Goal: Information Seeking & Learning: Learn about a topic

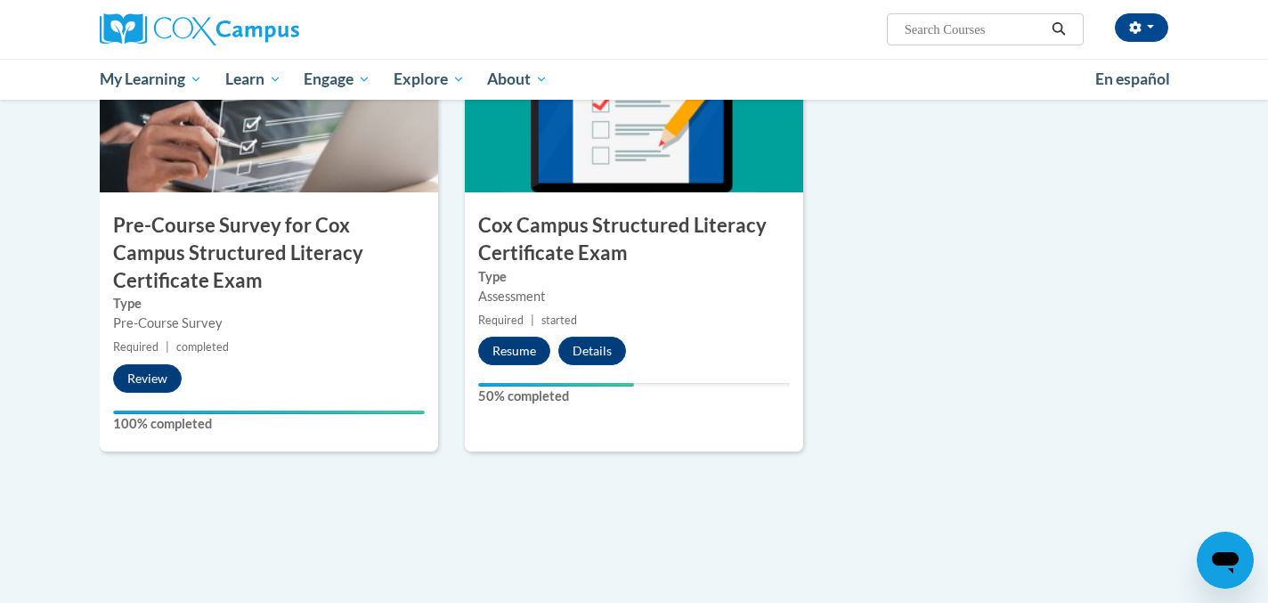
scroll to position [526, 0]
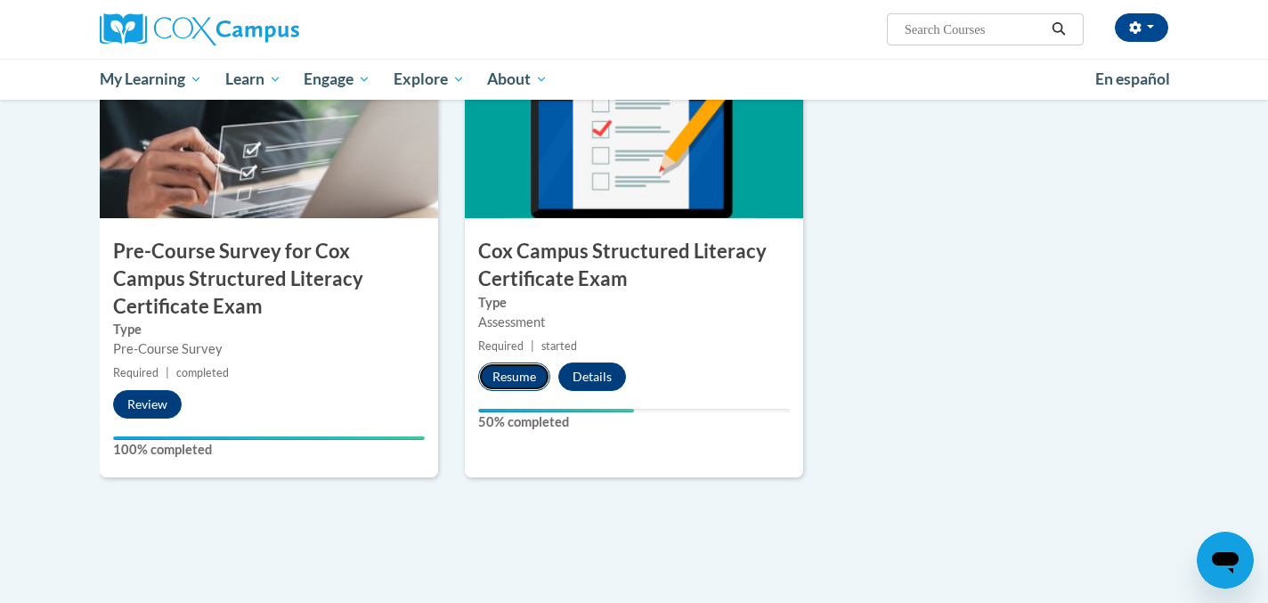
click at [531, 375] on button "Resume" at bounding box center [514, 376] width 72 height 28
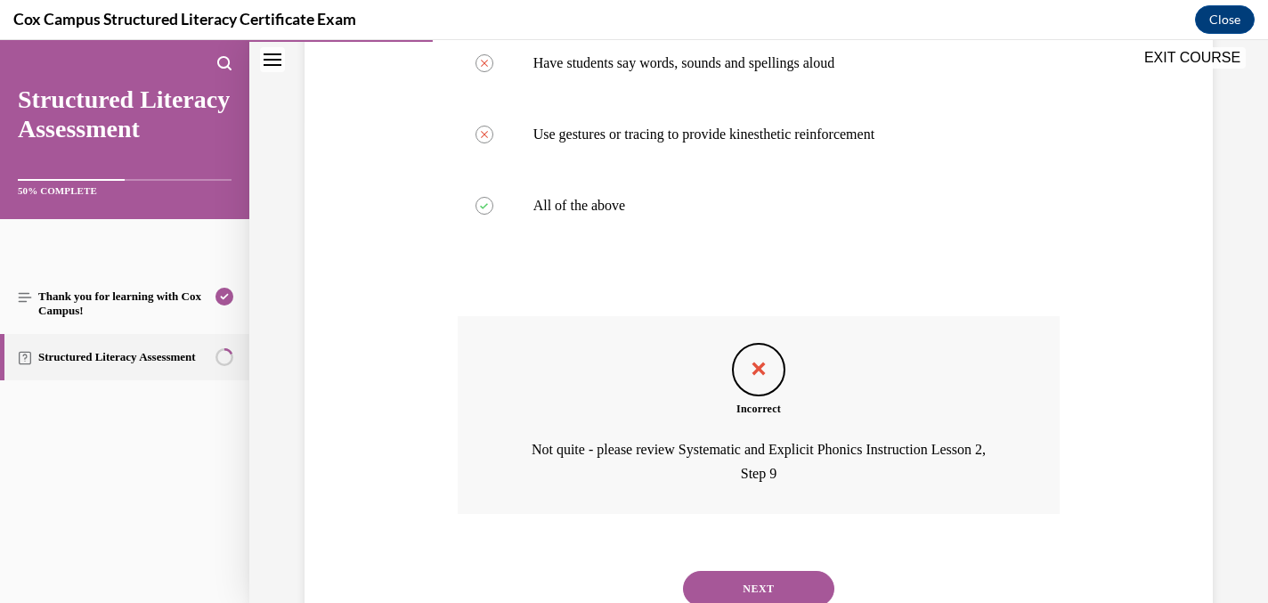
scroll to position [495, 0]
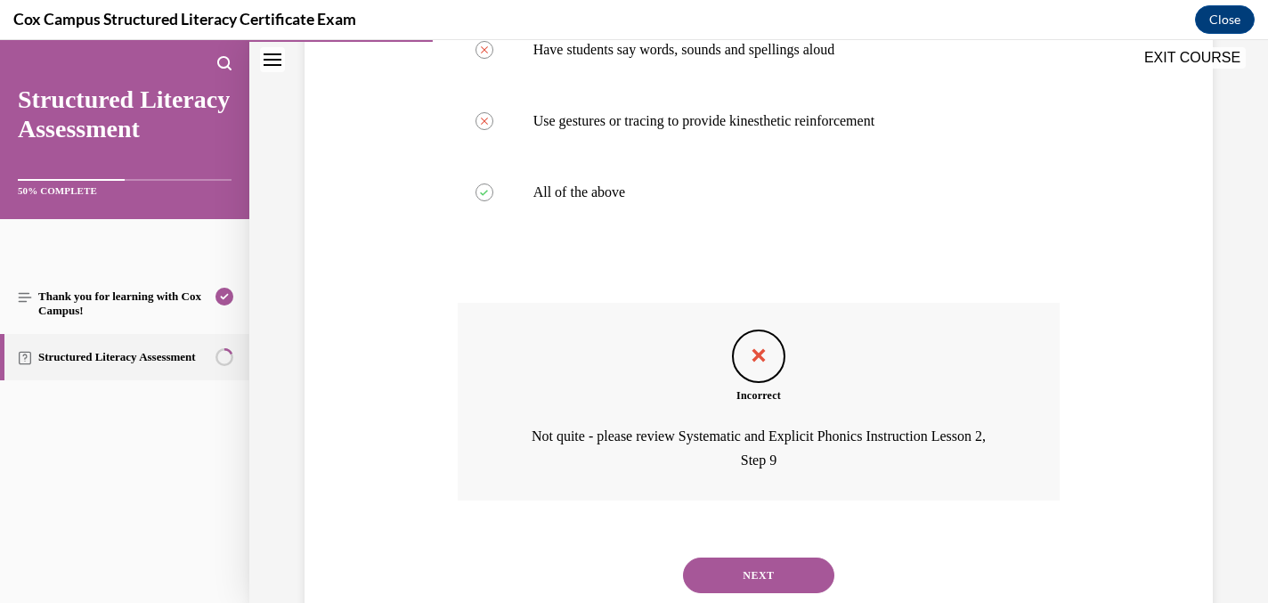
click at [734, 578] on button "NEXT" at bounding box center [758, 575] width 151 height 36
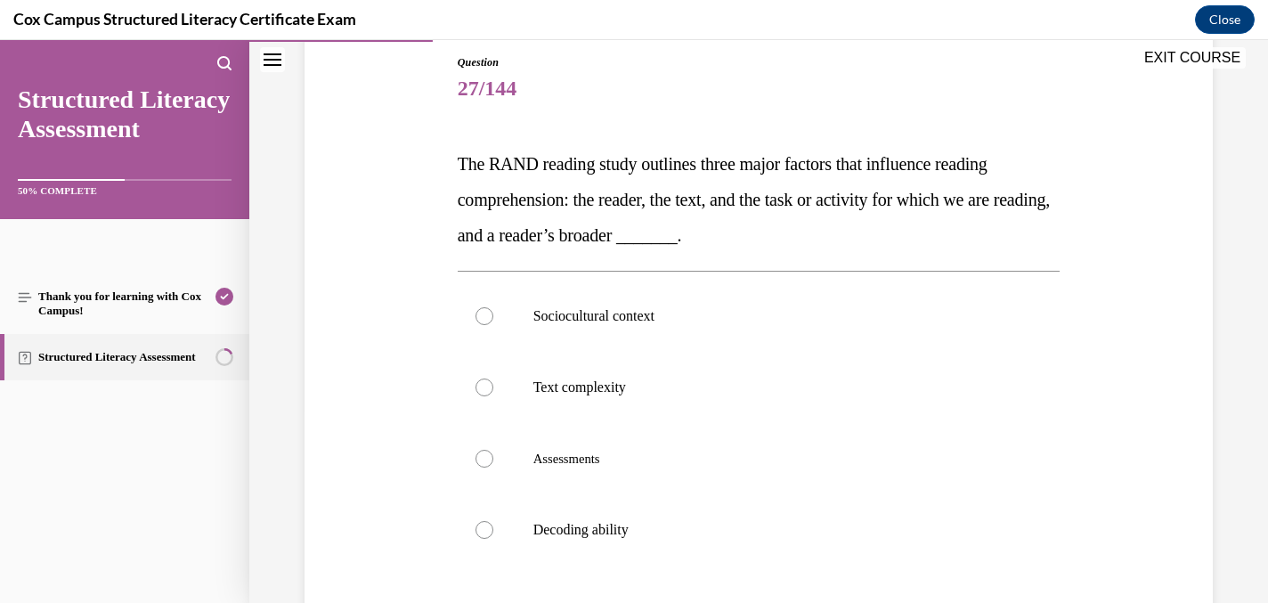
scroll to position [232, 0]
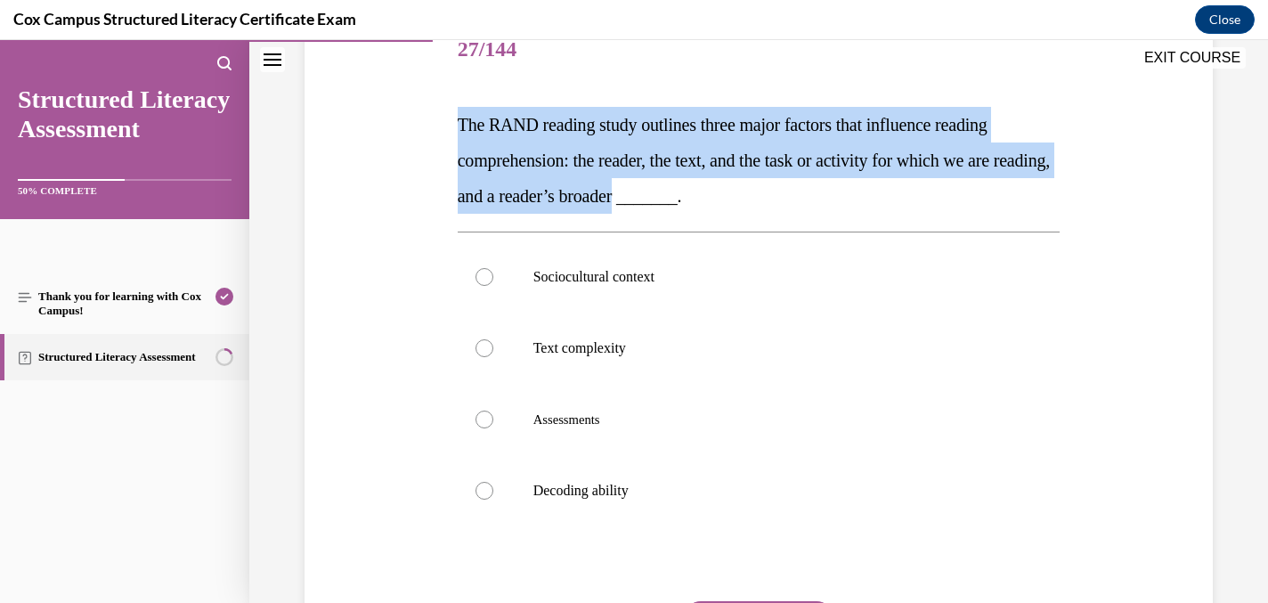
drag, startPoint x: 693, startPoint y: 195, endPoint x: 435, endPoint y: 130, distance: 265.4
click at [435, 130] on div "Question 27/144 The RAND reading study outlines three major factors that influe…" at bounding box center [758, 354] width 917 height 785
copy span "The RAND reading study outlines three major factors that influence reading comp…"
click at [1137, 120] on div "Question 27/144 The RAND reading study outlines three major factors that influe…" at bounding box center [758, 354] width 917 height 785
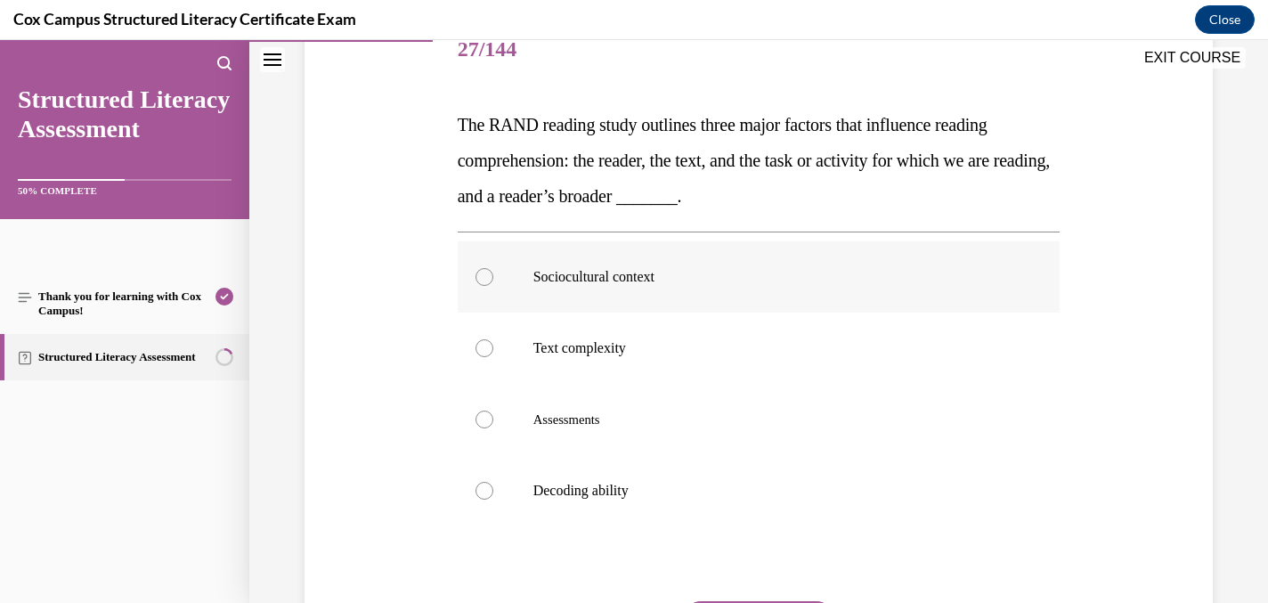
click at [479, 272] on div at bounding box center [484, 277] width 18 height 18
click at [479, 272] on input "Sociocultural context" at bounding box center [484, 277] width 18 height 18
radio input "true"
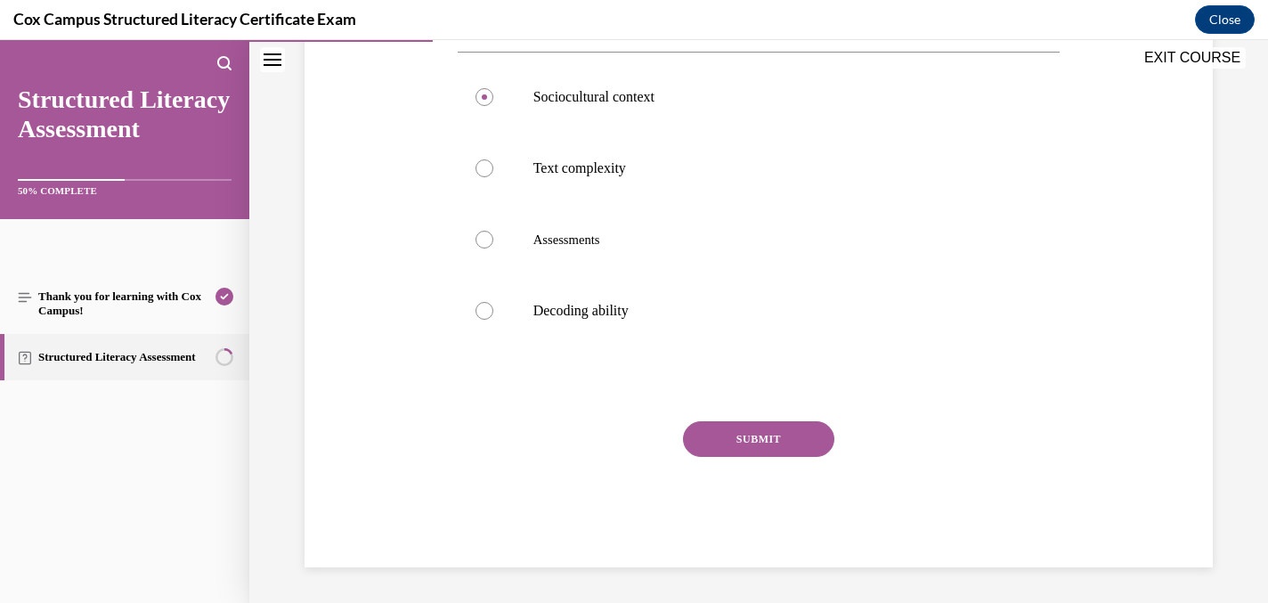
click at [711, 431] on button "SUBMIT" at bounding box center [758, 439] width 151 height 36
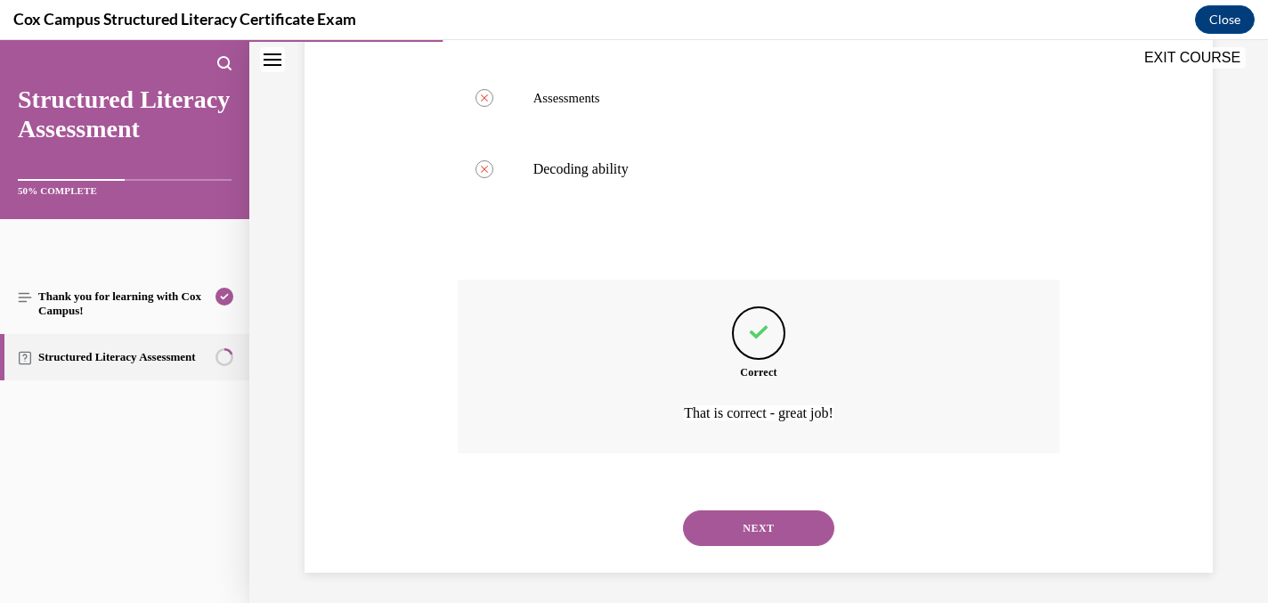
scroll to position [559, 0]
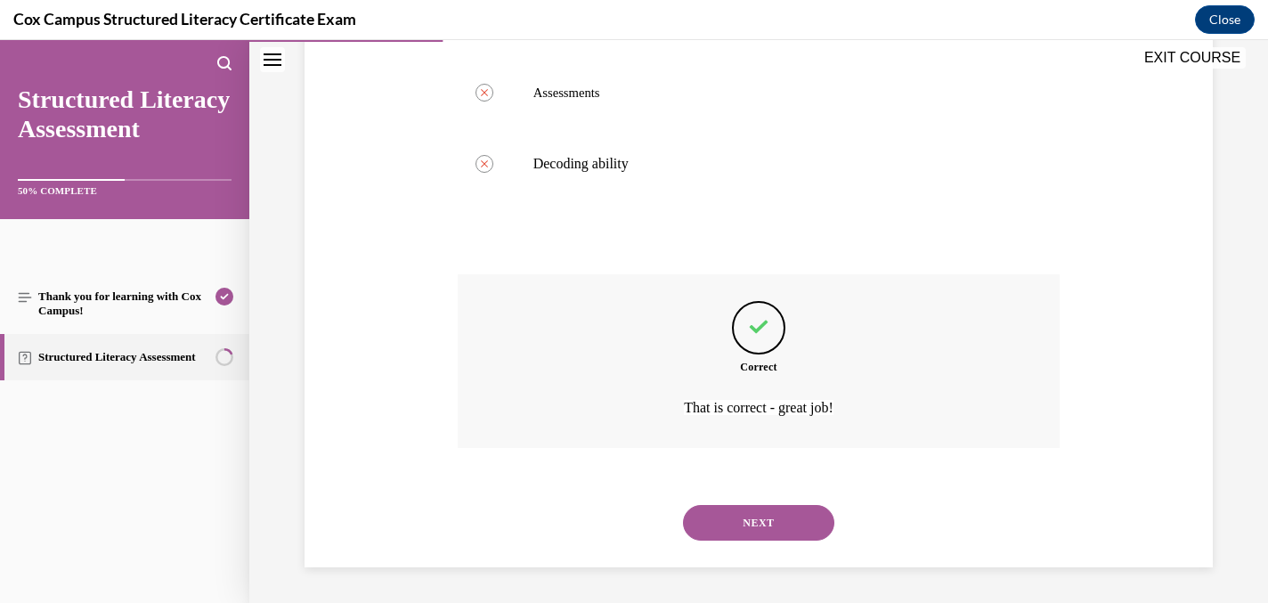
click at [737, 519] on button "NEXT" at bounding box center [758, 523] width 151 height 36
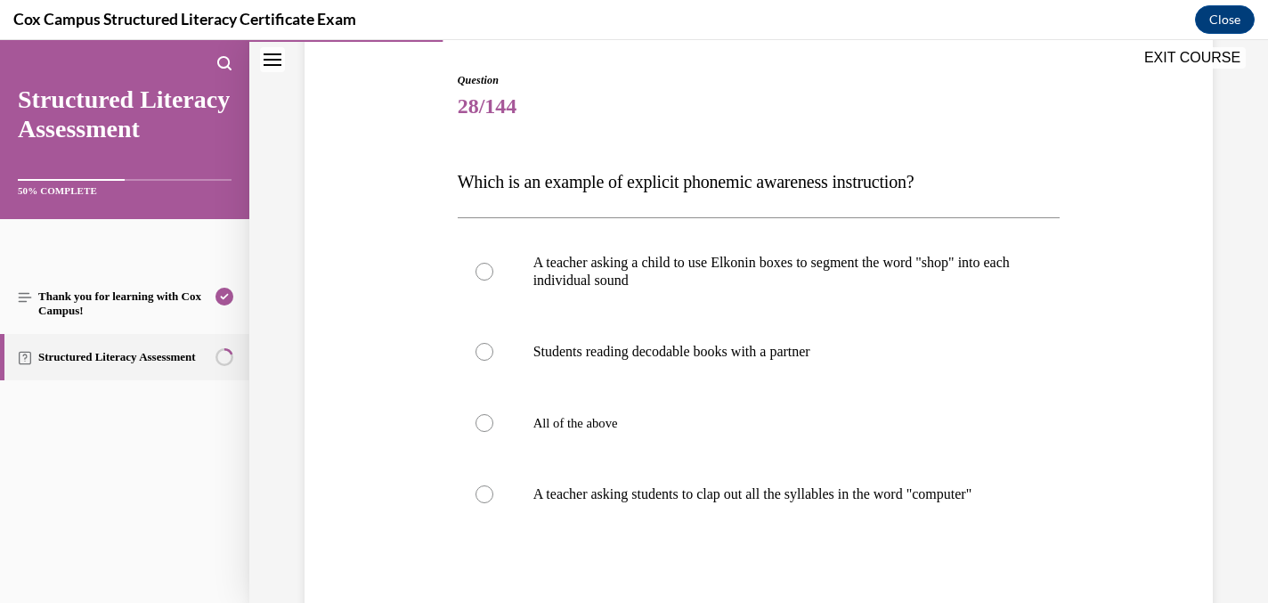
scroll to position [186, 0]
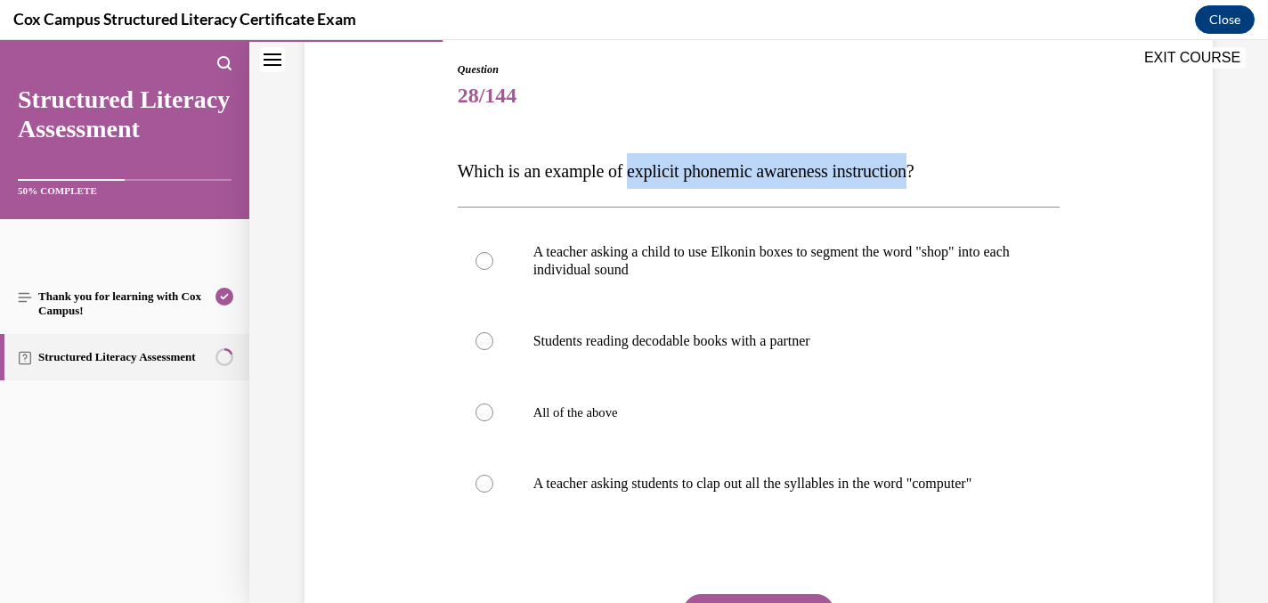
drag, startPoint x: 945, startPoint y: 172, endPoint x: 638, endPoint y: 175, distance: 306.3
click at [638, 175] on span "Which is an example of explicit phonemic awareness instruction?" at bounding box center [686, 171] width 457 height 20
click at [1051, 133] on div "Question 28/144 Which is an example of explicit phonemic awareness instruction?…" at bounding box center [759, 400] width 603 height 679
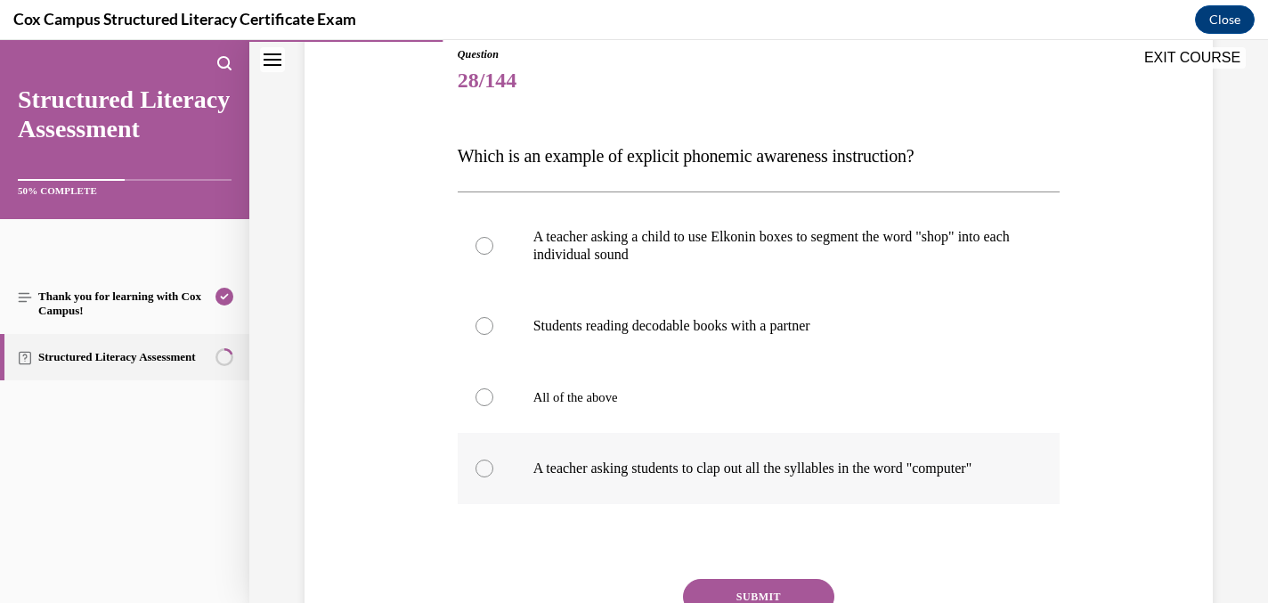
scroll to position [155, 0]
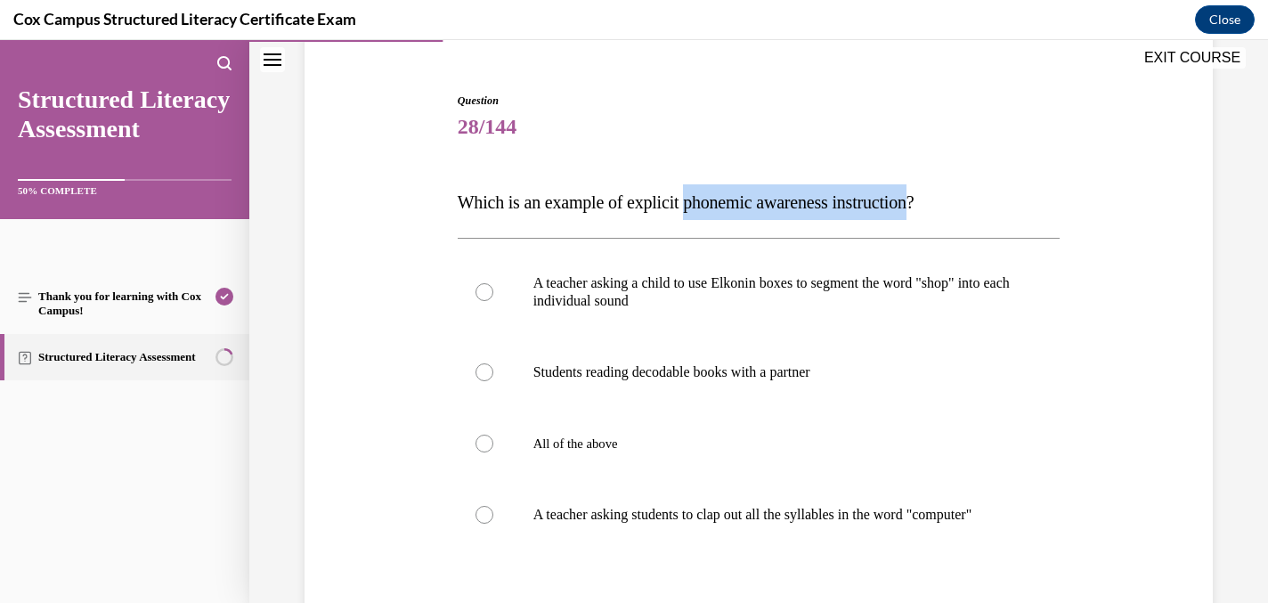
drag, startPoint x: 943, startPoint y: 202, endPoint x: 697, endPoint y: 217, distance: 246.2
click at [697, 217] on p "Which is an example of explicit phonemic awareness instruction?" at bounding box center [759, 202] width 603 height 36
click at [1032, 138] on span "28/144" at bounding box center [759, 127] width 603 height 36
drag, startPoint x: 943, startPoint y: 202, endPoint x: 640, endPoint y: 191, distance: 302.9
click at [640, 192] on span "Which is an example of explicit phonemic awareness instruction?" at bounding box center [686, 202] width 457 height 20
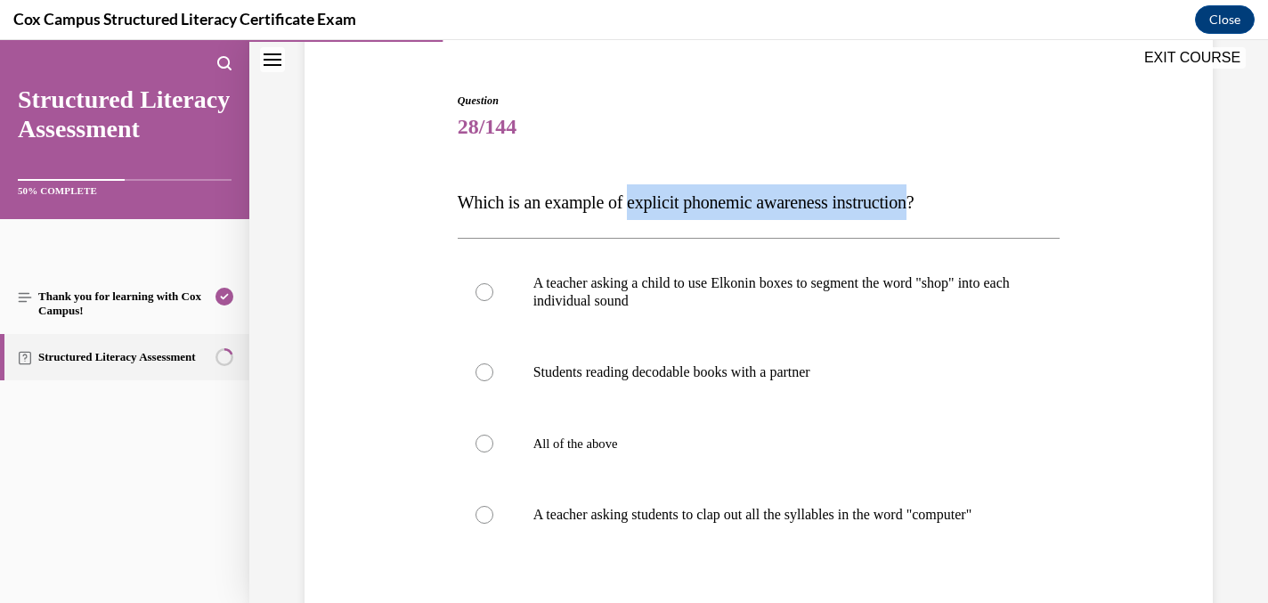
copy span "explicit phonemic awareness instruction"
click at [1033, 124] on span "28/144" at bounding box center [759, 127] width 603 height 36
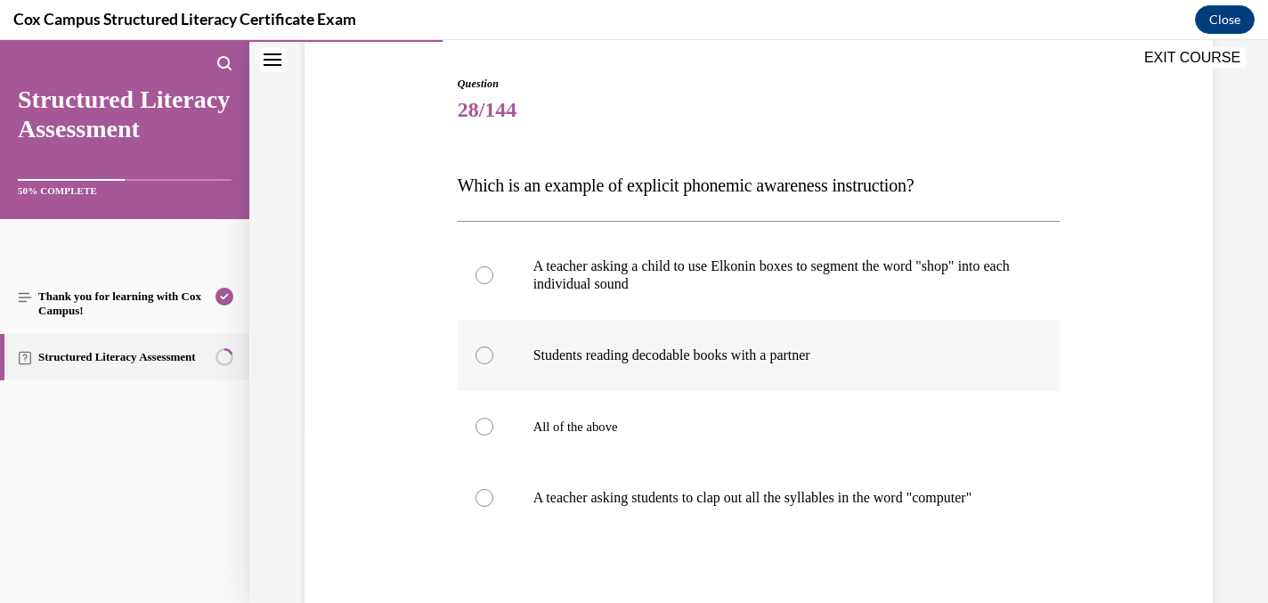
scroll to position [179, 0]
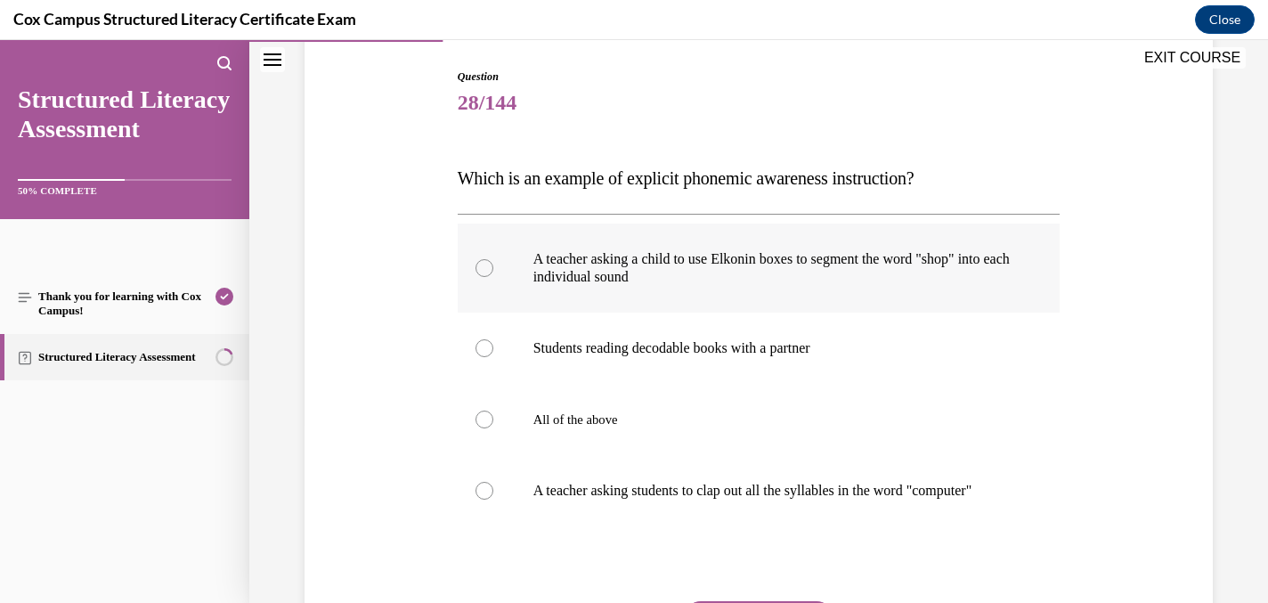
click at [484, 265] on div at bounding box center [484, 268] width 18 height 18
click at [484, 265] on input "A teacher asking a child to use Elkonin boxes to segment the word "shop" into e…" at bounding box center [484, 268] width 18 height 18
radio input "true"
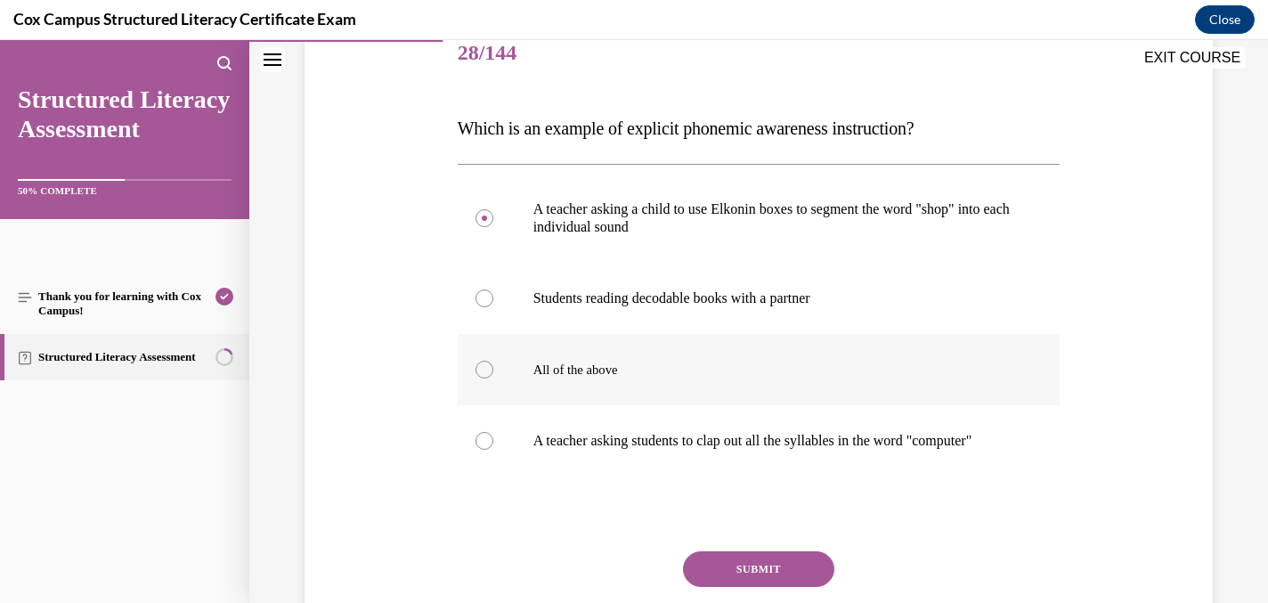
scroll to position [242, 0]
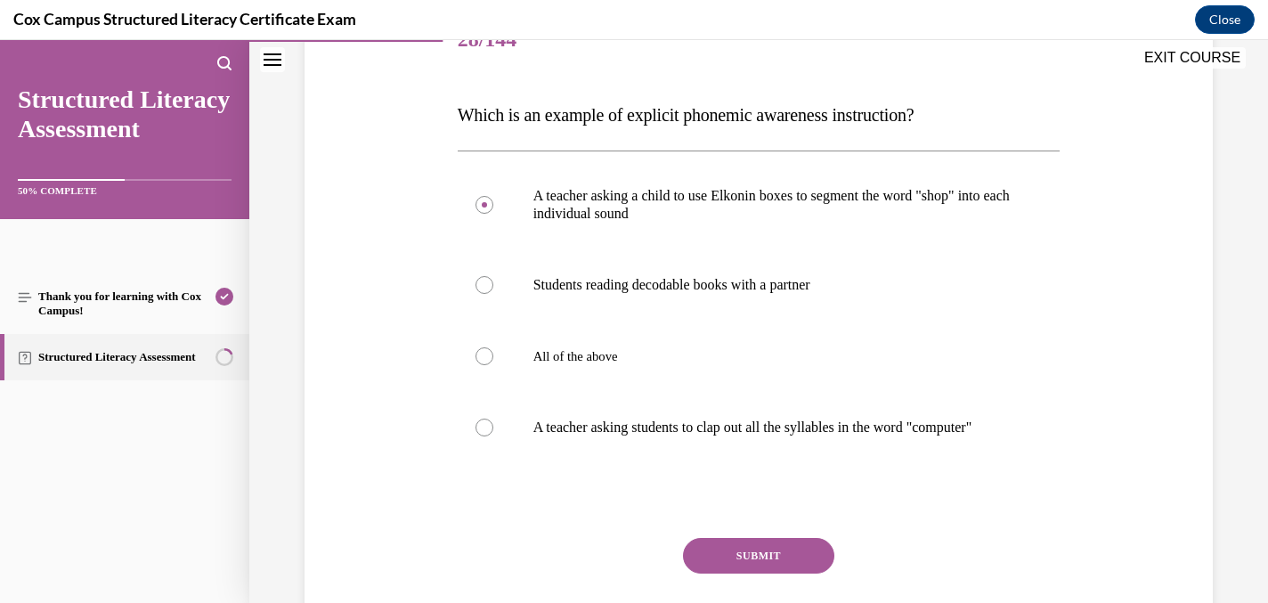
click at [733, 573] on button "SUBMIT" at bounding box center [758, 556] width 151 height 36
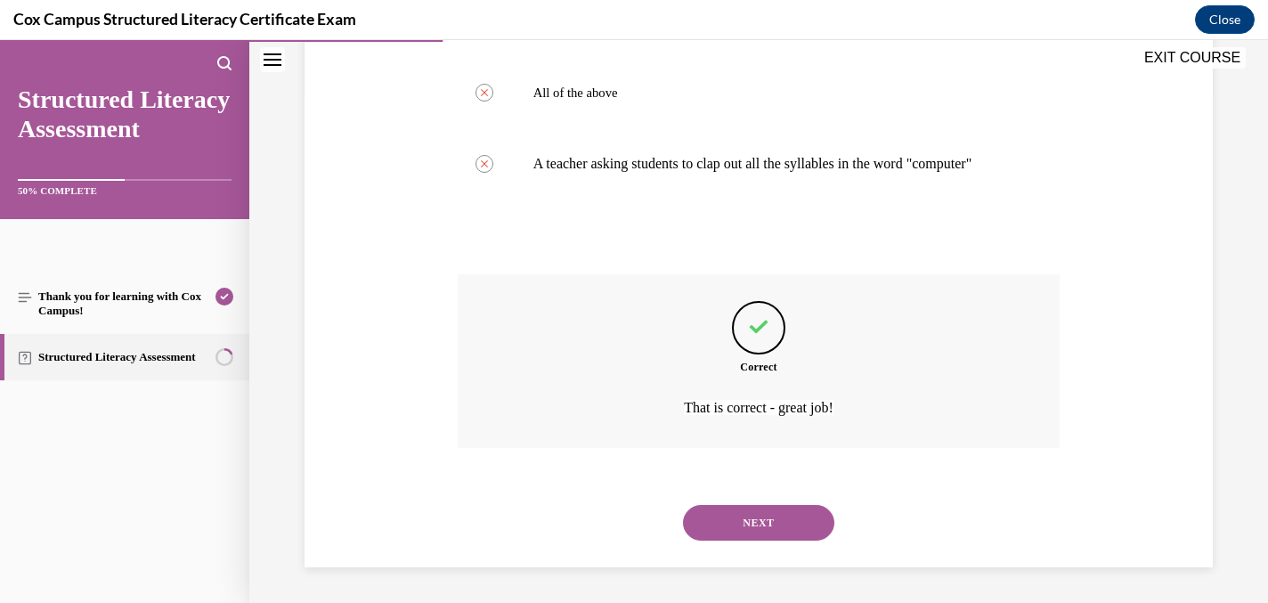
scroll to position [524, 0]
click at [706, 525] on button "NEXT" at bounding box center [758, 523] width 151 height 36
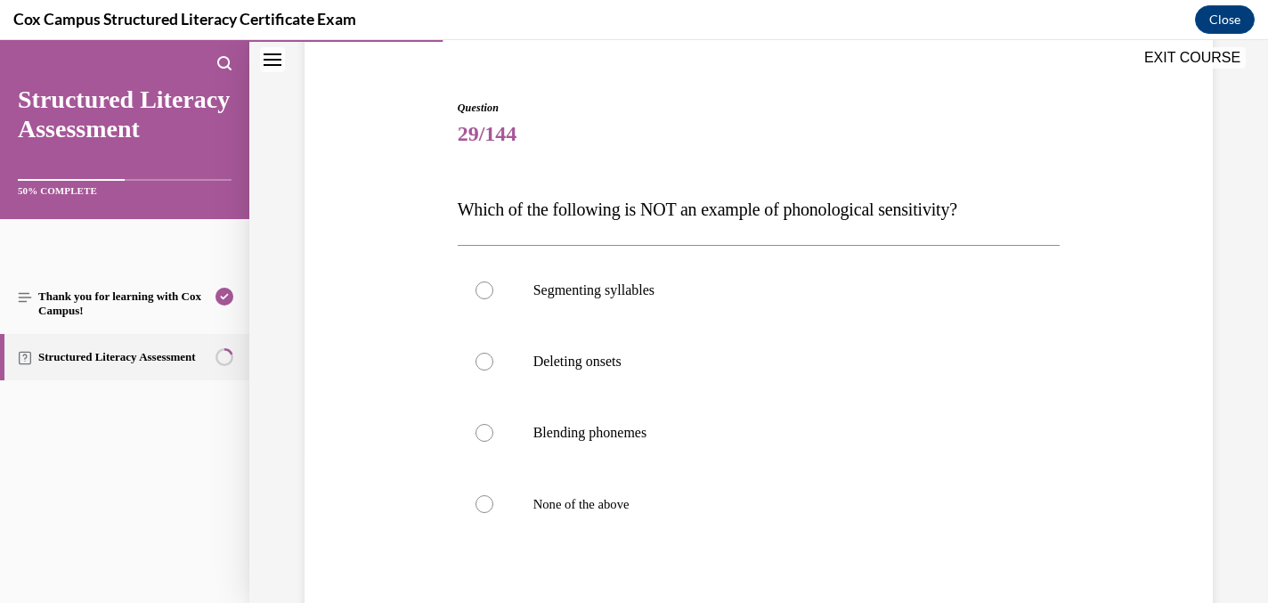
scroll to position [192, 0]
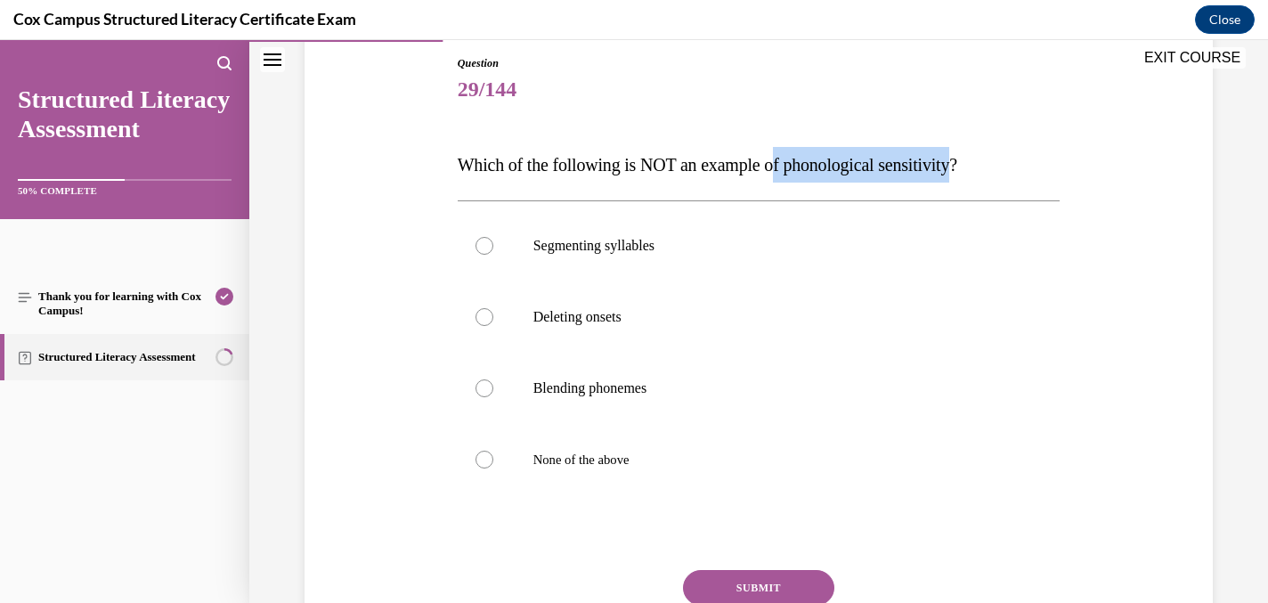
drag, startPoint x: 980, startPoint y: 160, endPoint x: 796, endPoint y: 166, distance: 184.4
click at [796, 166] on span "Which of the following is NOT an example of phonological sensitivity?" at bounding box center [708, 165] width 500 height 20
copy span "f phonological sensitivity"
click at [956, 55] on span "Question" at bounding box center [759, 63] width 603 height 16
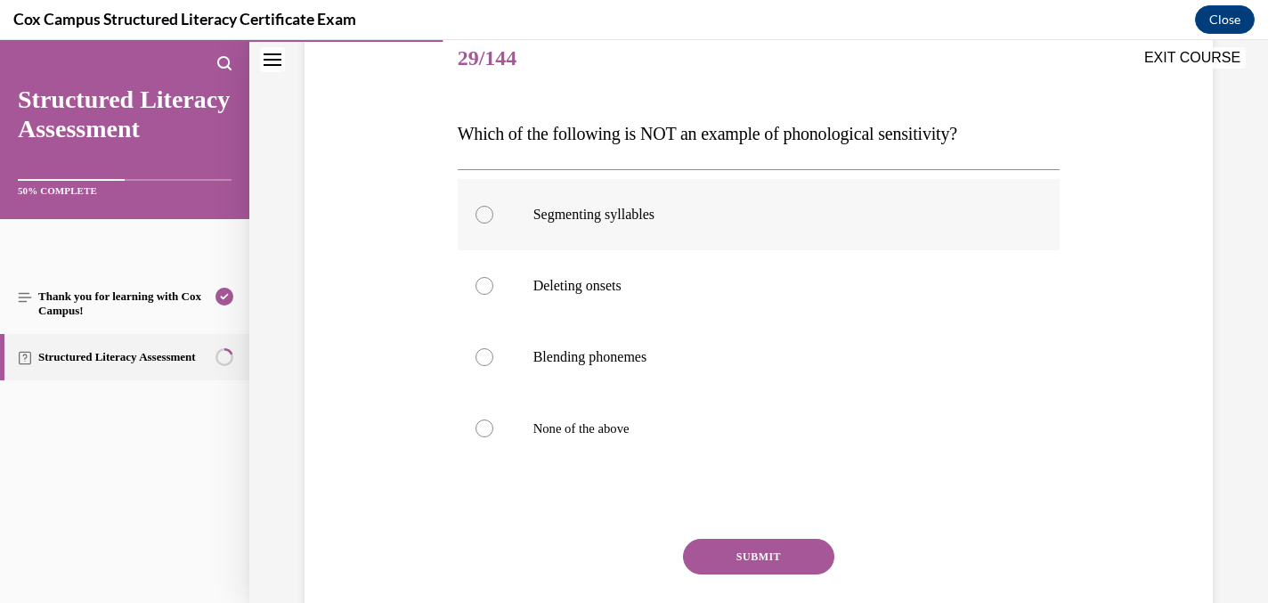
scroll to position [227, 0]
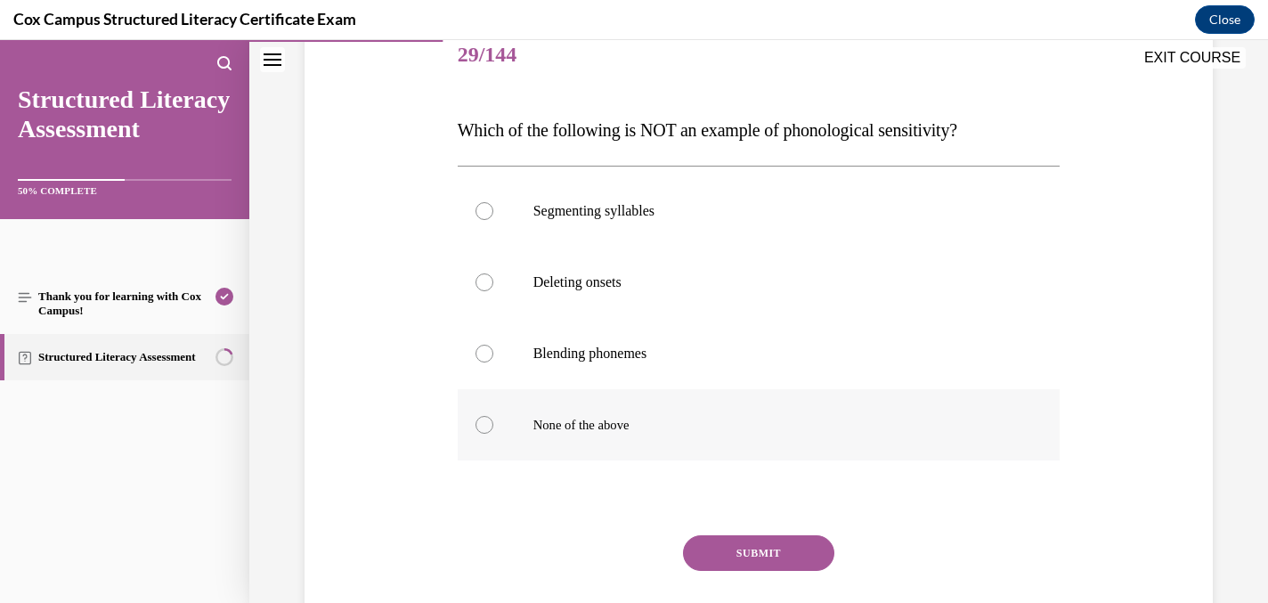
click at [487, 422] on div at bounding box center [484, 425] width 18 height 18
click at [487, 422] on input "None of the above" at bounding box center [484, 425] width 18 height 18
radio input "true"
click at [743, 552] on button "SUBMIT" at bounding box center [758, 553] width 151 height 36
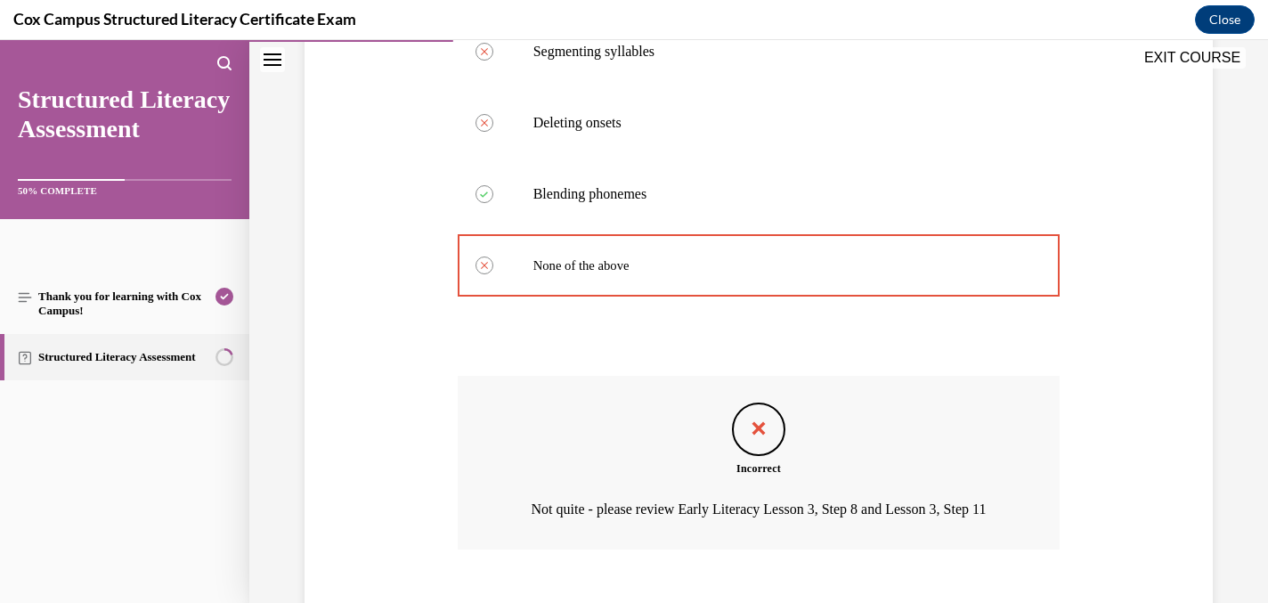
scroll to position [513, 0]
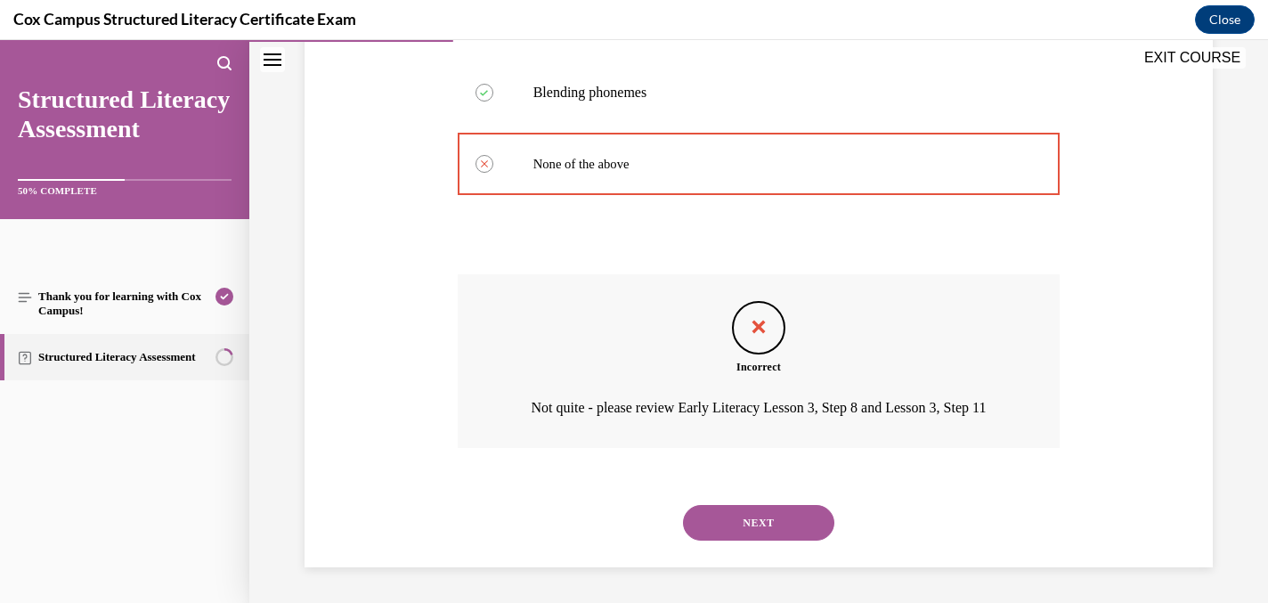
click at [747, 527] on button "NEXT" at bounding box center [758, 523] width 151 height 36
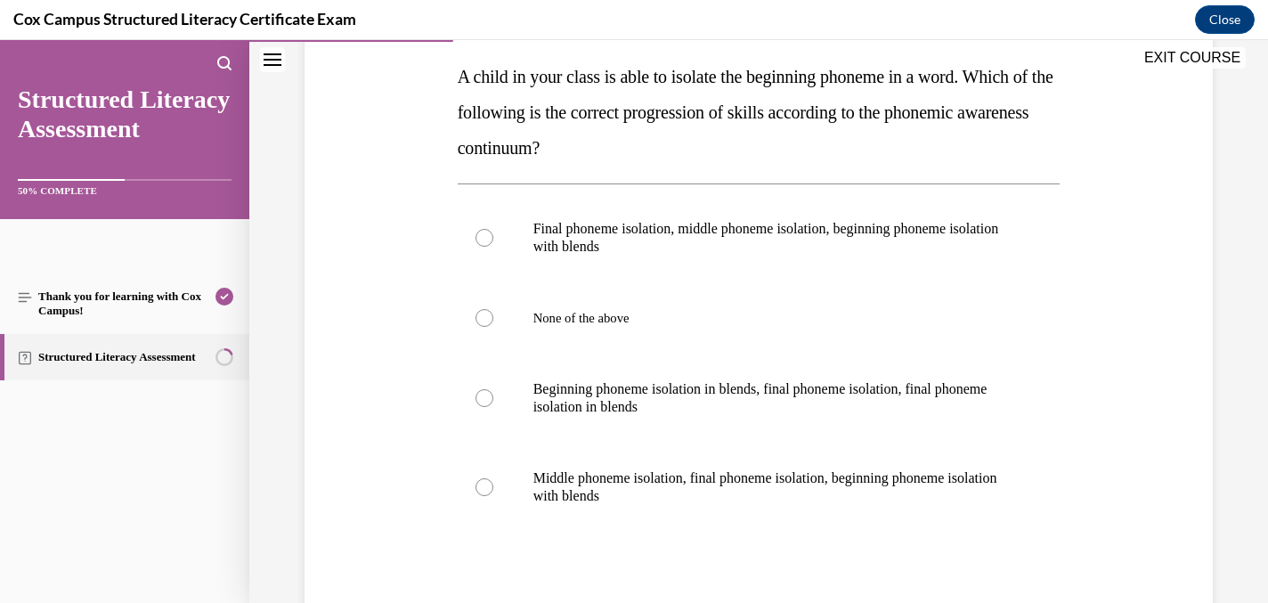
scroll to position [280, 0]
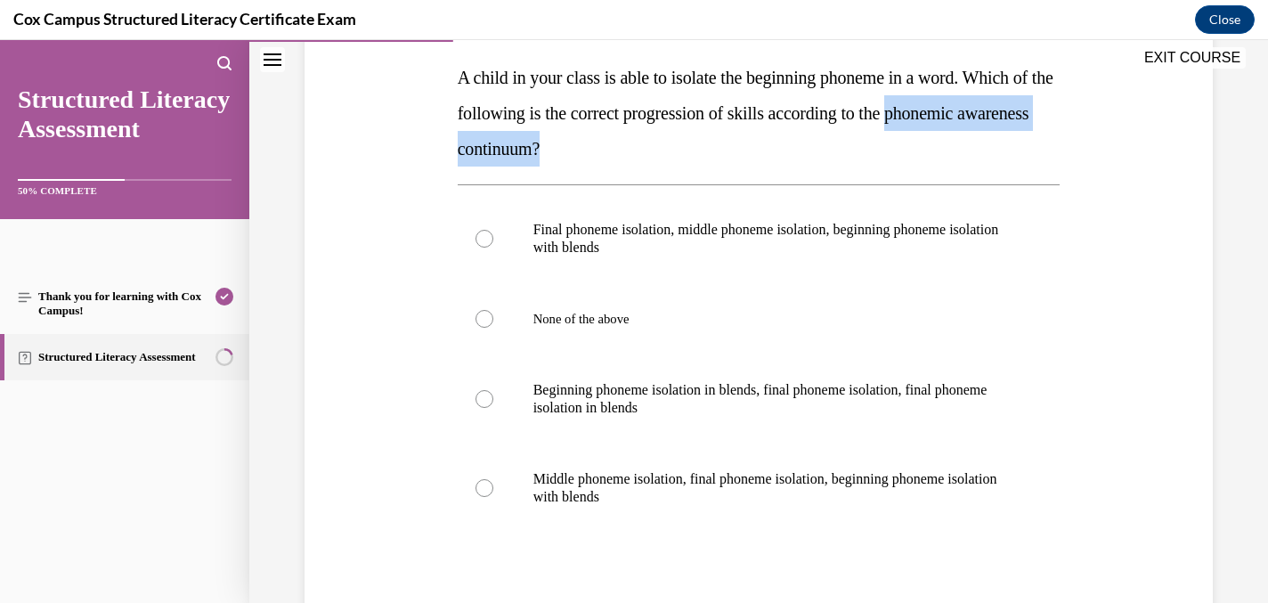
drag, startPoint x: 966, startPoint y: 108, endPoint x: 966, endPoint y: 158, distance: 50.8
click at [966, 158] on p "A child in your class is able to isolate the beginning phoneme in a word. Which…" at bounding box center [759, 113] width 603 height 107
copy span "phonemic awareness continuum?"
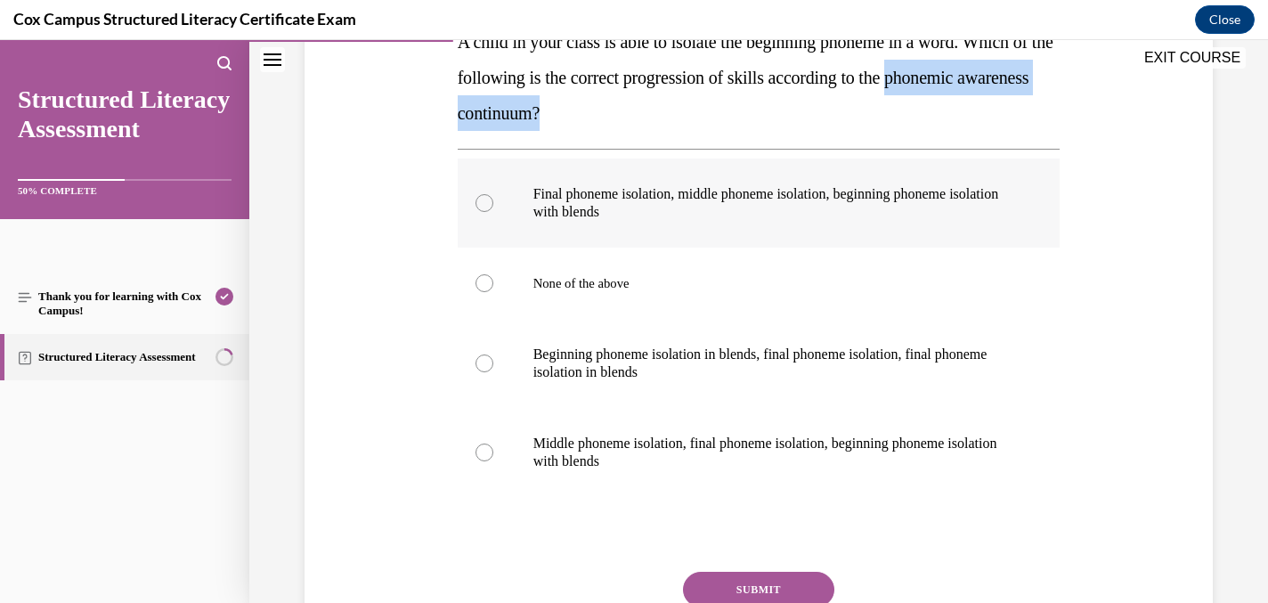
scroll to position [329, 0]
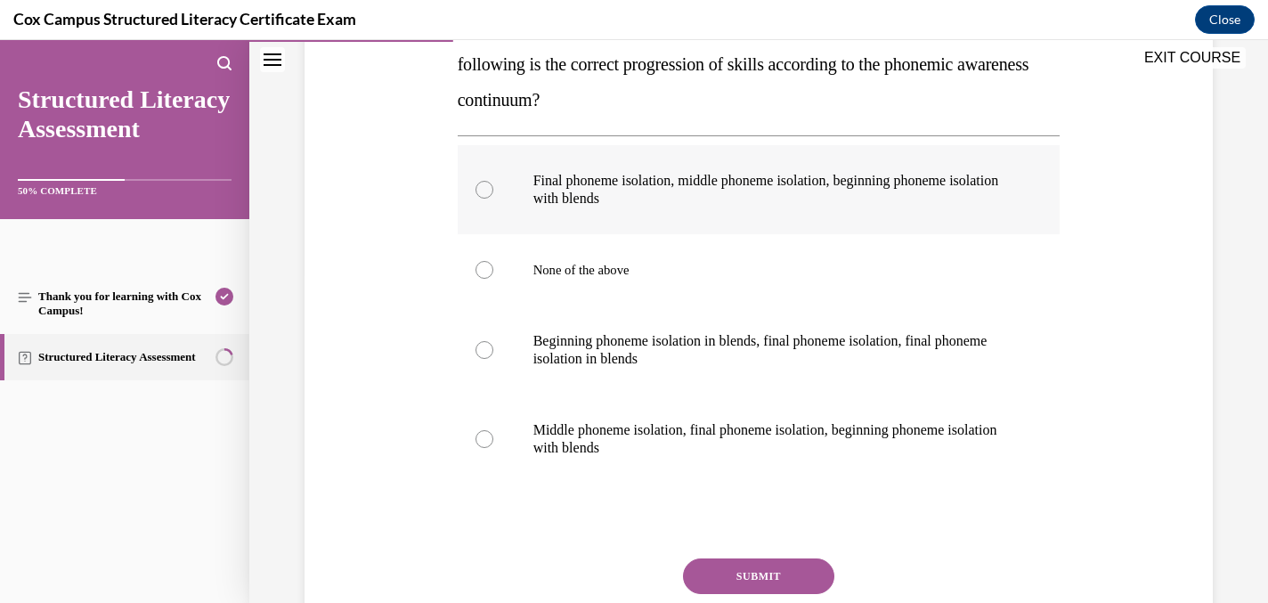
click at [485, 185] on div at bounding box center [484, 190] width 18 height 18
click at [485, 185] on input "Final phoneme isolation, middle phoneme isolation, beginning phoneme isolation …" at bounding box center [484, 190] width 18 height 18
radio input "true"
click at [703, 566] on button "SUBMIT" at bounding box center [758, 576] width 151 height 36
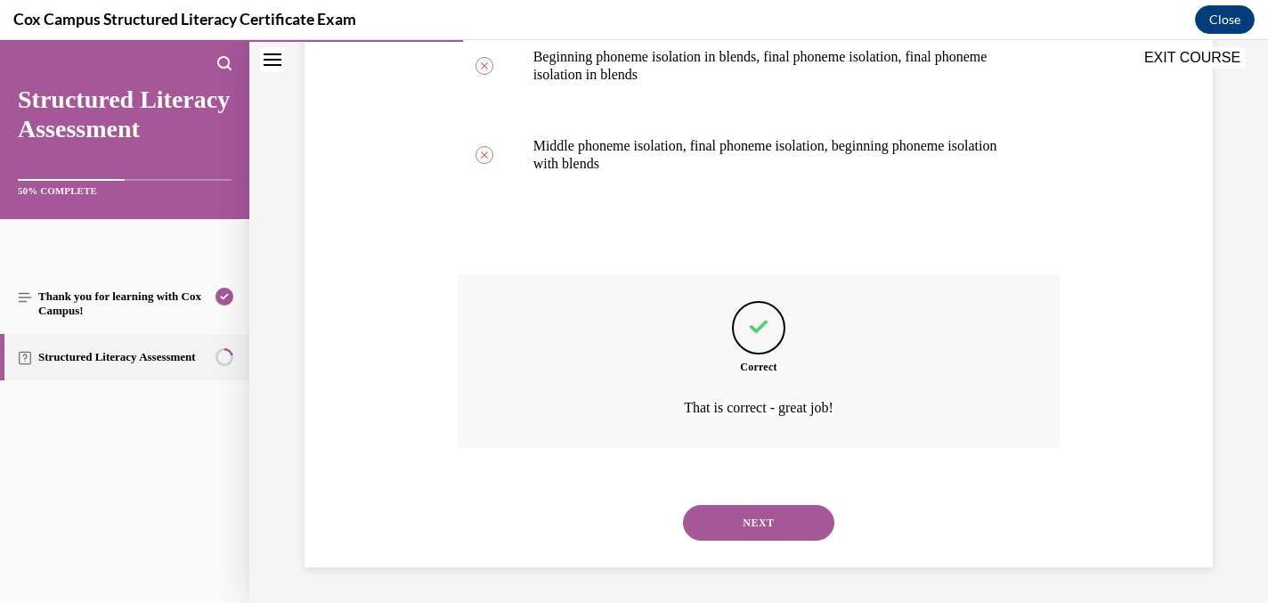
scroll to position [613, 0]
click at [714, 522] on button "NEXT" at bounding box center [758, 523] width 151 height 36
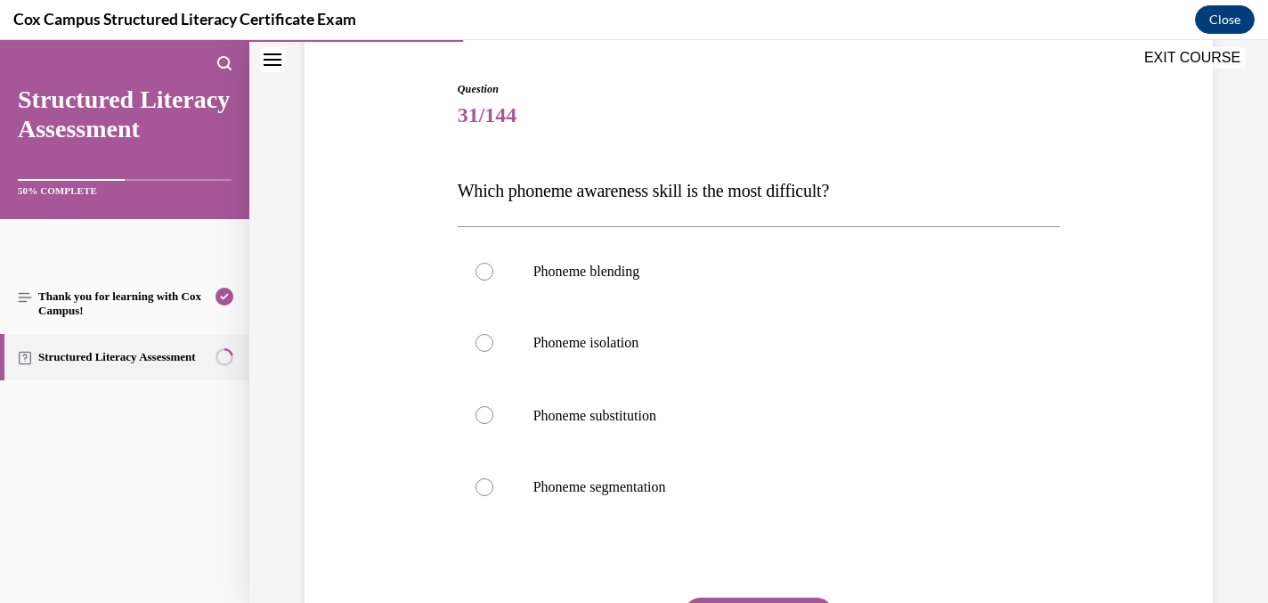
scroll to position [175, 0]
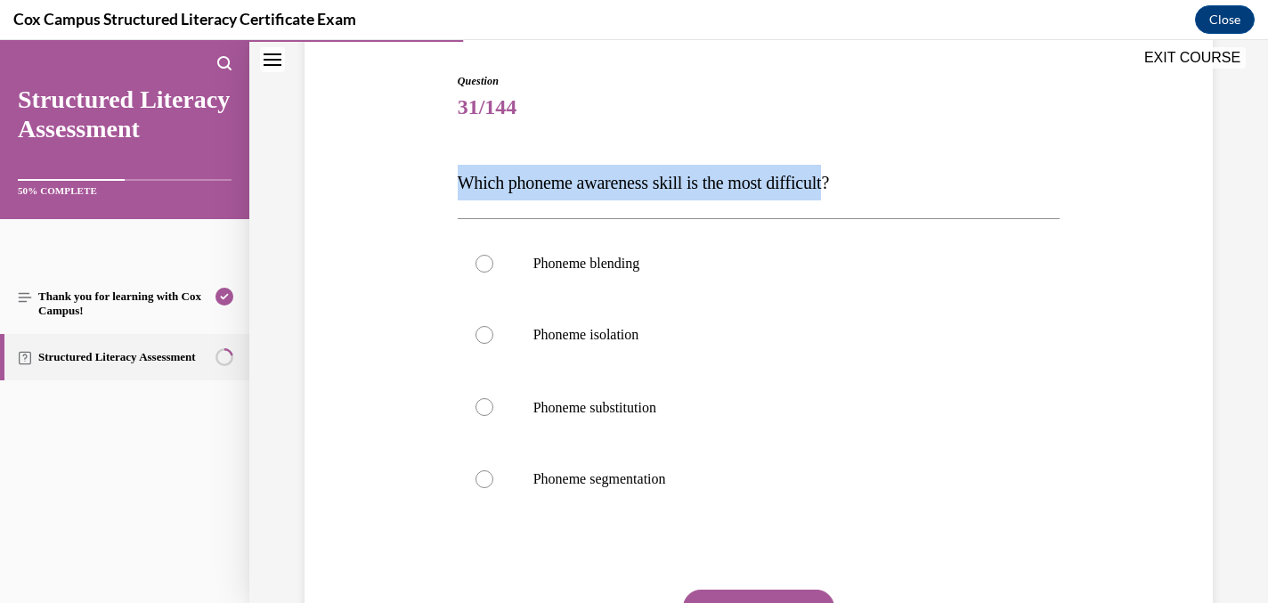
drag, startPoint x: 852, startPoint y: 177, endPoint x: 435, endPoint y: 193, distance: 417.9
click at [435, 193] on div "Question 31/144 Which phoneme awareness skill is the most difficult?   Phoneme …" at bounding box center [758, 378] width 917 height 716
copy span "Which phoneme awareness skill is the most difficult"
click at [782, 103] on span "31/144" at bounding box center [759, 107] width 603 height 36
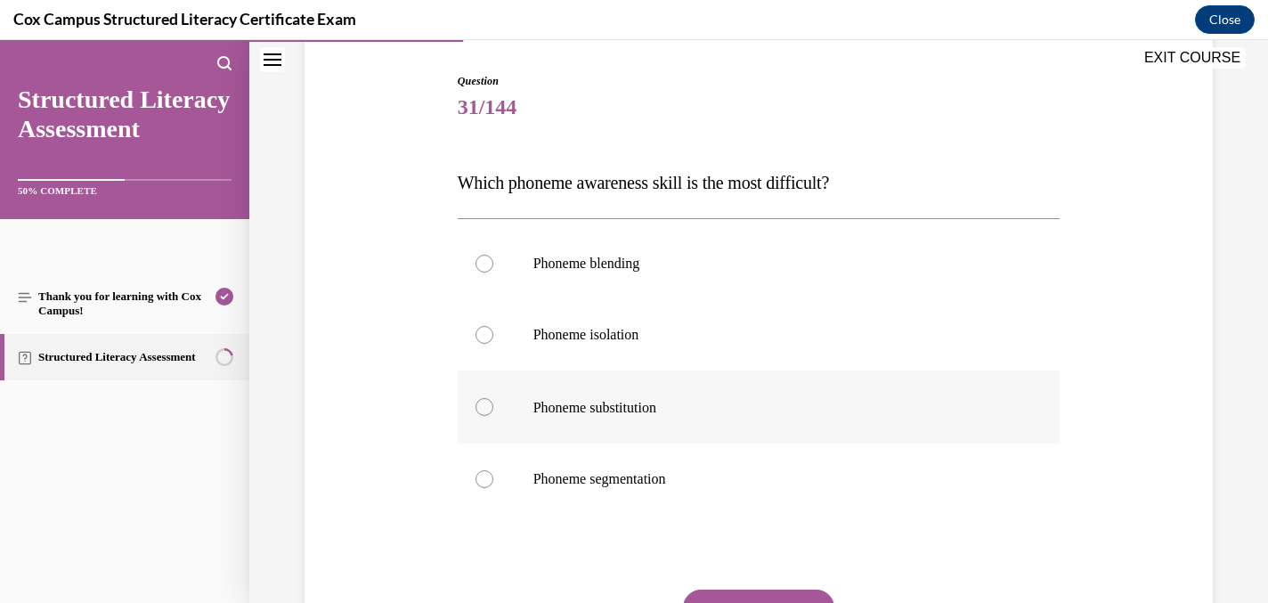
click at [484, 402] on div at bounding box center [484, 407] width 18 height 18
click at [484, 402] on input "Phoneme substitution" at bounding box center [484, 407] width 18 height 18
radio input "true"
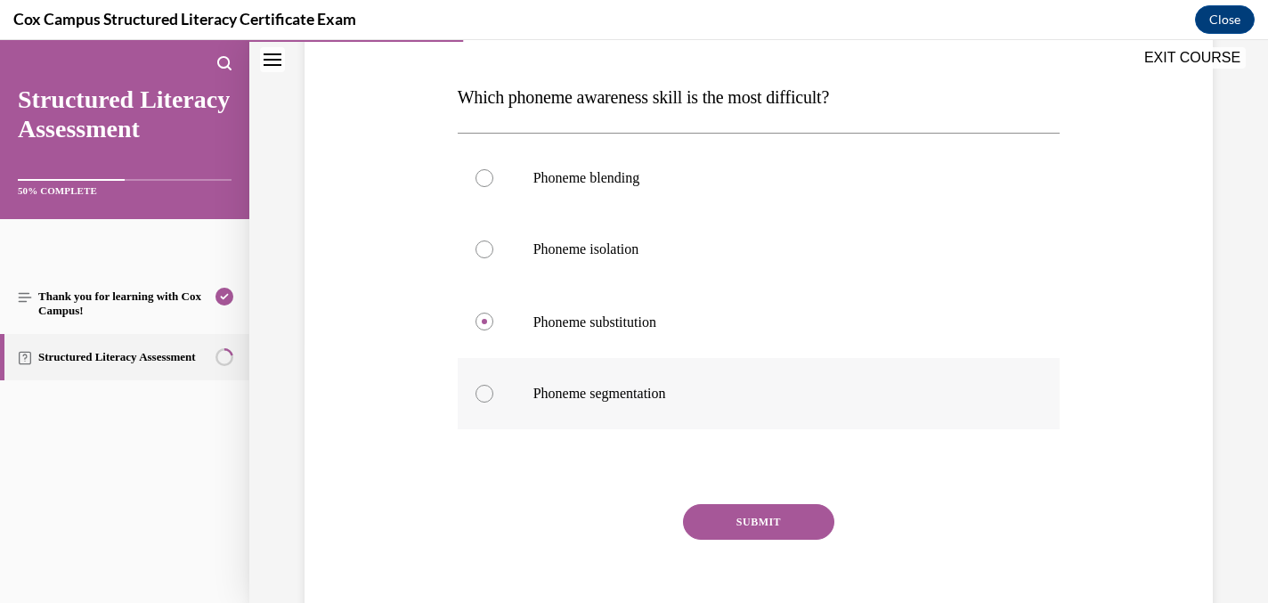
scroll to position [278, 0]
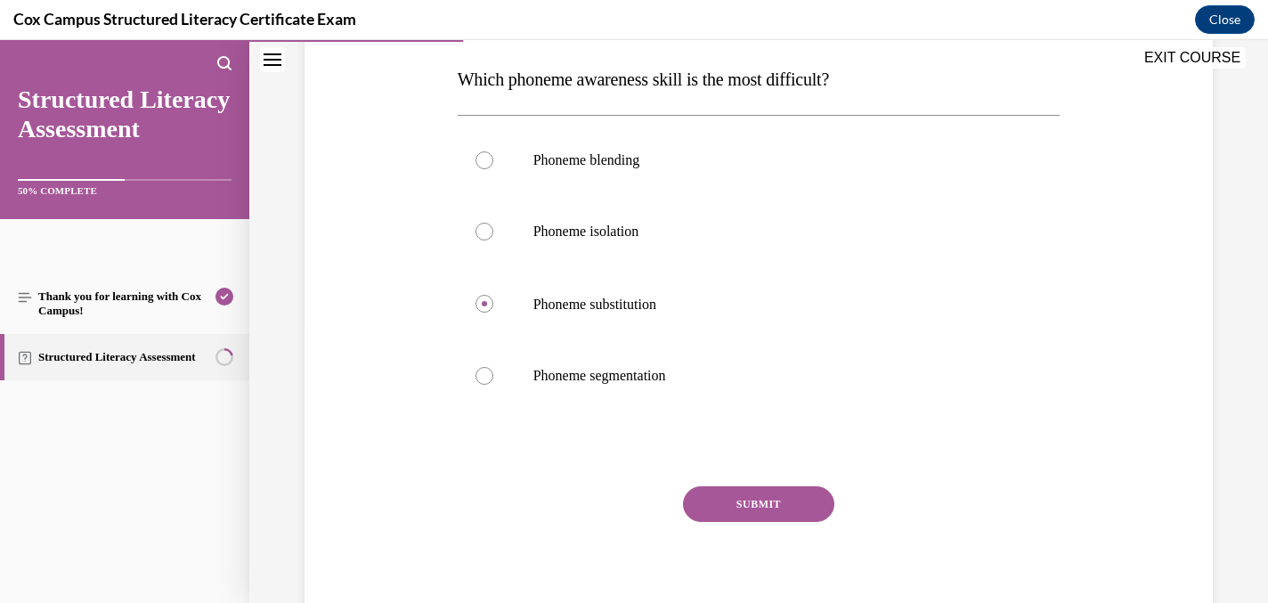
click at [774, 494] on button "SUBMIT" at bounding box center [758, 504] width 151 height 36
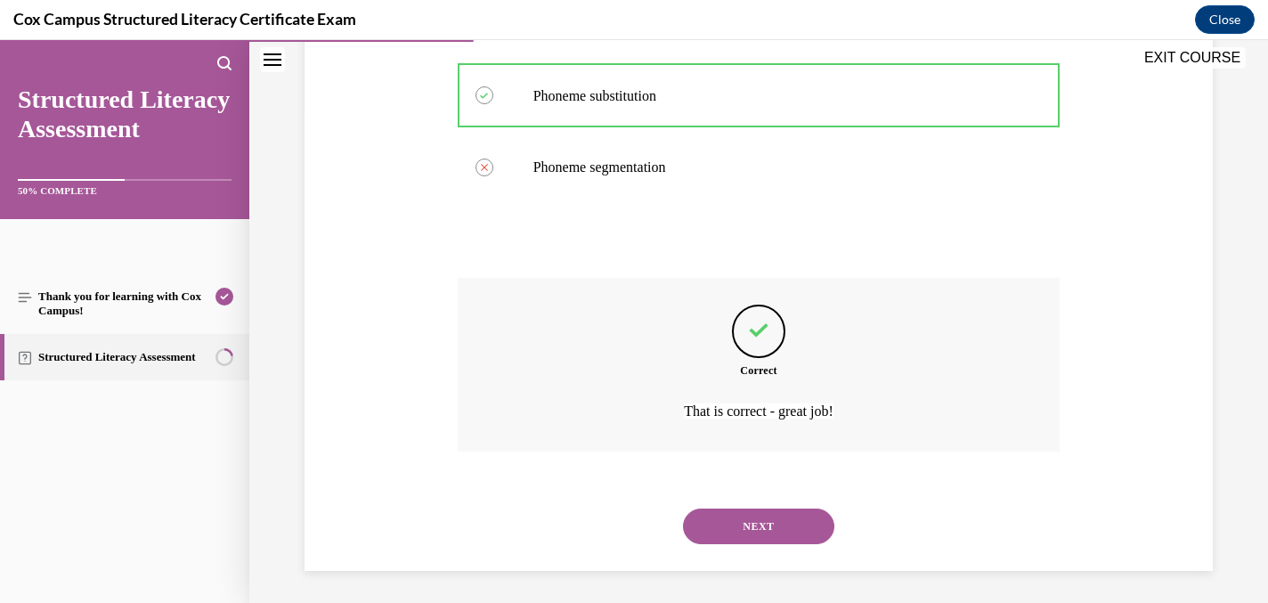
scroll to position [489, 0]
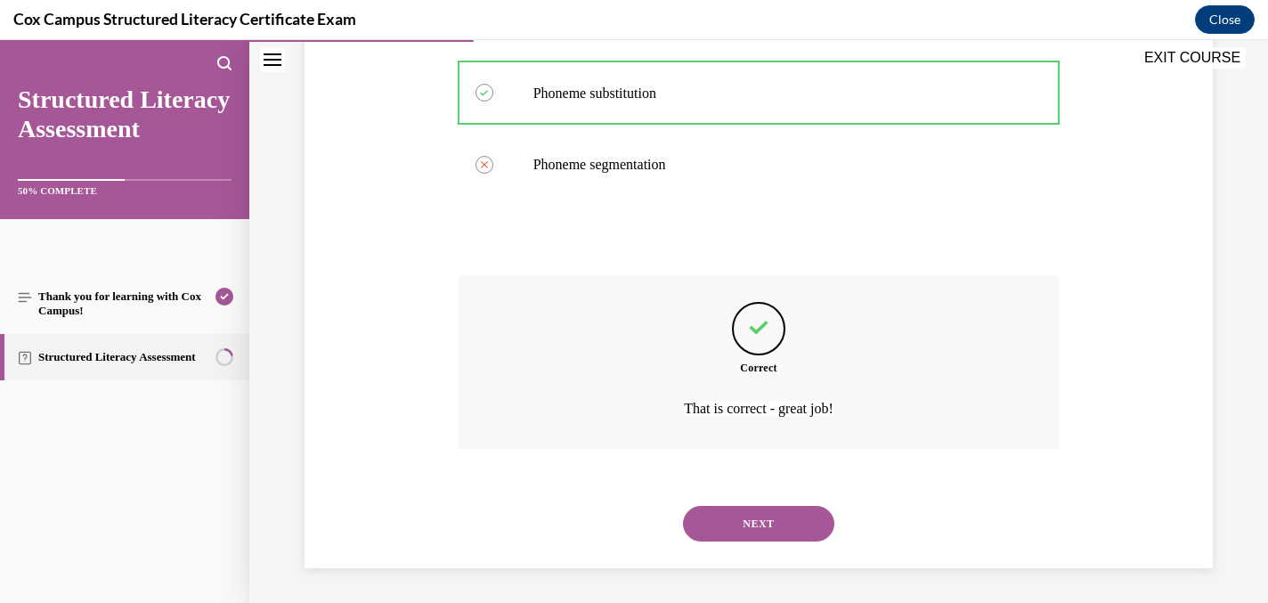
click at [768, 511] on button "NEXT" at bounding box center [758, 524] width 151 height 36
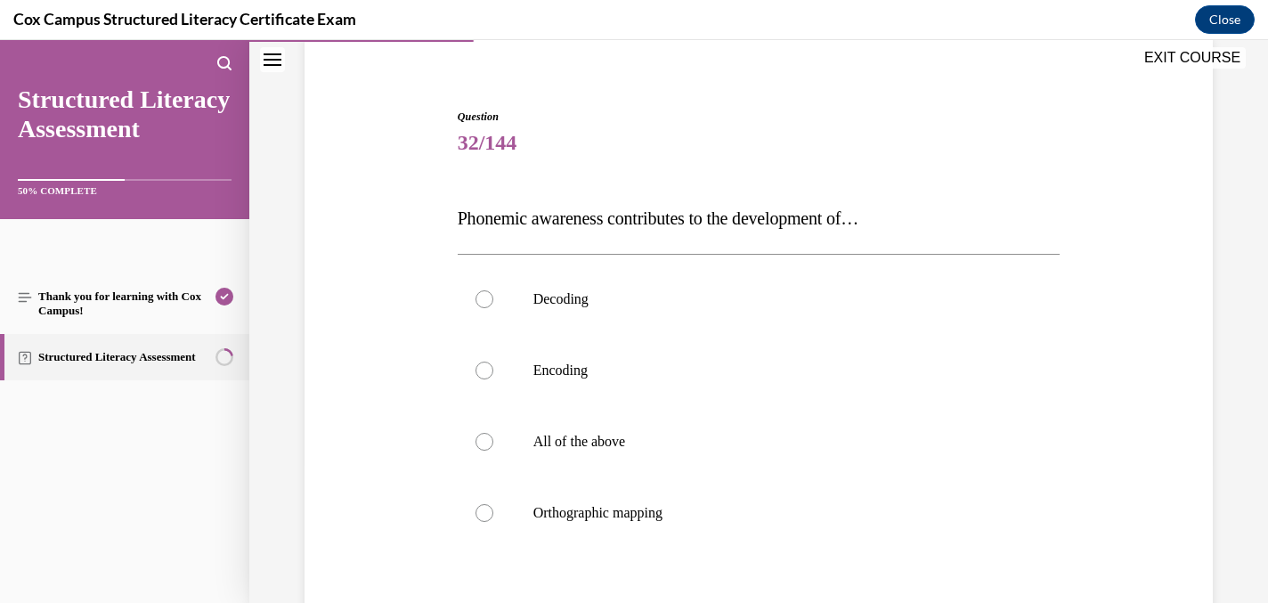
scroll to position [157, 0]
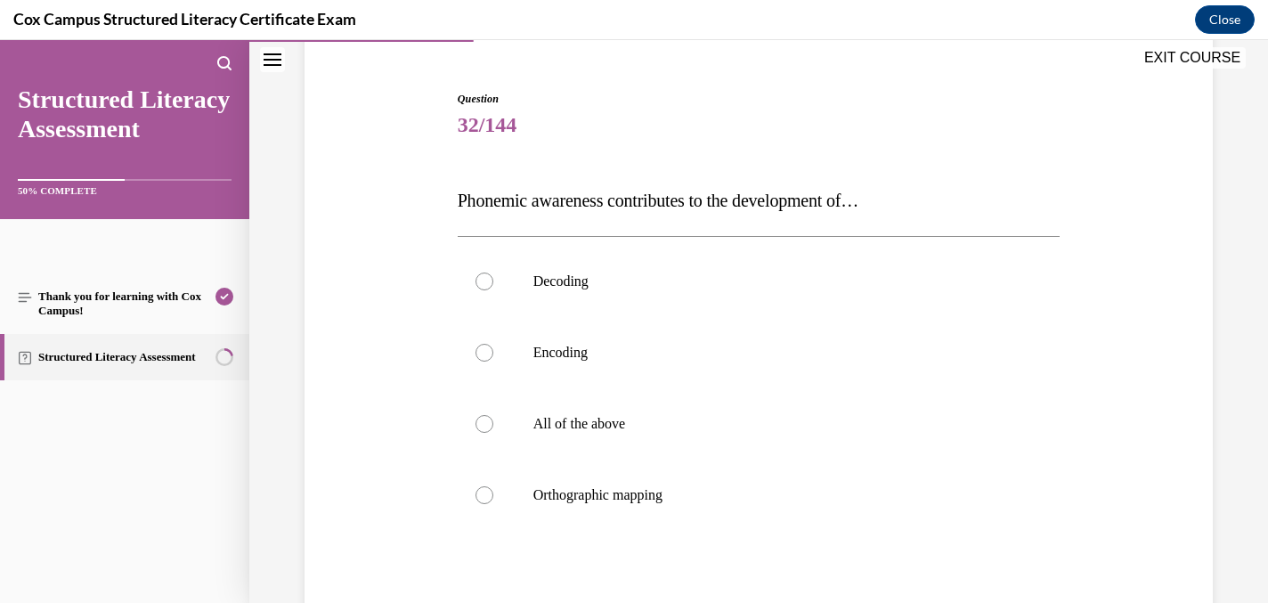
drag, startPoint x: 900, startPoint y: 201, endPoint x: 452, endPoint y: 200, distance: 447.9
click at [453, 200] on div "Question 32/144 Phonemic awareness contributes to the development of…  Decoding…" at bounding box center [759, 407] width 612 height 687
copy span "Phonemic awareness contributes to the development of…"
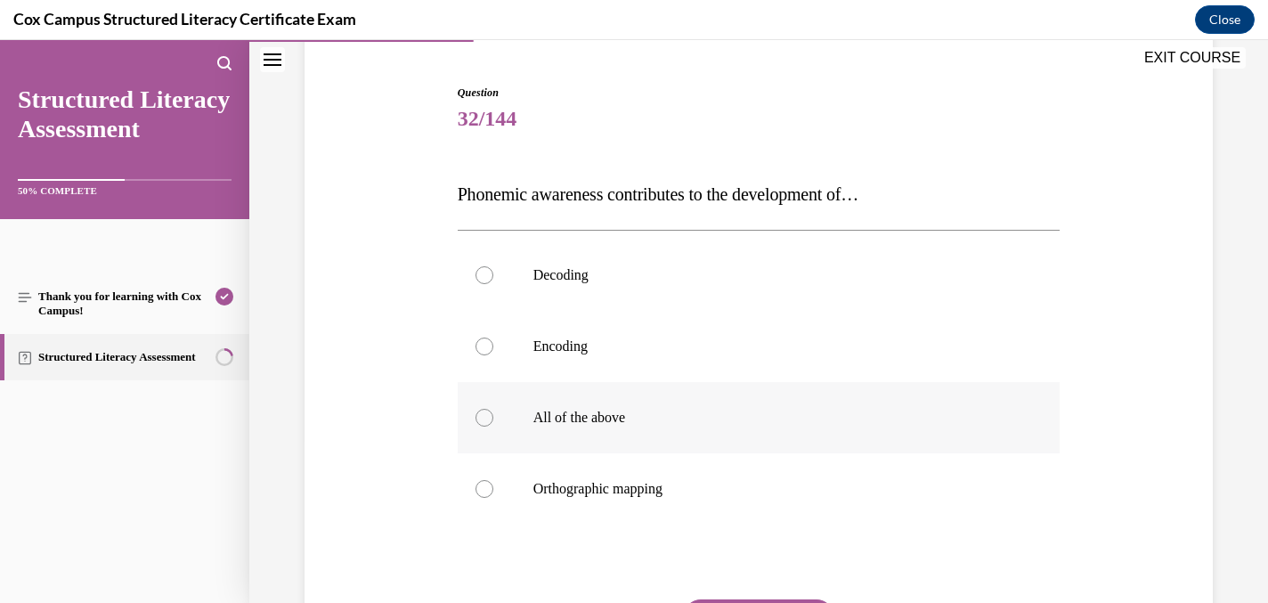
scroll to position [134, 0]
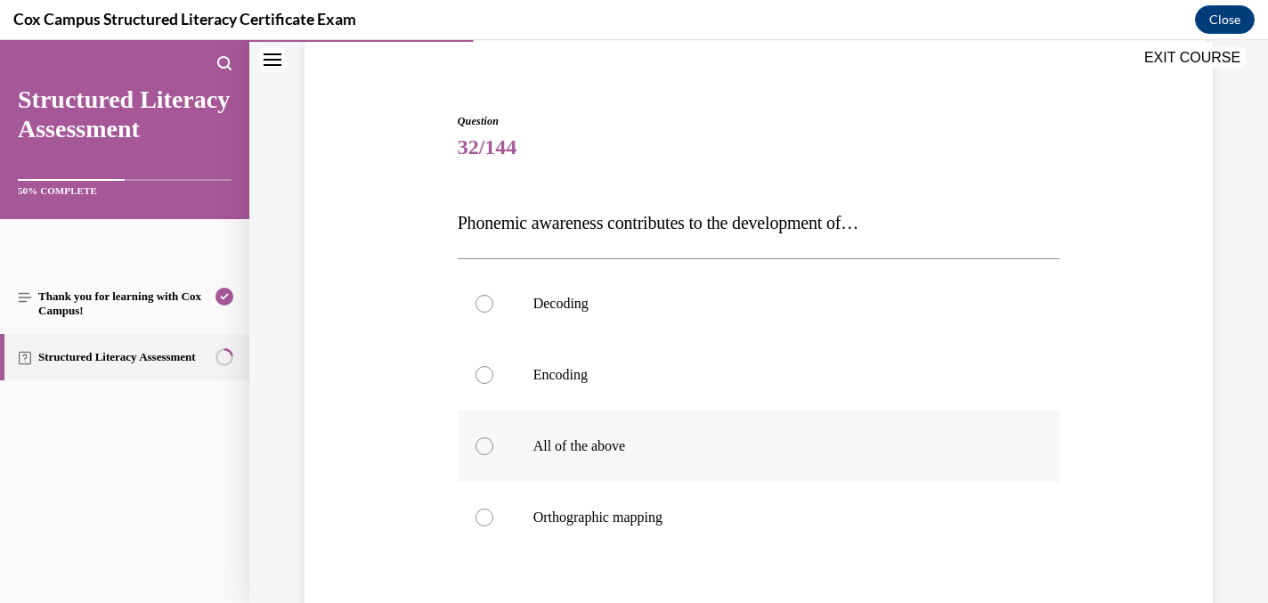
click at [486, 443] on div at bounding box center [484, 446] width 18 height 18
click at [486, 443] on input "All of the above" at bounding box center [484, 446] width 18 height 18
radio input "true"
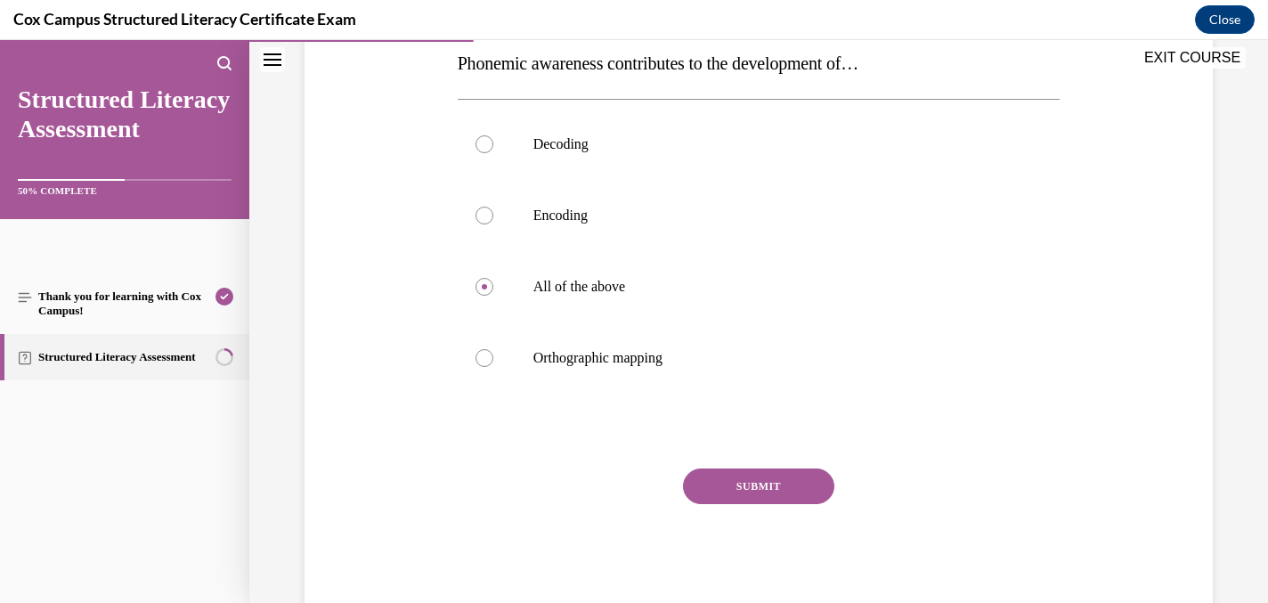
click at [747, 478] on button "SUBMIT" at bounding box center [758, 486] width 151 height 36
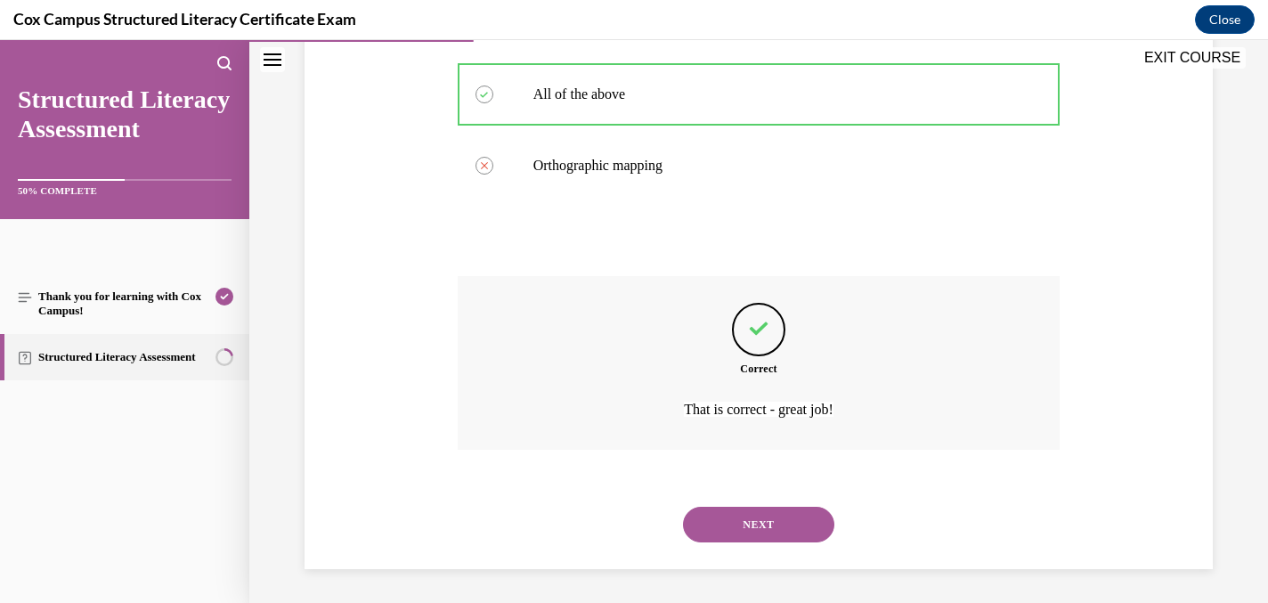
scroll to position [488, 0]
click at [728, 535] on button "NEXT" at bounding box center [758, 523] width 151 height 36
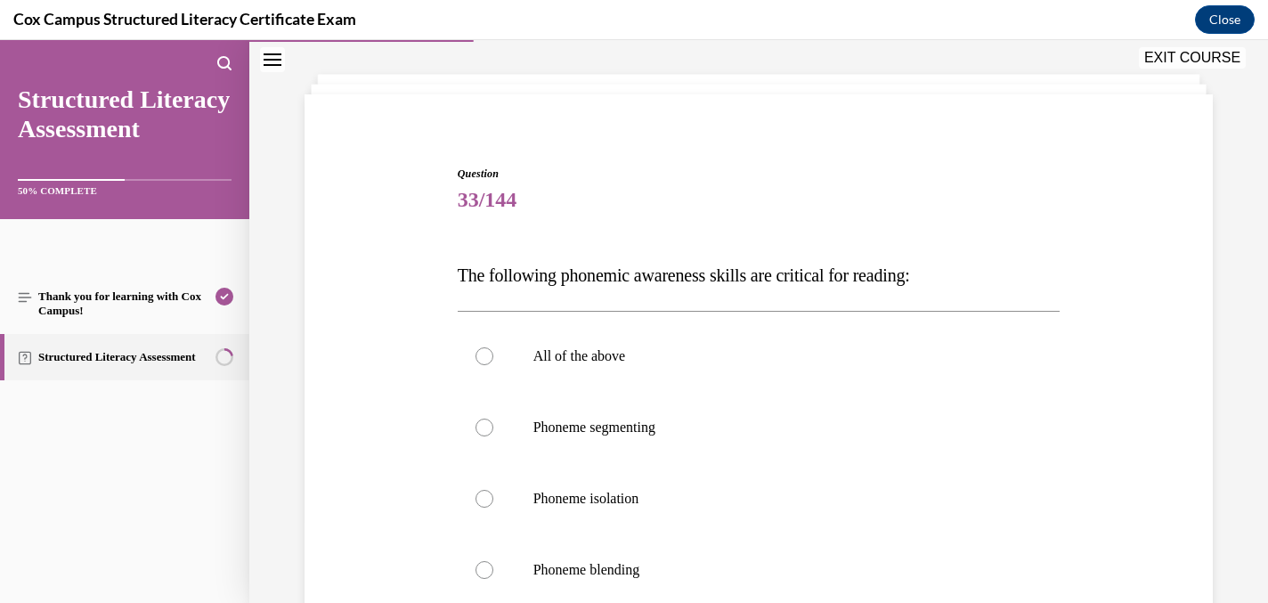
scroll to position [223, 0]
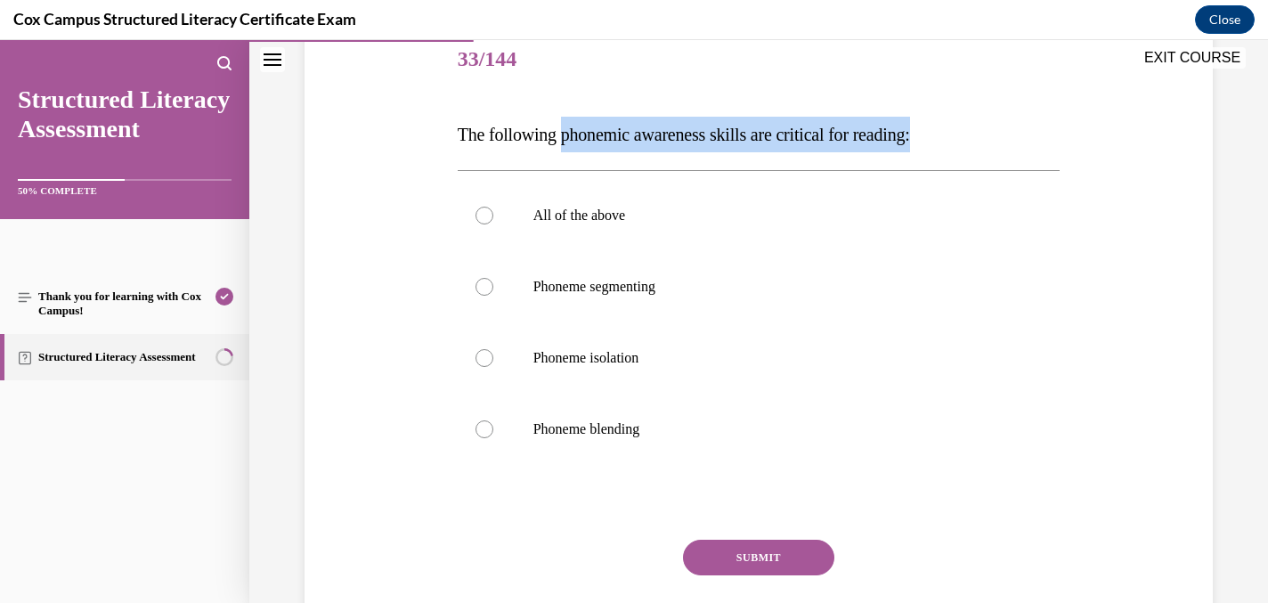
drag, startPoint x: 567, startPoint y: 134, endPoint x: 938, endPoint y: 126, distance: 370.5
click at [910, 126] on span "The following phonemic awareness skills are critical for reading:" at bounding box center [684, 135] width 452 height 20
copy span "phonemic awareness skills are critical for reading:"
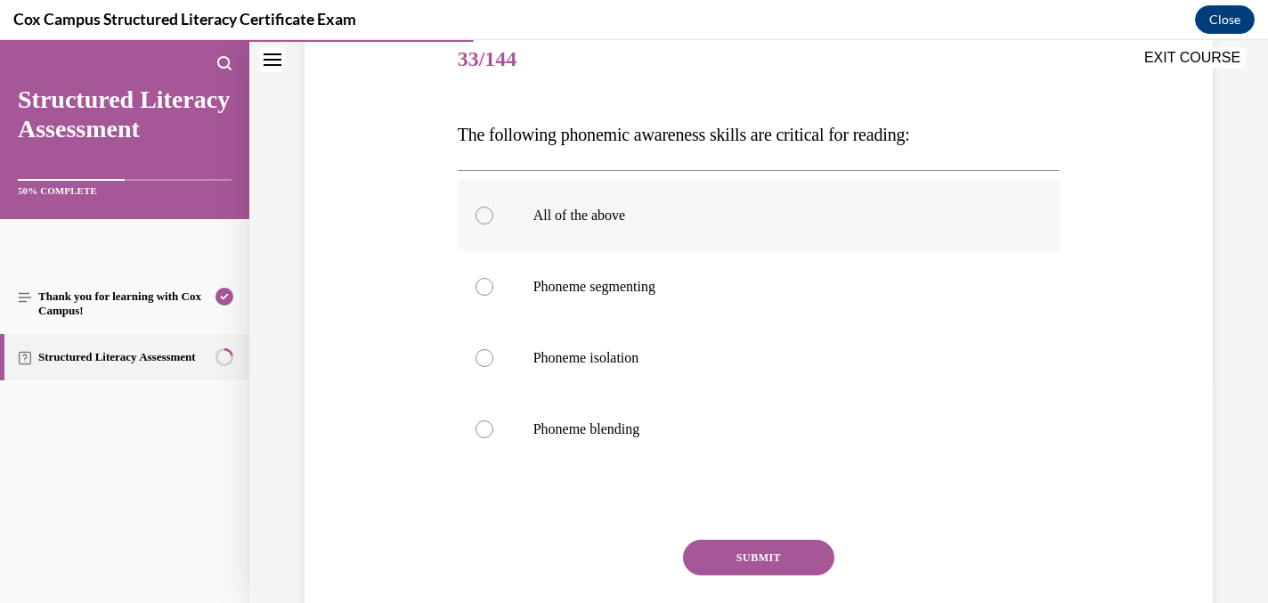
click at [486, 211] on div at bounding box center [484, 216] width 18 height 18
click at [486, 211] on input "All of the above" at bounding box center [484, 216] width 18 height 18
radio input "true"
click at [751, 550] on button "SUBMIT" at bounding box center [758, 558] width 151 height 36
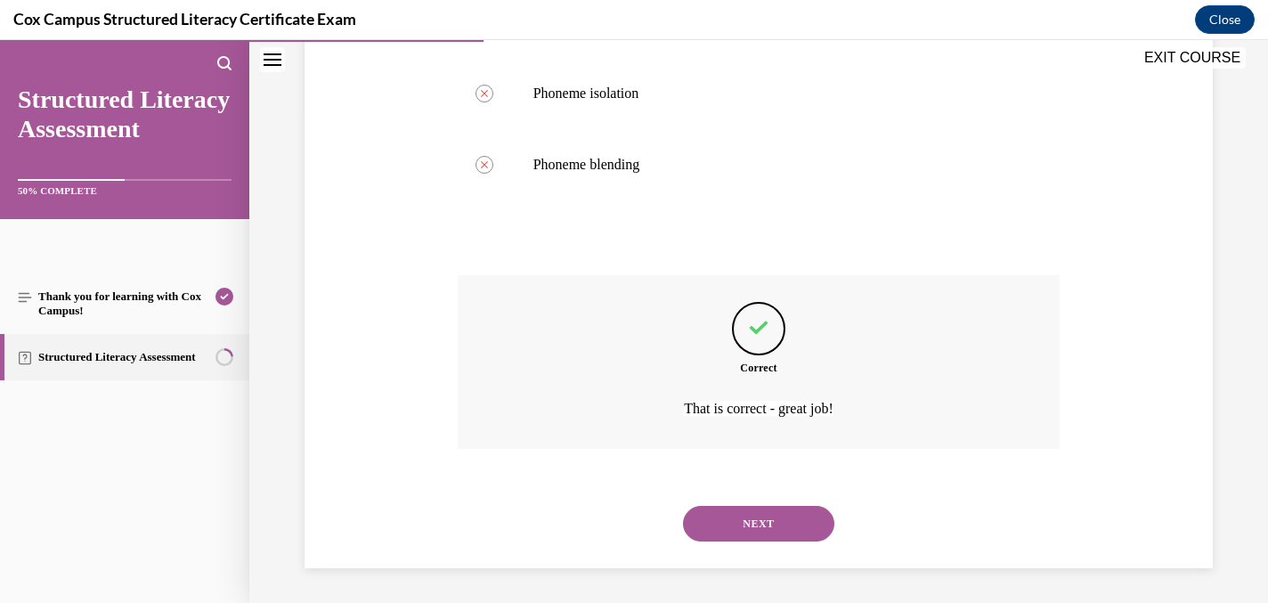
scroll to position [488, 0]
click at [721, 509] on button "NEXT" at bounding box center [758, 523] width 151 height 36
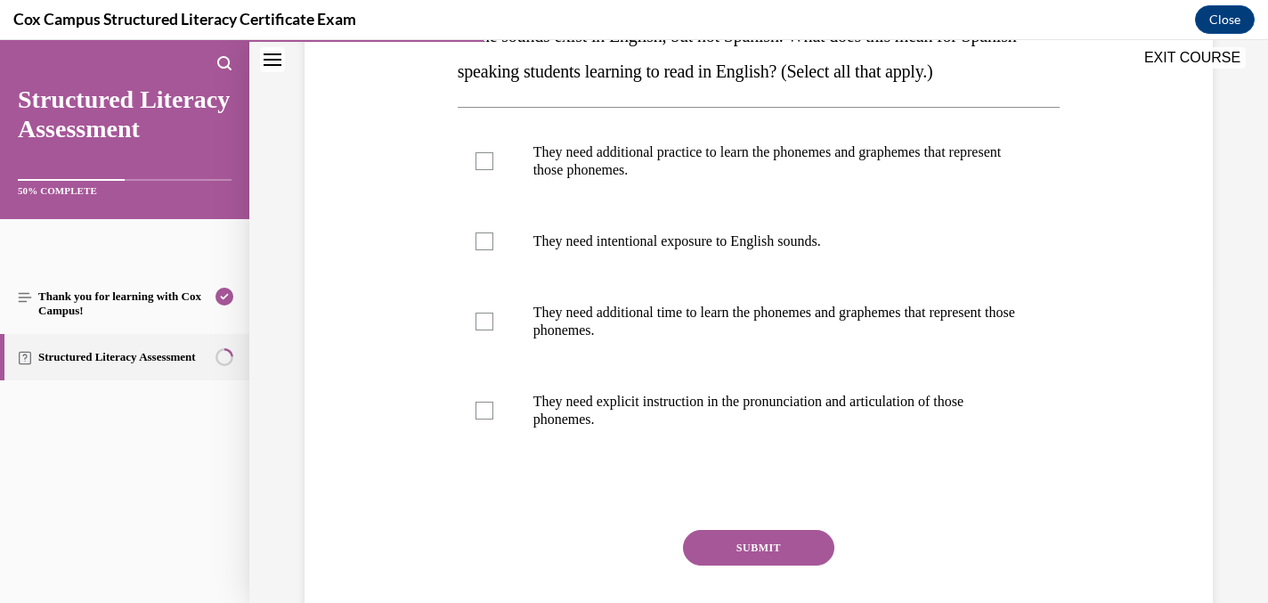
scroll to position [327, 0]
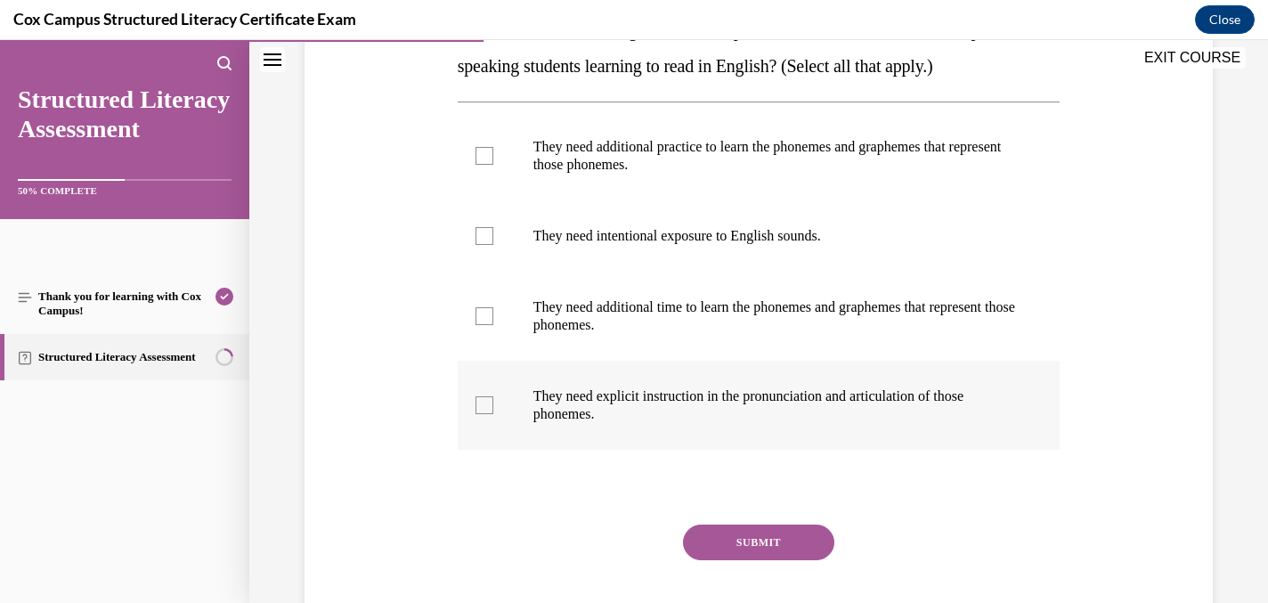
click at [487, 400] on div at bounding box center [484, 405] width 18 height 18
click at [487, 400] on input "They need explicit instruction in the pronunciation and articulation of those p…" at bounding box center [484, 405] width 18 height 18
checkbox input "true"
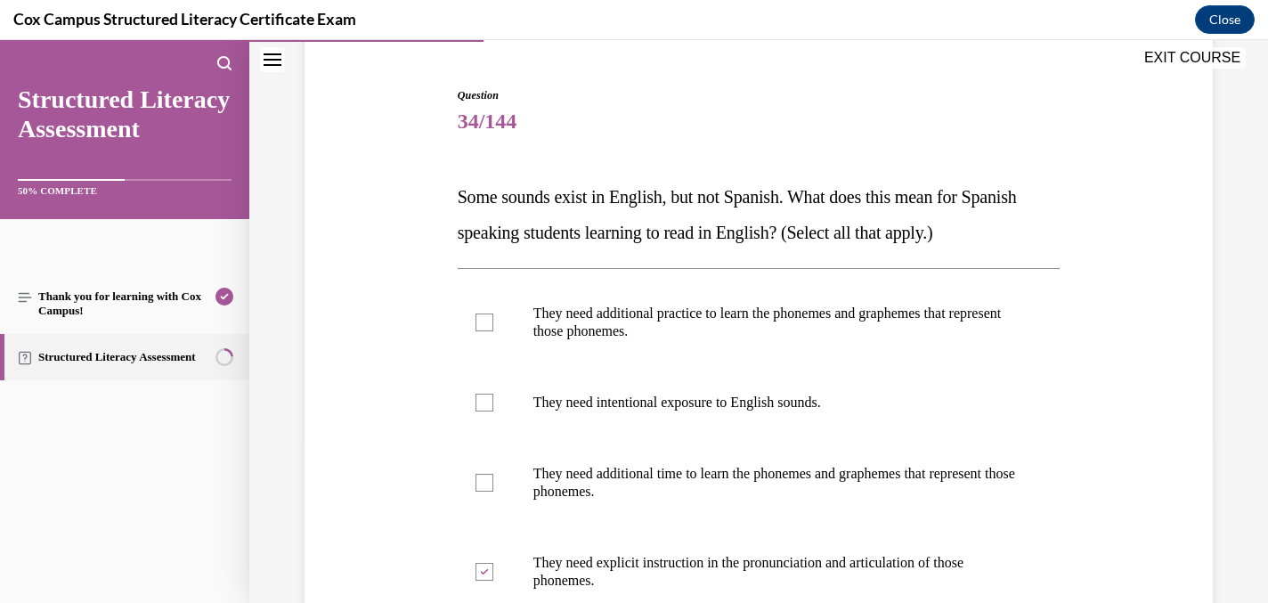
scroll to position [157, 0]
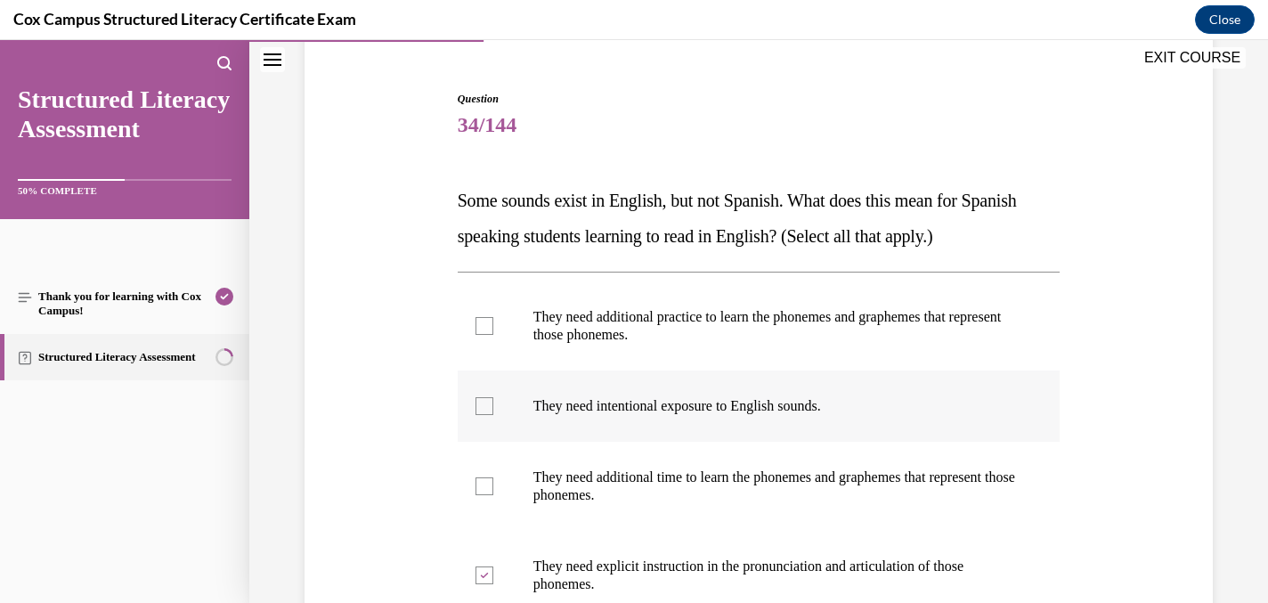
click at [487, 404] on div at bounding box center [484, 406] width 18 height 18
click at [487, 404] on input "They need intentional exposure to English sounds." at bounding box center [484, 406] width 18 height 18
checkbox input "true"
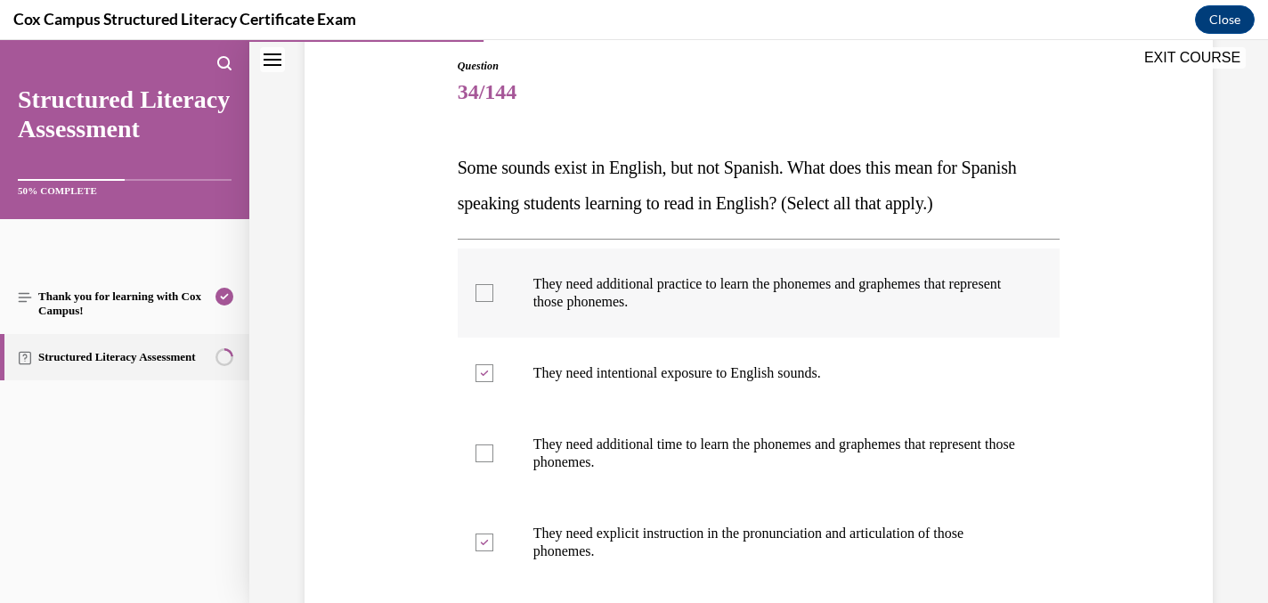
scroll to position [195, 0]
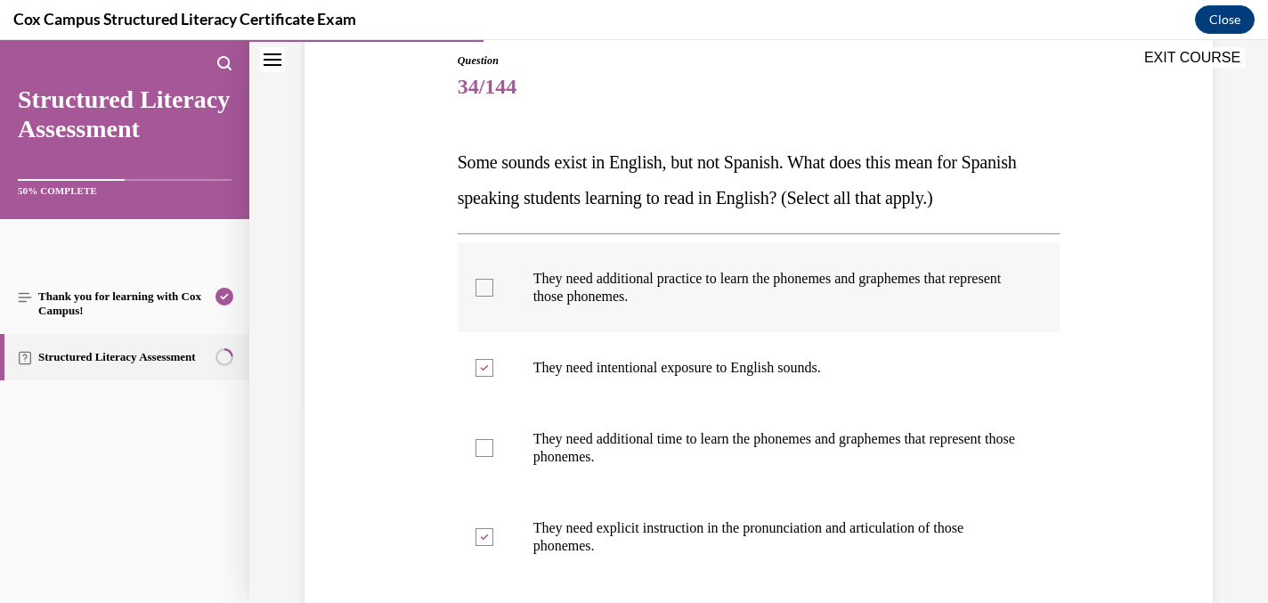
click at [487, 291] on div at bounding box center [484, 288] width 18 height 18
click at [487, 291] on input "They need additional practice to learn the phonemes and graphemes that represen…" at bounding box center [484, 288] width 18 height 18
checkbox input "true"
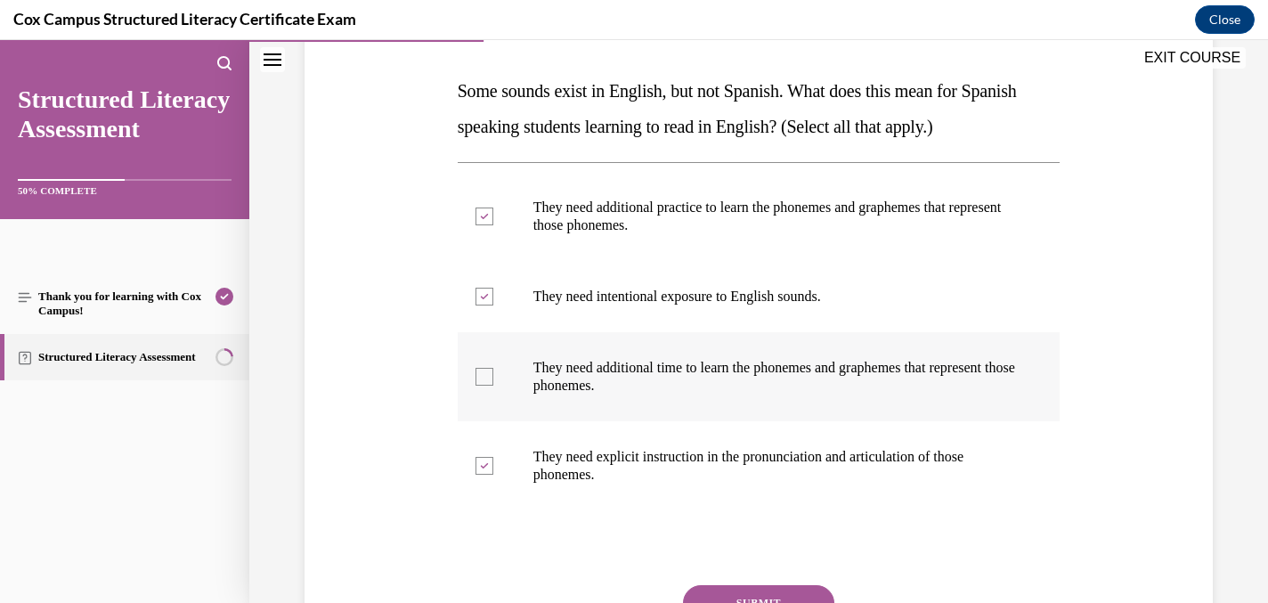
scroll to position [267, 0]
click at [477, 372] on div at bounding box center [484, 376] width 18 height 18
click at [477, 372] on input "They need additional time to learn the phonemes and graphemes that represent th…" at bounding box center [484, 376] width 18 height 18
checkbox input "true"
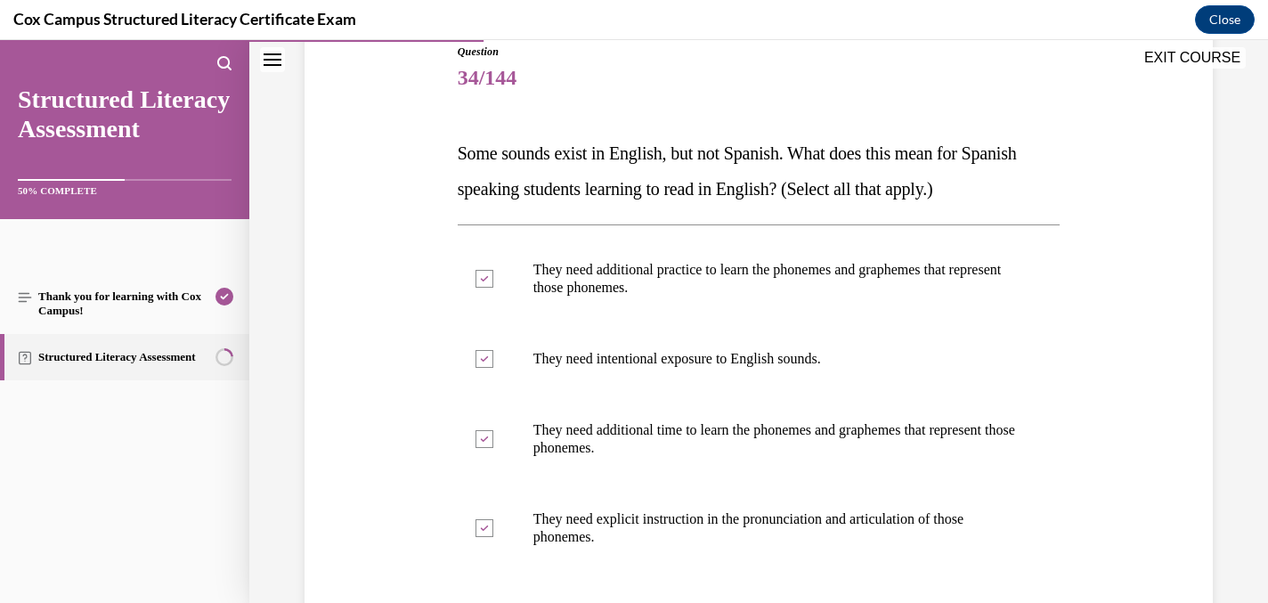
scroll to position [203, 0]
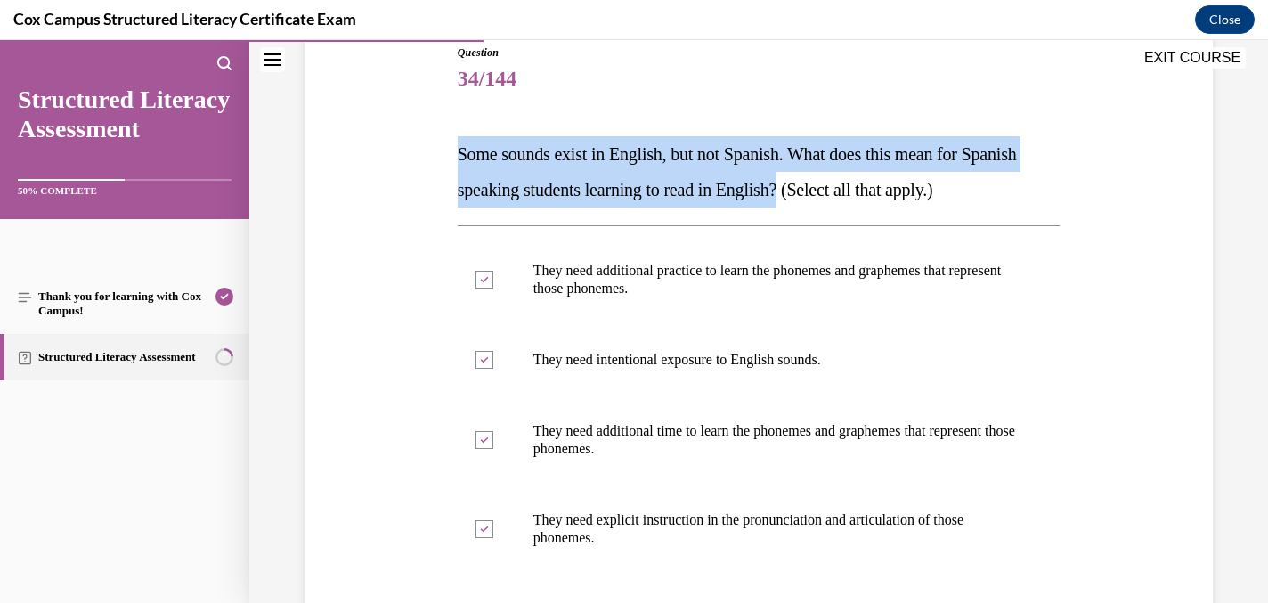
drag, startPoint x: 866, startPoint y: 190, endPoint x: 475, endPoint y: 129, distance: 395.6
click at [475, 129] on div "Question 34/144 Some sounds exist in English, but not Spanish. What does this m…" at bounding box center [759, 420] width 603 height 750
copy span "Some sounds exist in English, but not Spanish. What does this mean for Spanish …"
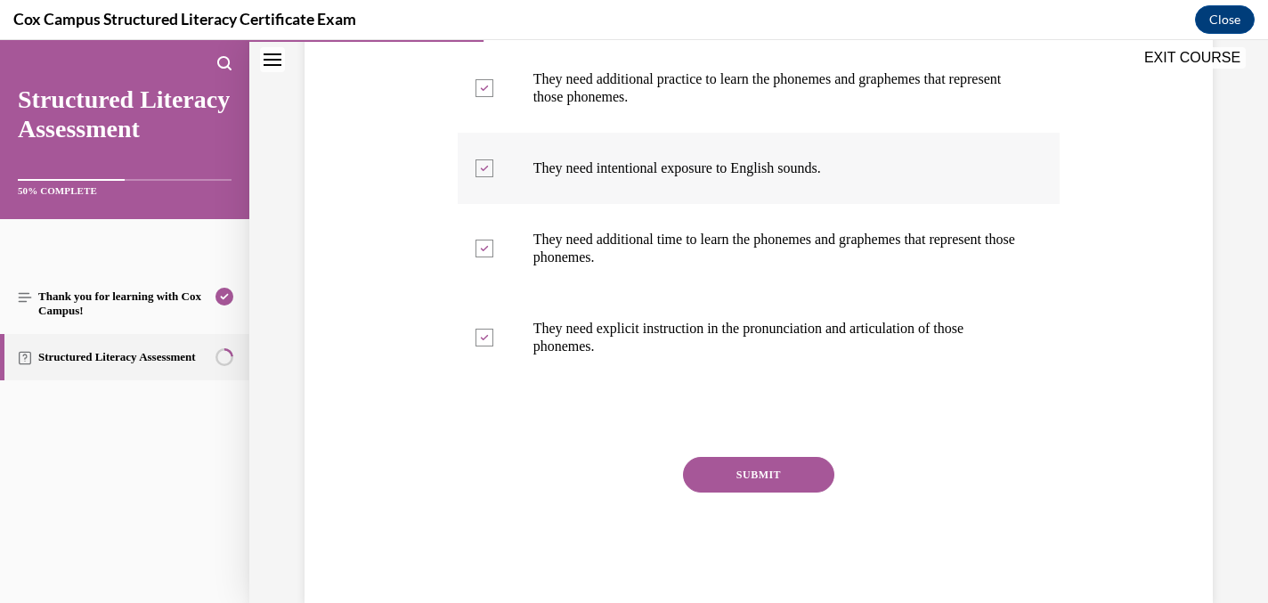
scroll to position [425, 0]
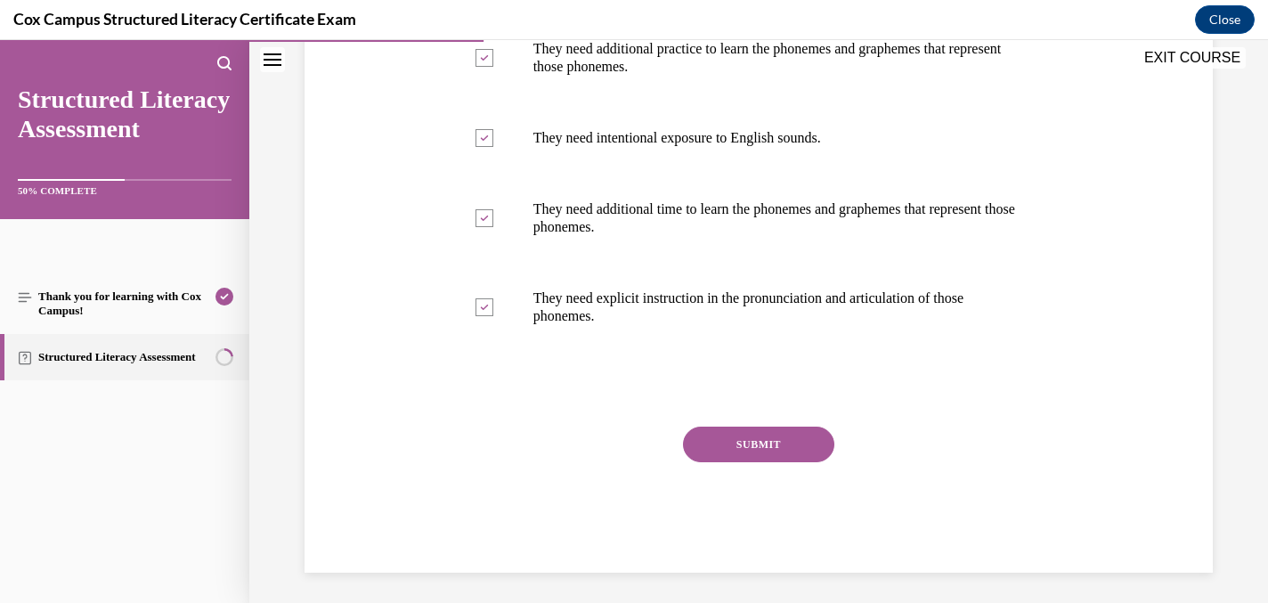
click at [773, 446] on button "SUBMIT" at bounding box center [758, 445] width 151 height 36
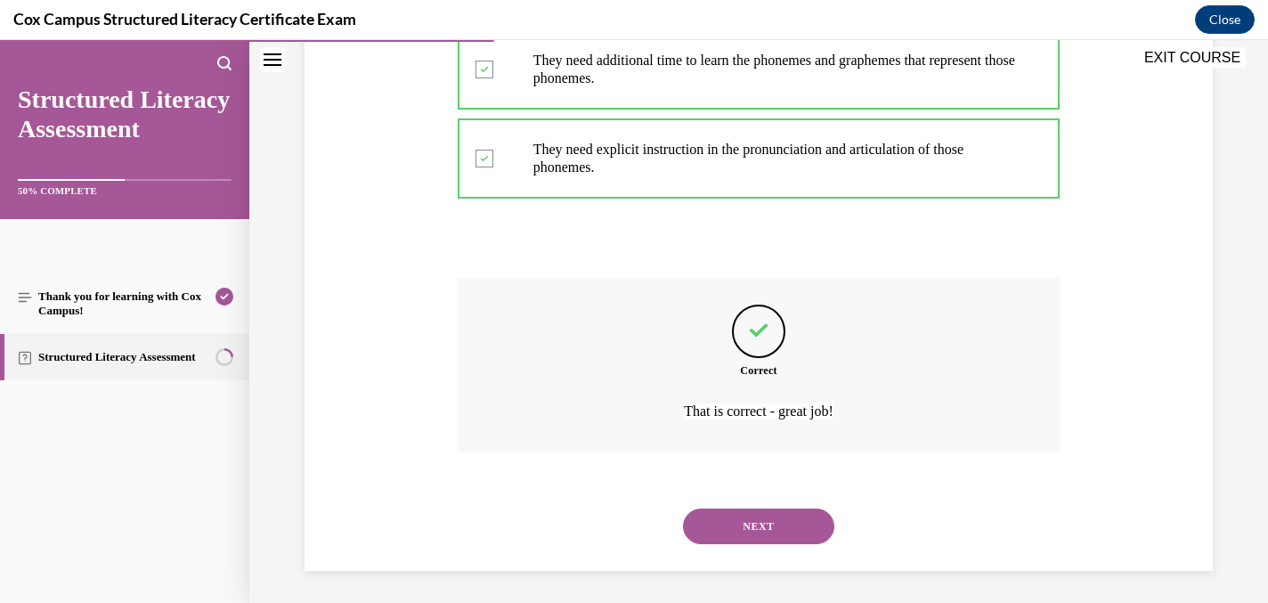
scroll to position [577, 0]
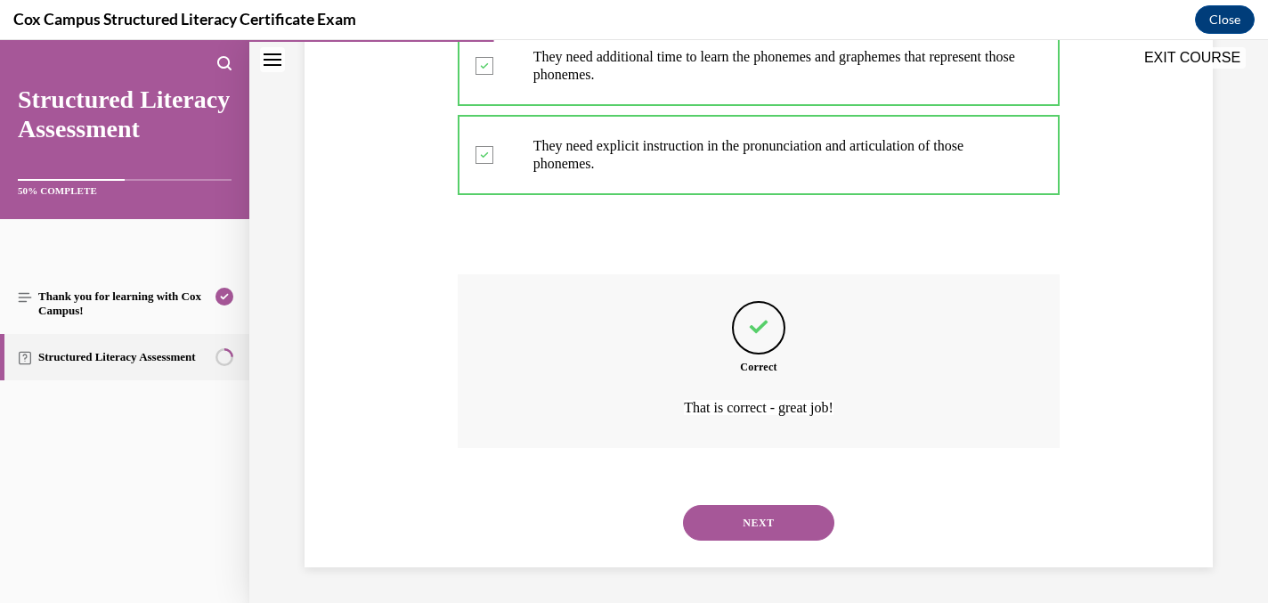
click at [734, 522] on button "NEXT" at bounding box center [758, 523] width 151 height 36
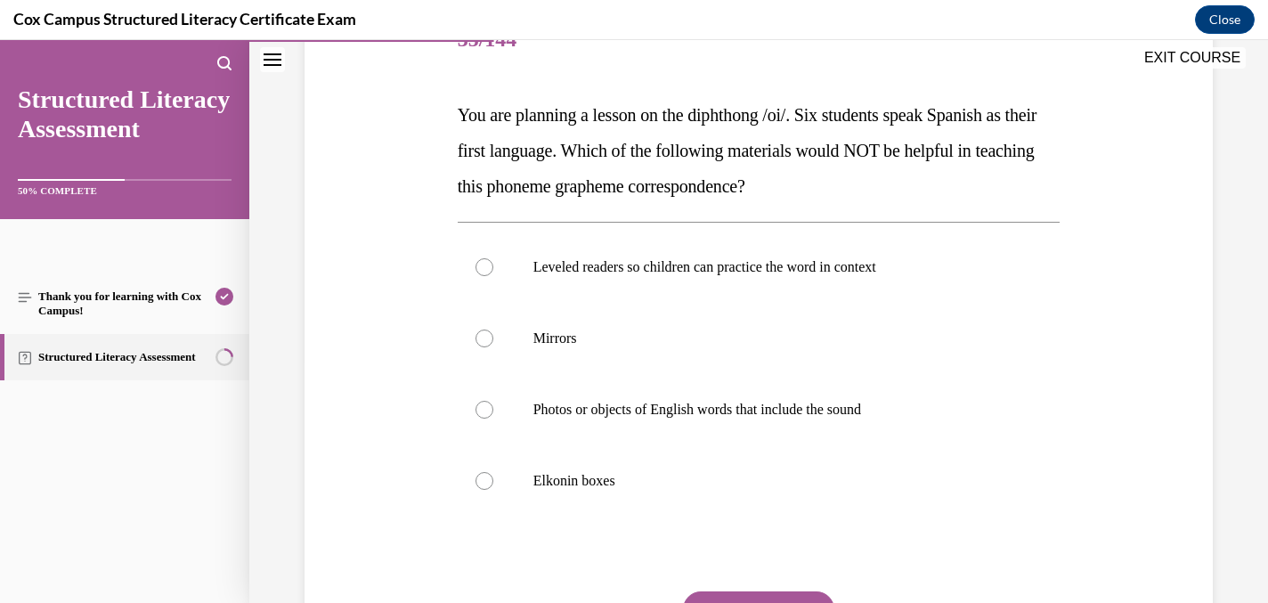
scroll to position [256, 0]
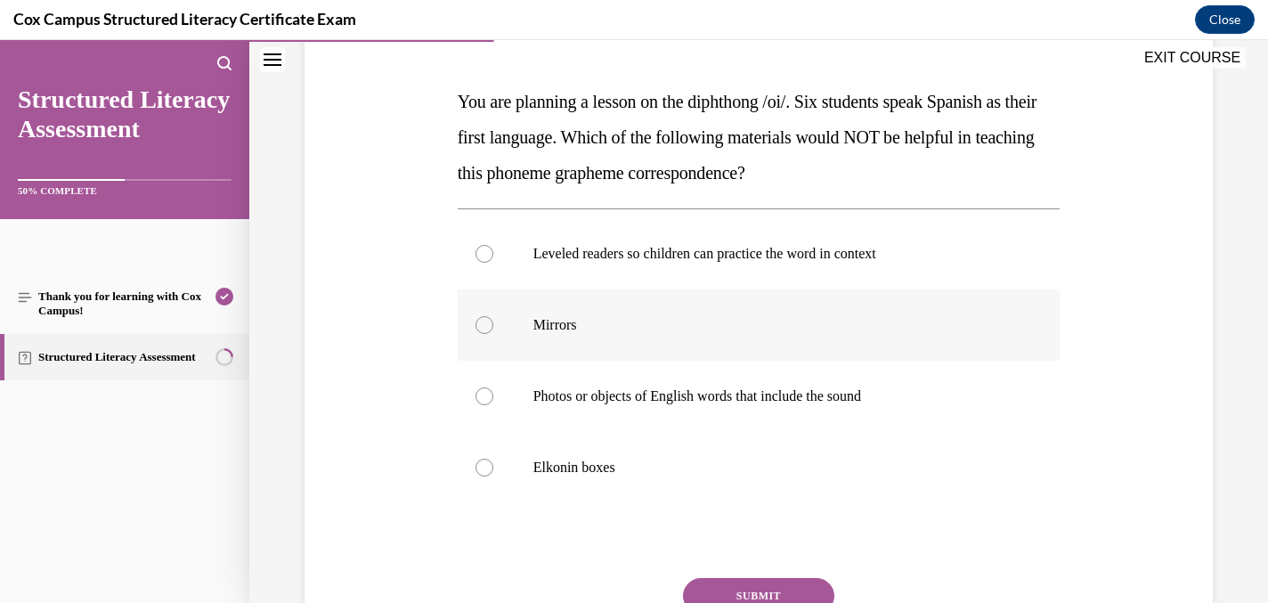
click at [481, 333] on div at bounding box center [484, 325] width 18 height 18
click at [481, 333] on input "Mirrors" at bounding box center [484, 325] width 18 height 18
radio input "true"
click at [484, 394] on div at bounding box center [484, 396] width 18 height 18
click at [484, 394] on input "Photos or objects of English words that include the sound" at bounding box center [484, 396] width 18 height 18
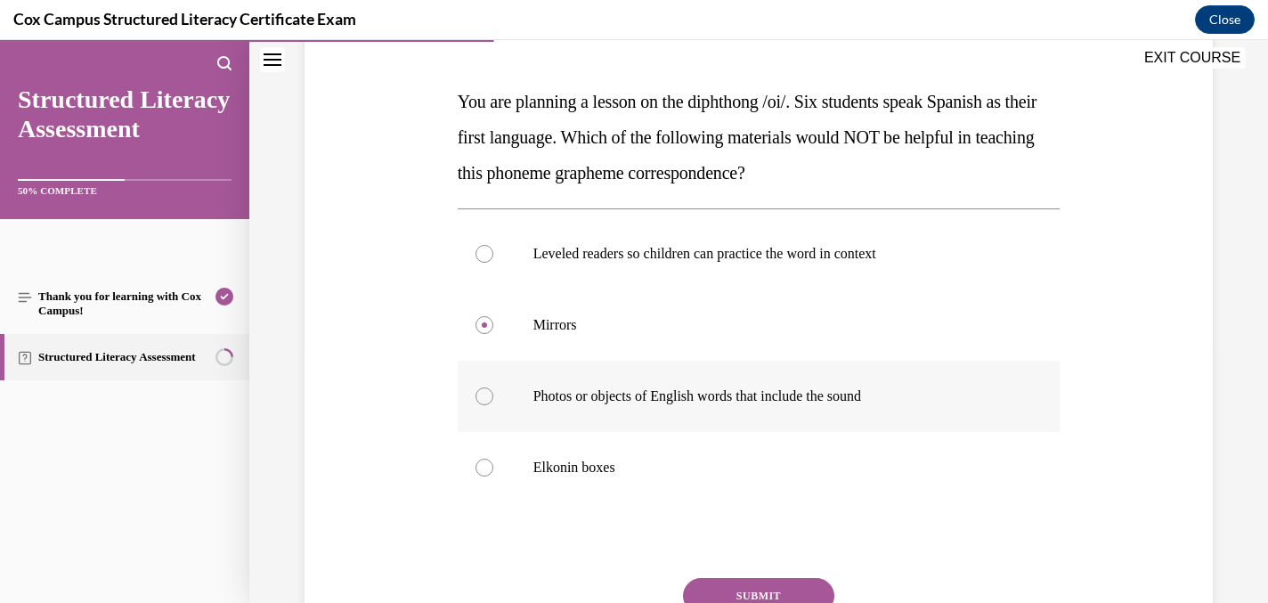
radio input "true"
click at [483, 467] on div at bounding box center [484, 468] width 18 height 18
click at [483, 467] on input "Elkonin boxes" at bounding box center [484, 468] width 18 height 18
radio input "true"
click at [484, 394] on div at bounding box center [484, 396] width 18 height 18
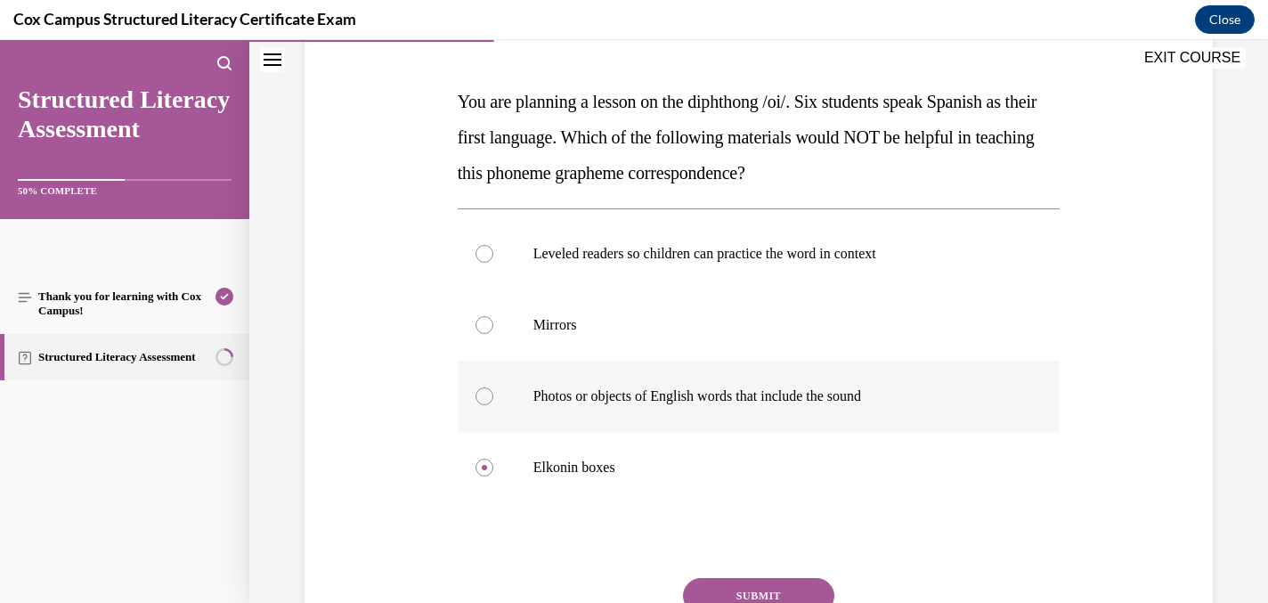
click at [484, 394] on input "Photos or objects of English words that include the sound" at bounding box center [484, 396] width 18 height 18
radio input "true"
click at [485, 323] on div at bounding box center [484, 325] width 18 height 18
click at [485, 323] on input "Mirrors" at bounding box center [484, 325] width 18 height 18
radio input "true"
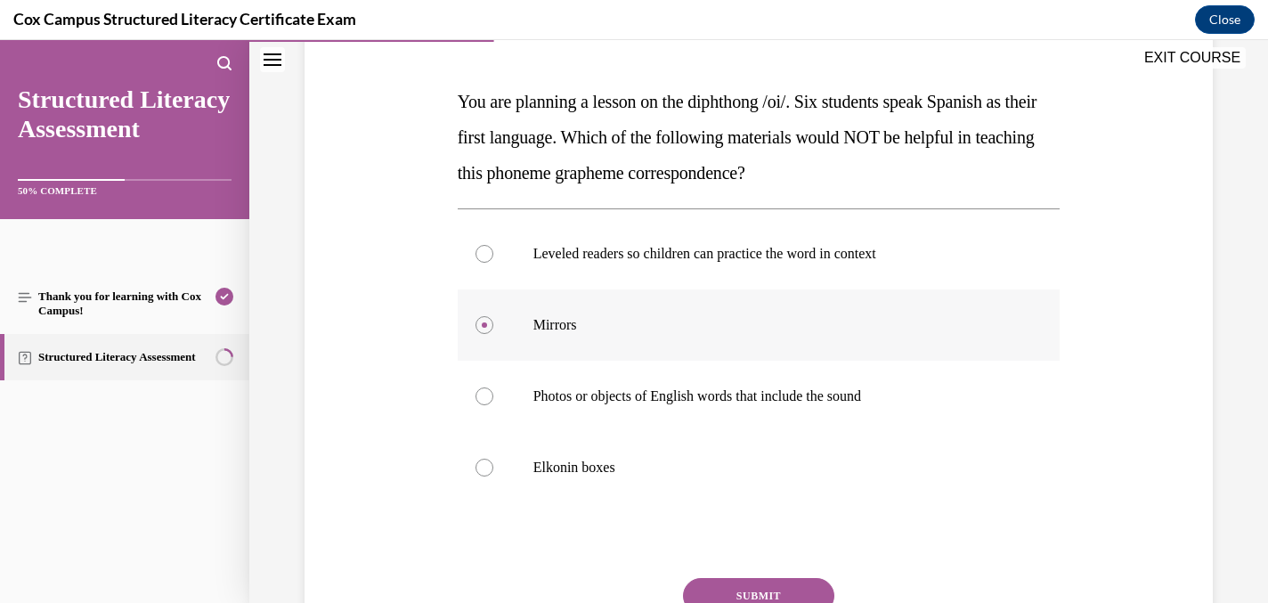
click at [482, 321] on div at bounding box center [484, 325] width 18 height 18
click at [482, 321] on input "Mirrors" at bounding box center [484, 325] width 18 height 18
click at [485, 248] on div at bounding box center [484, 254] width 18 height 18
click at [485, 248] on input "Leveled readers so children can practice the word in context" at bounding box center [484, 254] width 18 height 18
radio input "true"
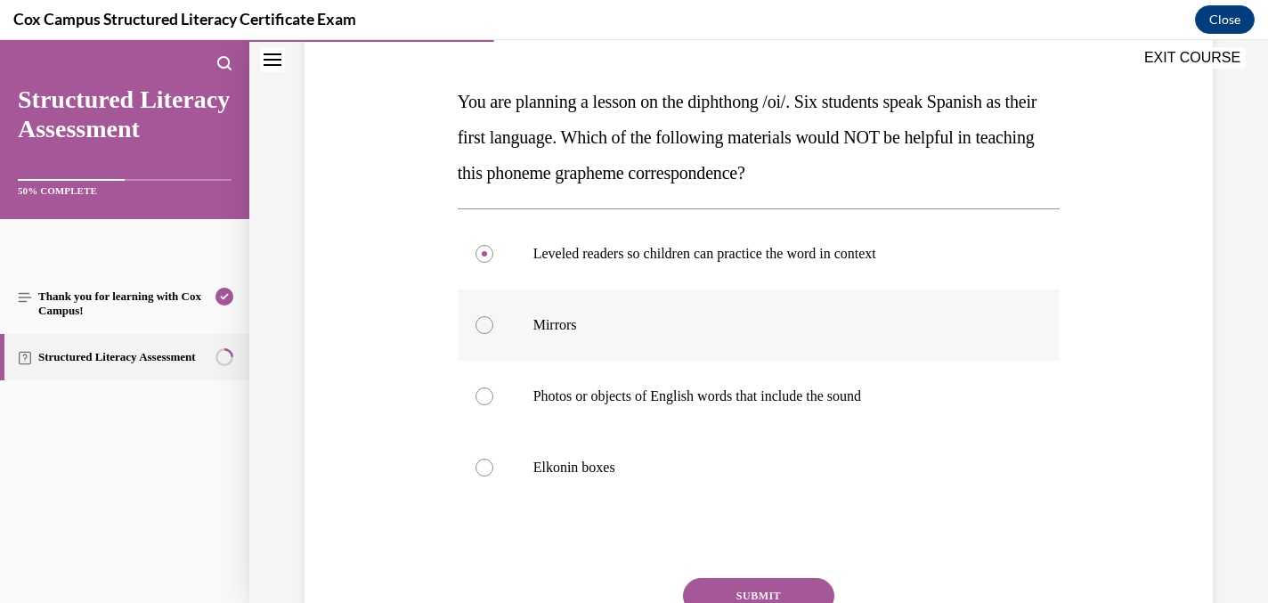
scroll to position [289, 0]
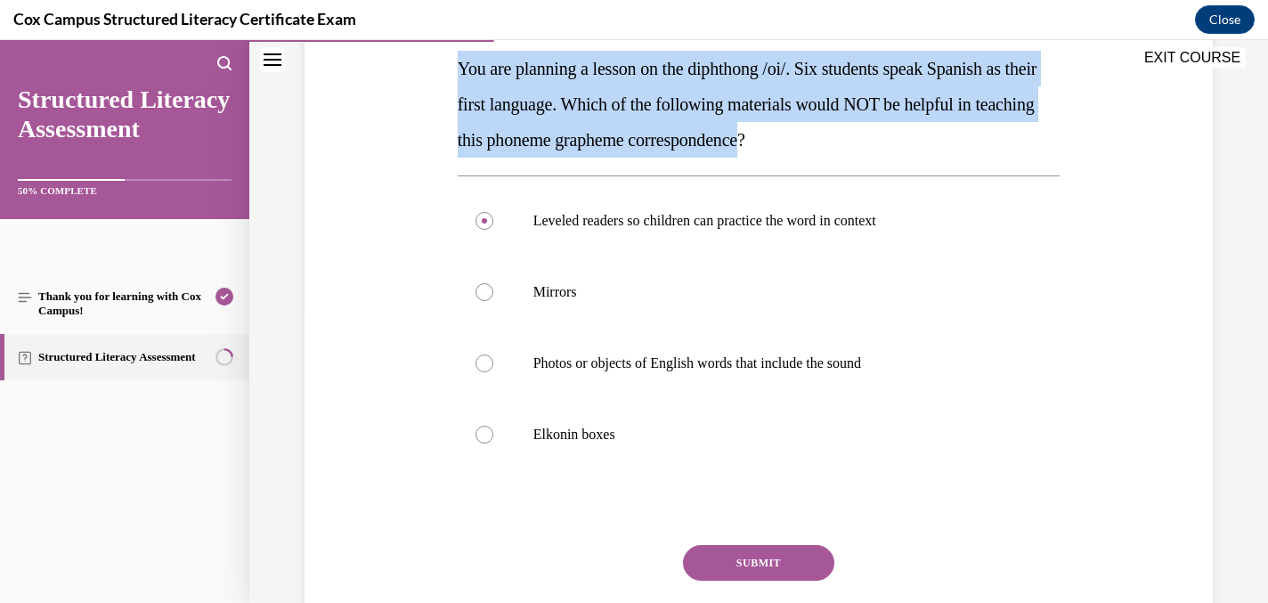
drag, startPoint x: 838, startPoint y: 135, endPoint x: 459, endPoint y: 69, distance: 385.0
click at [459, 69] on span "You are planning a lesson on the diphthong /oi/. Six students speak Spanish as …" at bounding box center [748, 104] width 580 height 91
copy span "You are planning a lesson on the diphthong /oi/. Six students speak Spanish as …"
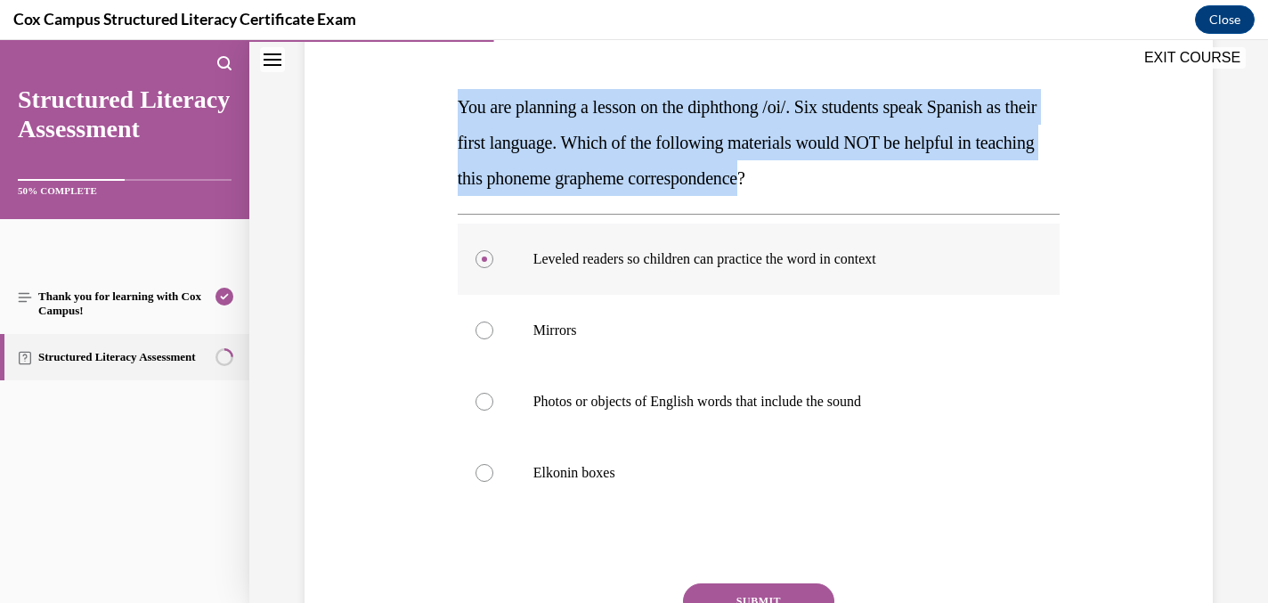
click at [966, 251] on p "Leveled readers so children can practice the word in context" at bounding box center [774, 259] width 483 height 18
click at [493, 251] on input "Leveled readers so children can practice the word in context" at bounding box center [484, 259] width 18 height 18
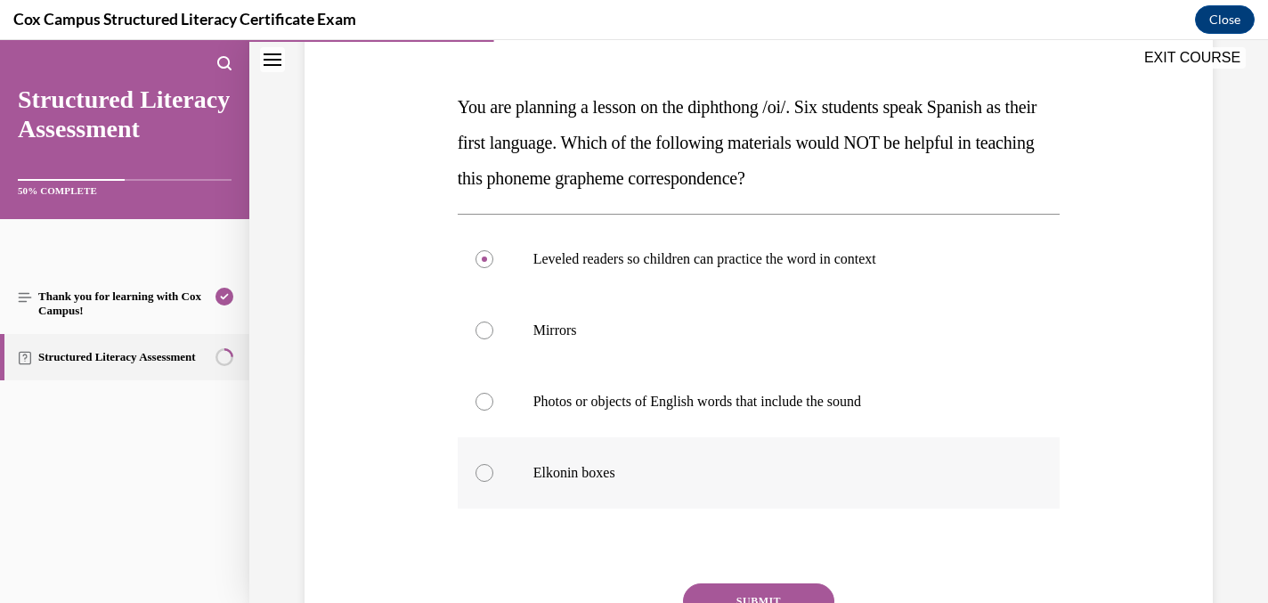
click at [481, 469] on div at bounding box center [484, 473] width 18 height 18
click at [481, 469] on input "Elkonin boxes" at bounding box center [484, 473] width 18 height 18
radio input "true"
click at [488, 473] on div at bounding box center [484, 473] width 18 height 18
click at [488, 473] on input "Elkonin boxes" at bounding box center [484, 473] width 18 height 18
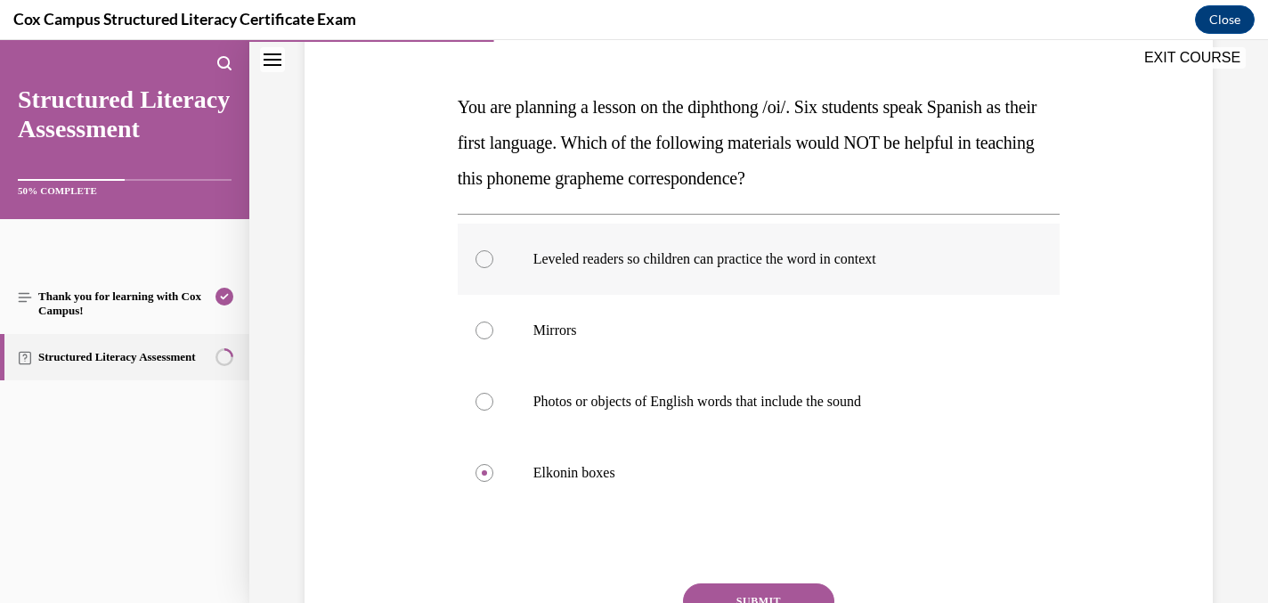
click at [486, 264] on div at bounding box center [484, 259] width 18 height 18
click at [486, 264] on input "Leveled readers so children can practice the word in context" at bounding box center [484, 259] width 18 height 18
radio input "true"
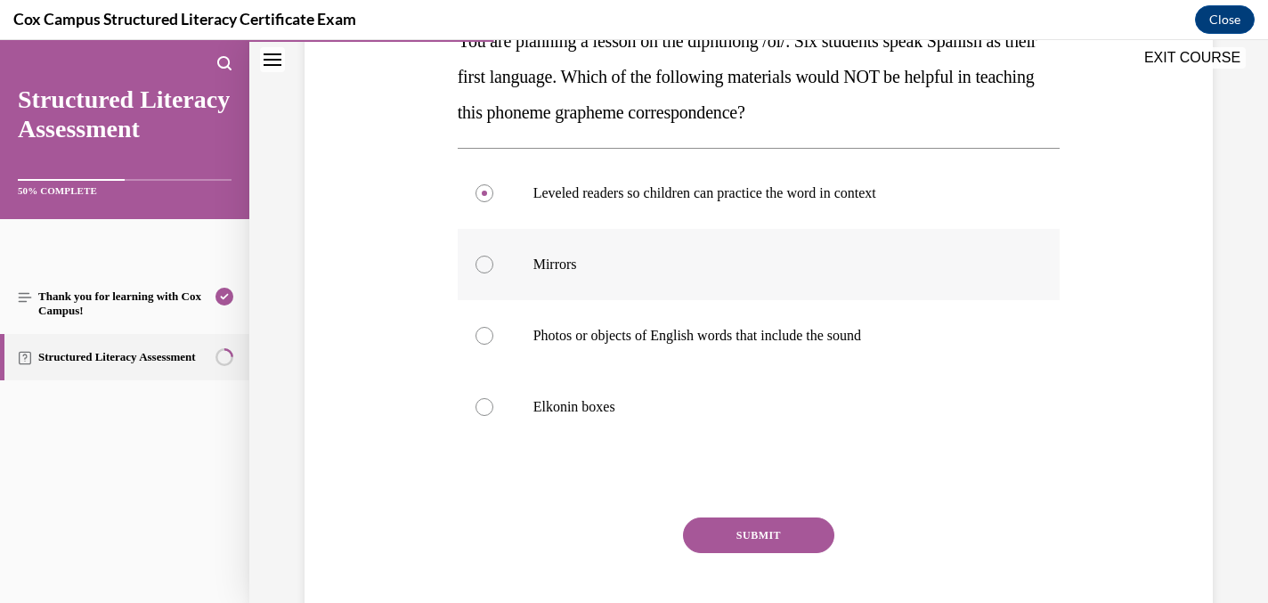
scroll to position [335, 0]
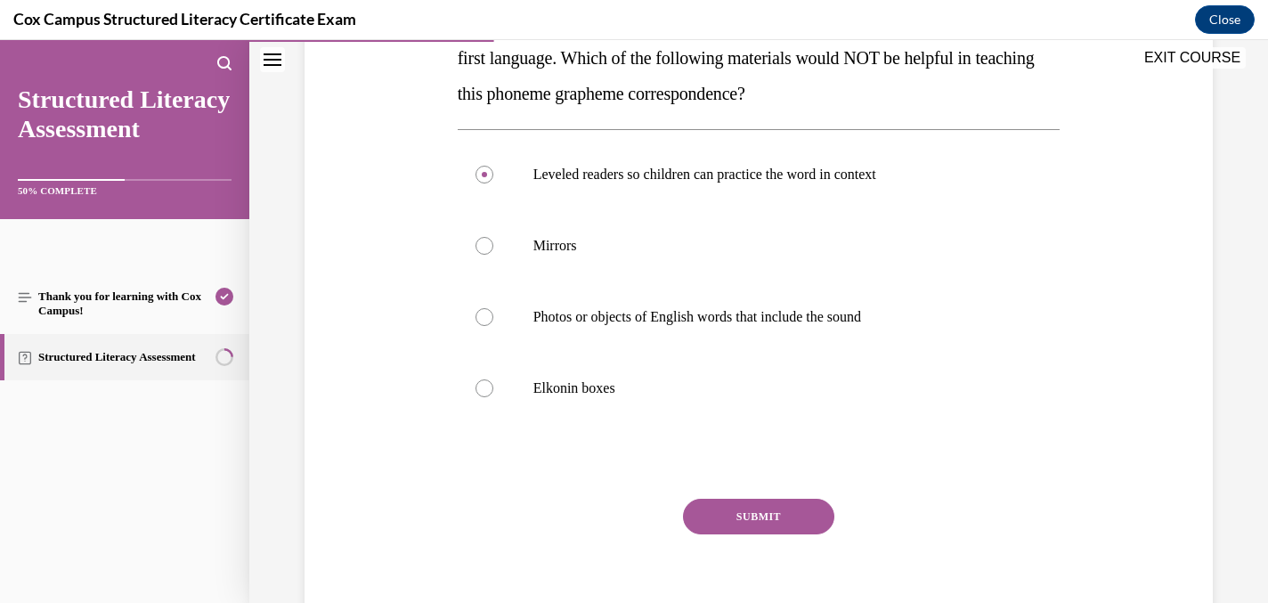
click at [757, 508] on button "SUBMIT" at bounding box center [758, 517] width 151 height 36
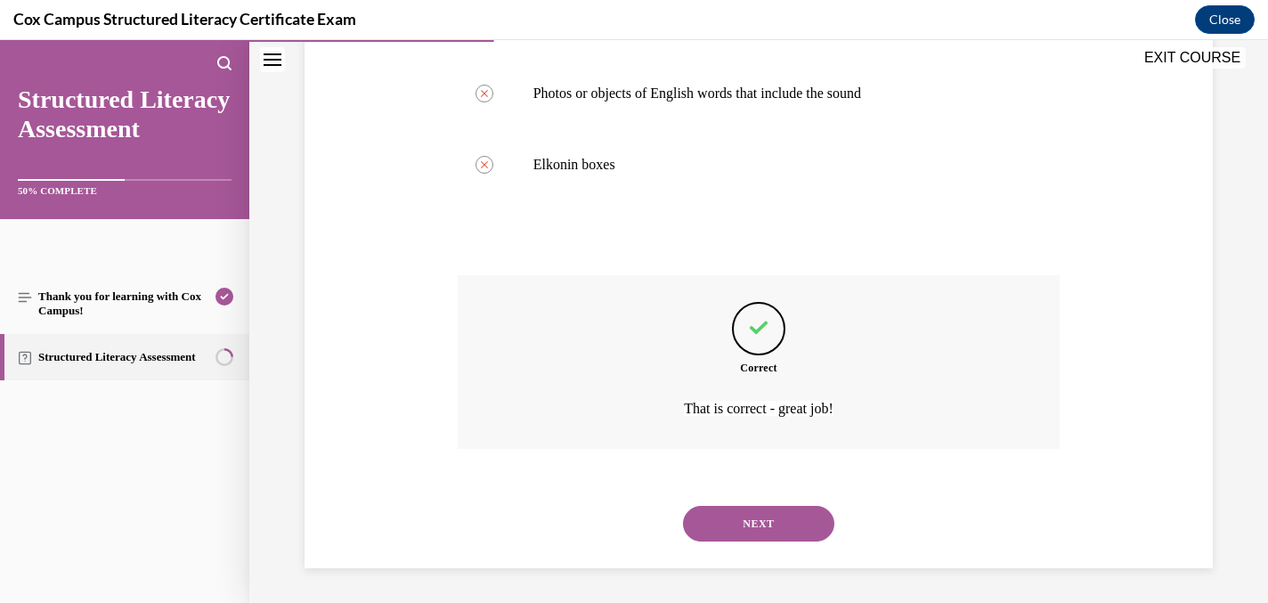
scroll to position [559, 0]
click at [744, 529] on button "NEXT" at bounding box center [758, 523] width 151 height 36
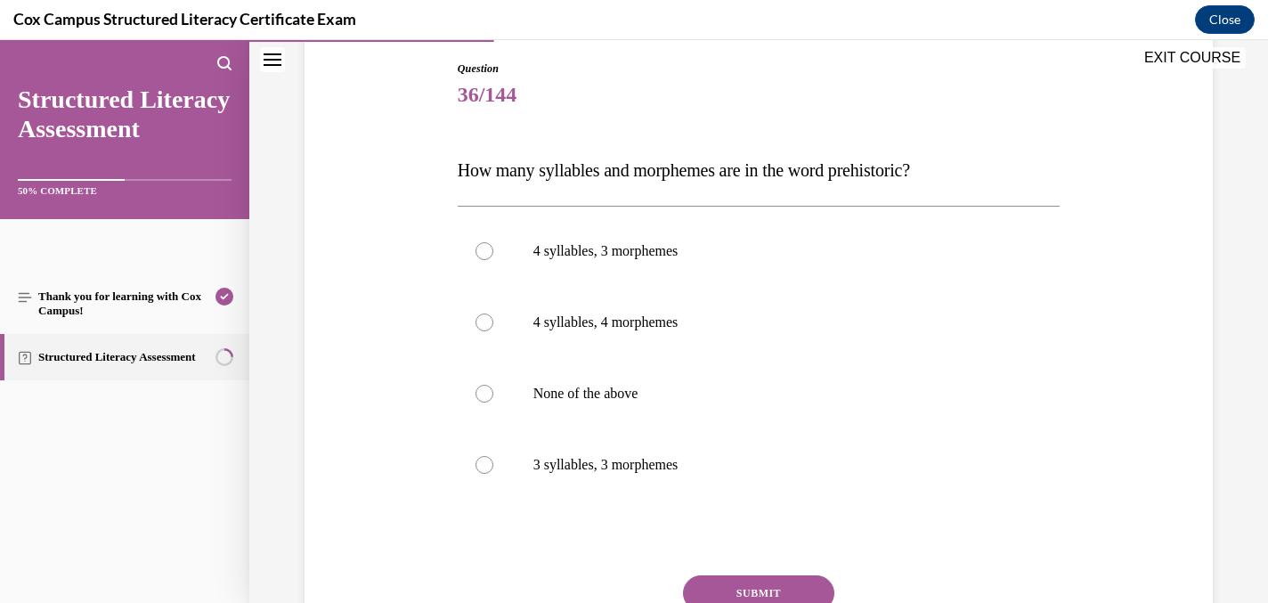
scroll to position [0, 0]
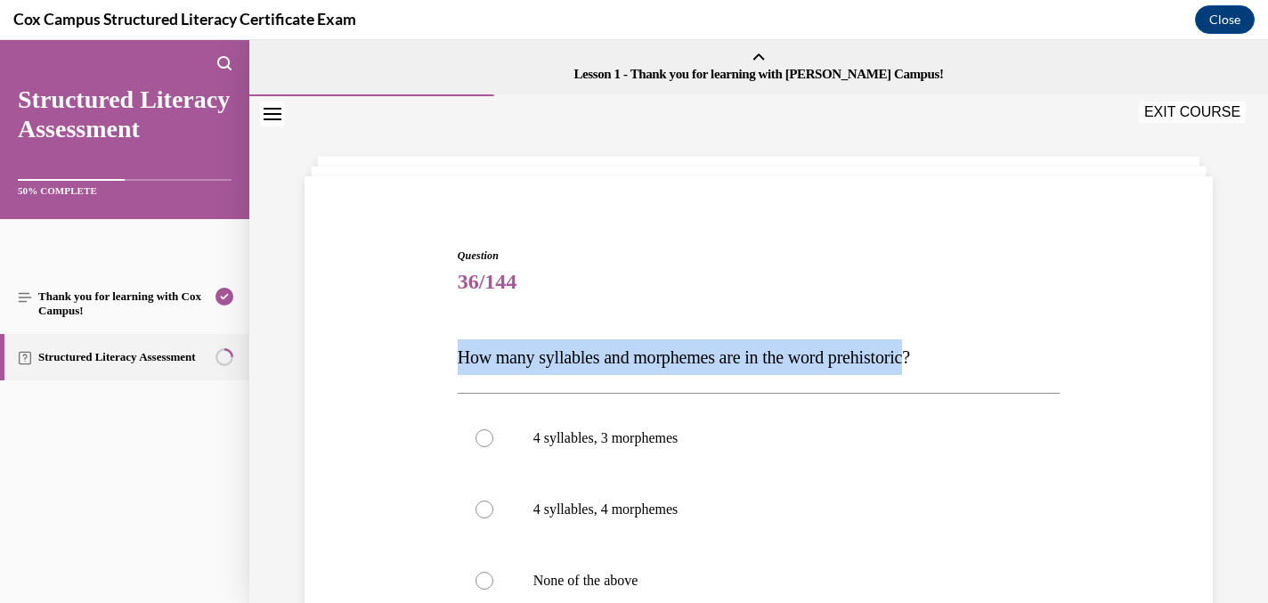
drag, startPoint x: 458, startPoint y: 355, endPoint x: 940, endPoint y: 354, distance: 482.6
click at [910, 354] on span "How many syllables and morphemes are in the word prehistoric?" at bounding box center [684, 357] width 452 height 20
copy span "How many syllables and morphemes are in the word prehistoric"
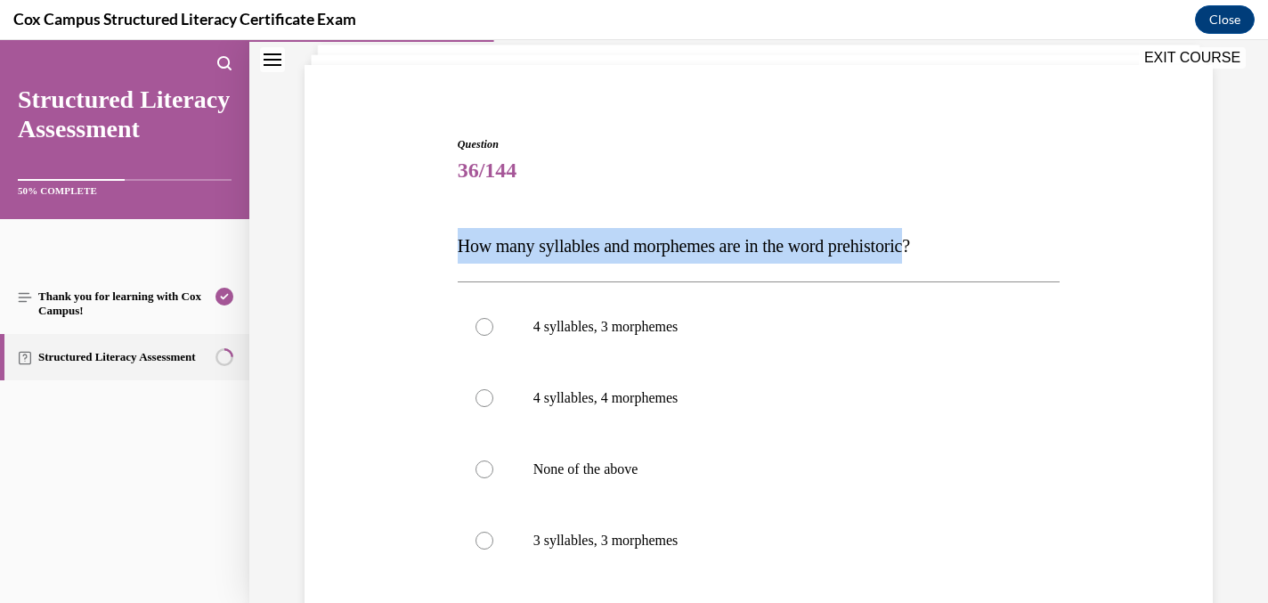
scroll to position [112, 0]
click at [480, 329] on div at bounding box center [484, 326] width 18 height 18
click at [480, 329] on input "4 syllables, 3 morphemes" at bounding box center [484, 326] width 18 height 18
radio input "true"
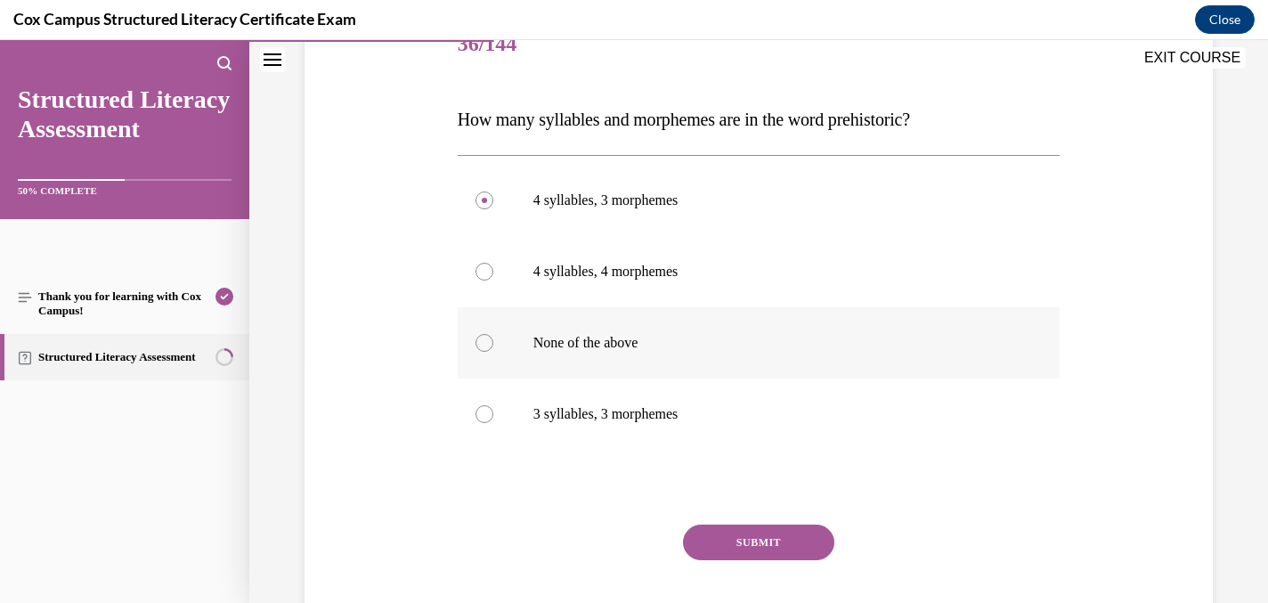
scroll to position [239, 0]
click at [761, 551] on button "SUBMIT" at bounding box center [758, 542] width 151 height 36
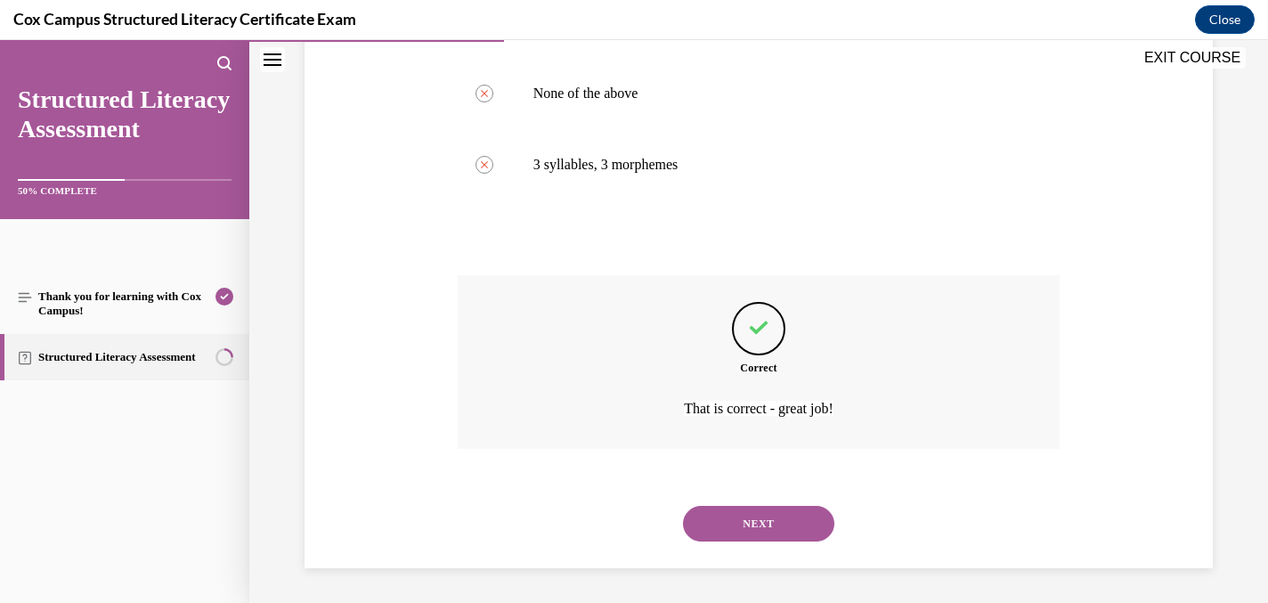
scroll to position [488, 0]
click at [736, 526] on button "NEXT" at bounding box center [758, 523] width 151 height 36
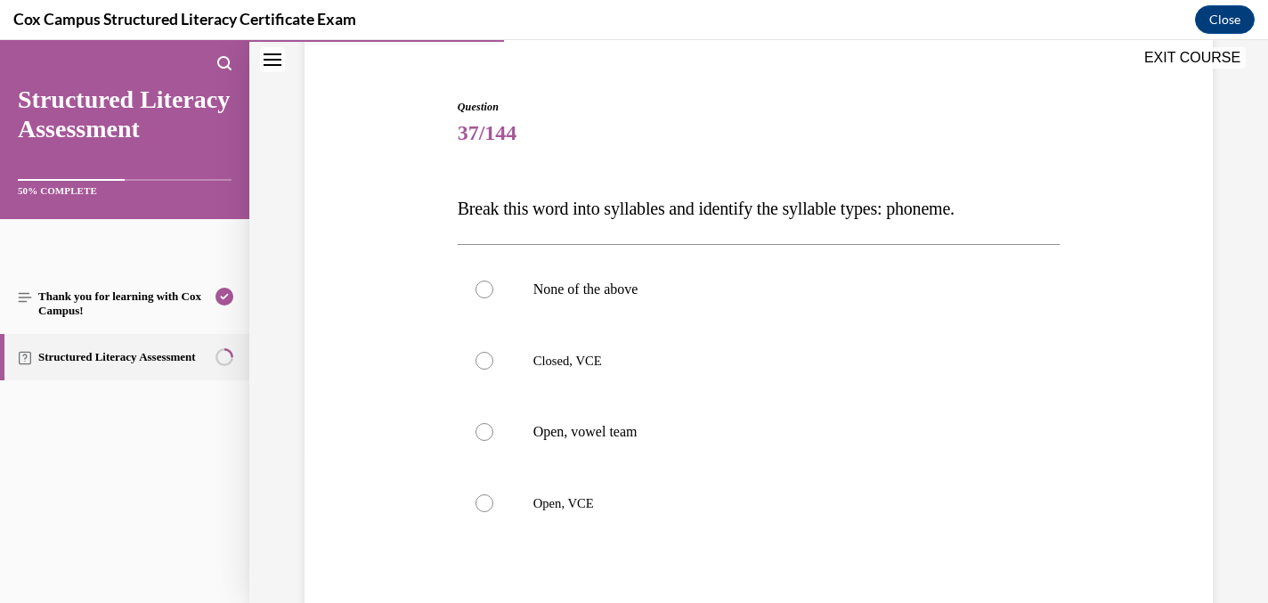
scroll to position [163, 0]
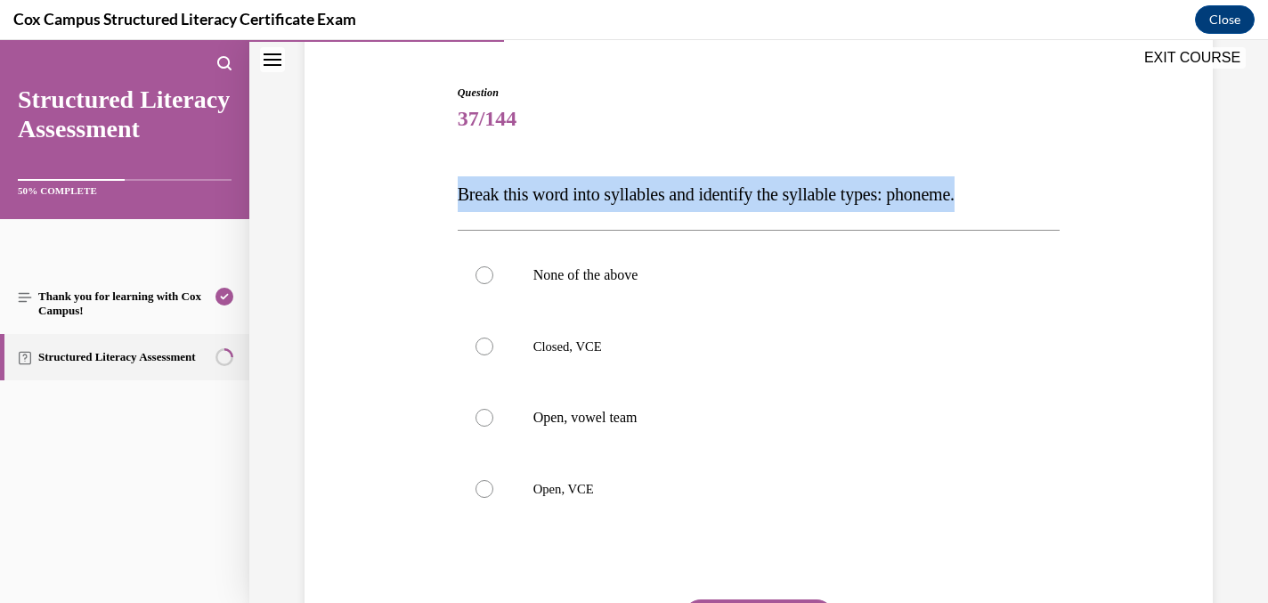
drag, startPoint x: 993, startPoint y: 195, endPoint x: 457, endPoint y: 204, distance: 536.1
click at [458, 204] on span "Break this word into syllables and identify the syllable types: phoneme." at bounding box center [706, 194] width 497 height 20
click at [904, 132] on span "37/144" at bounding box center [759, 119] width 603 height 36
drag, startPoint x: 989, startPoint y: 197, endPoint x: 459, endPoint y: 205, distance: 529.9
click at [459, 205] on p "Break this word into syllables and identify the syllable types: phoneme." at bounding box center [759, 194] width 603 height 36
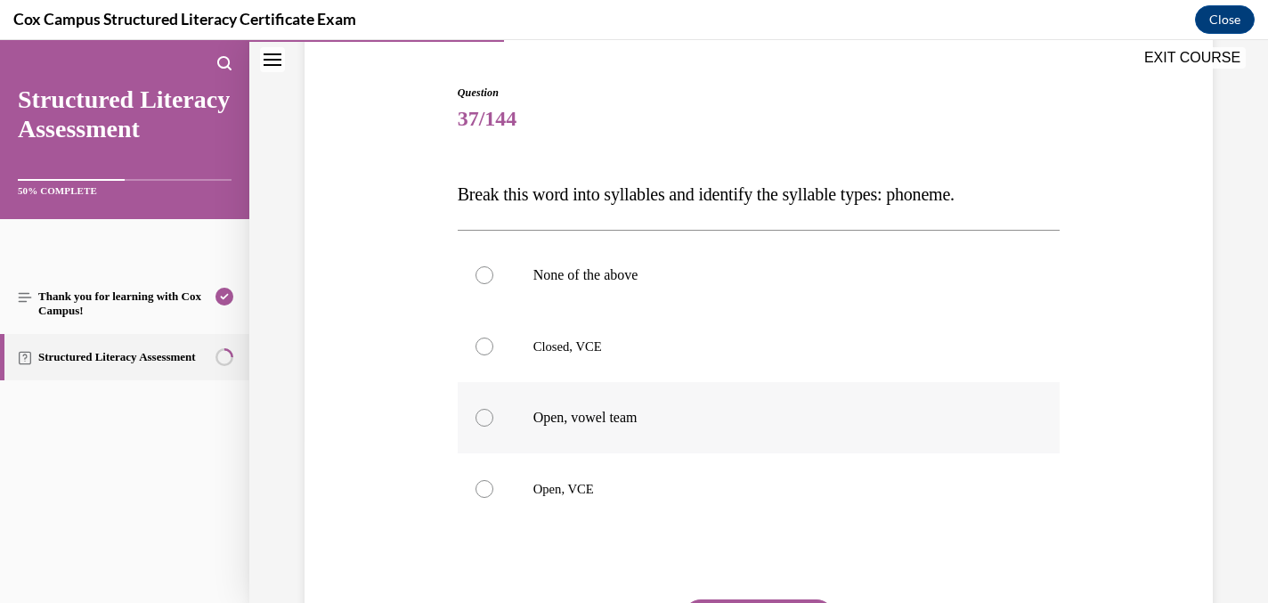
click at [476, 414] on div at bounding box center [484, 418] width 18 height 18
click at [476, 414] on input "Open, vowel team" at bounding box center [484, 418] width 18 height 18
radio input "true"
click at [483, 488] on div at bounding box center [484, 489] width 18 height 18
click at [483, 488] on input "Open, VCE" at bounding box center [484, 489] width 18 height 18
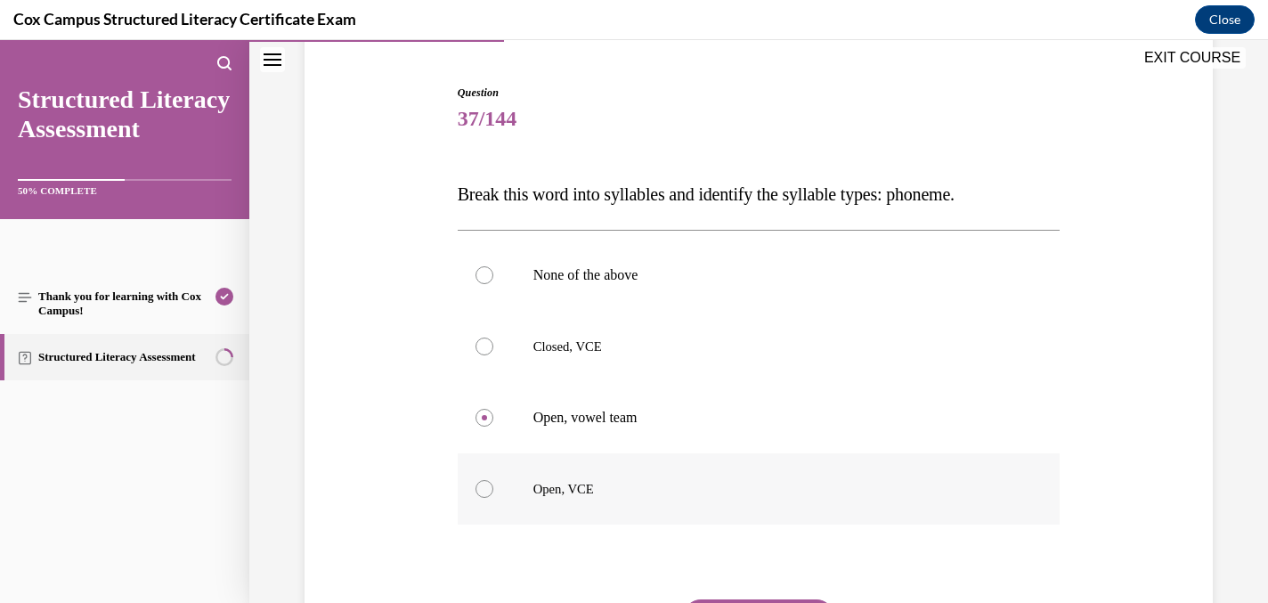
radio input "true"
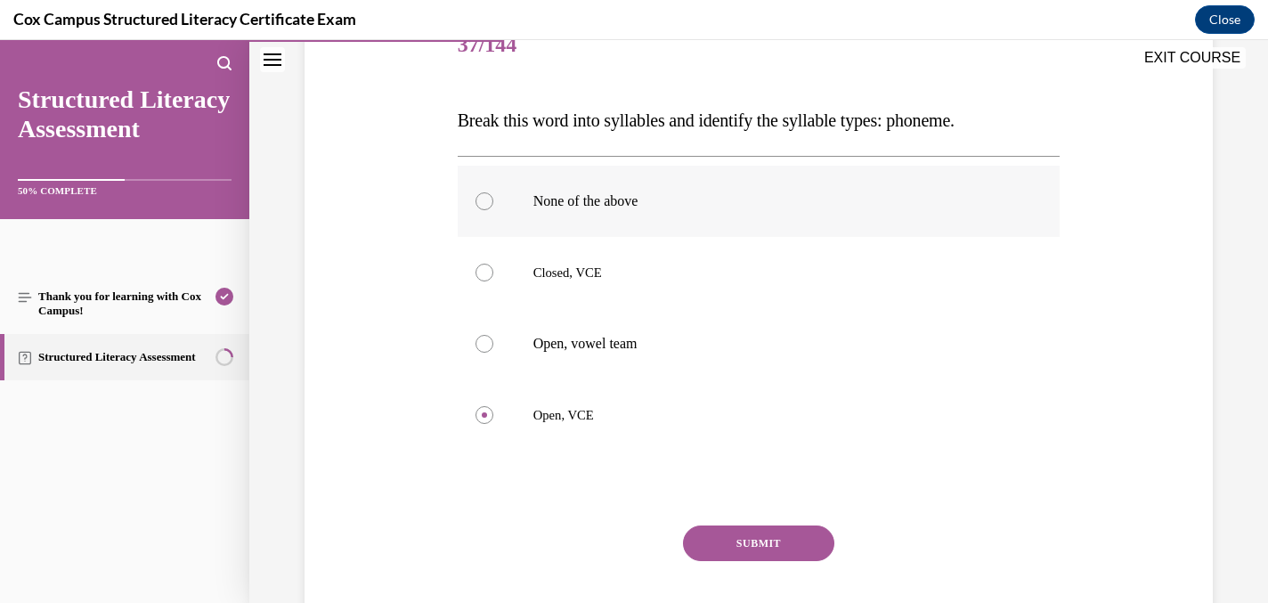
scroll to position [260, 0]
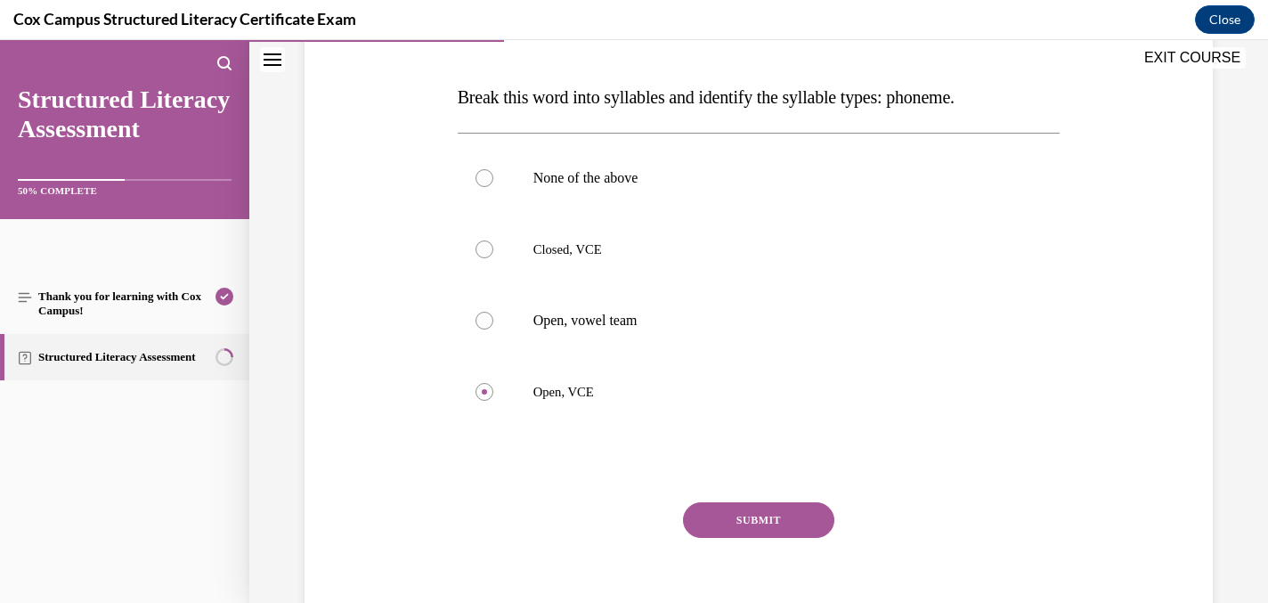
click at [733, 526] on button "SUBMIT" at bounding box center [758, 520] width 151 height 36
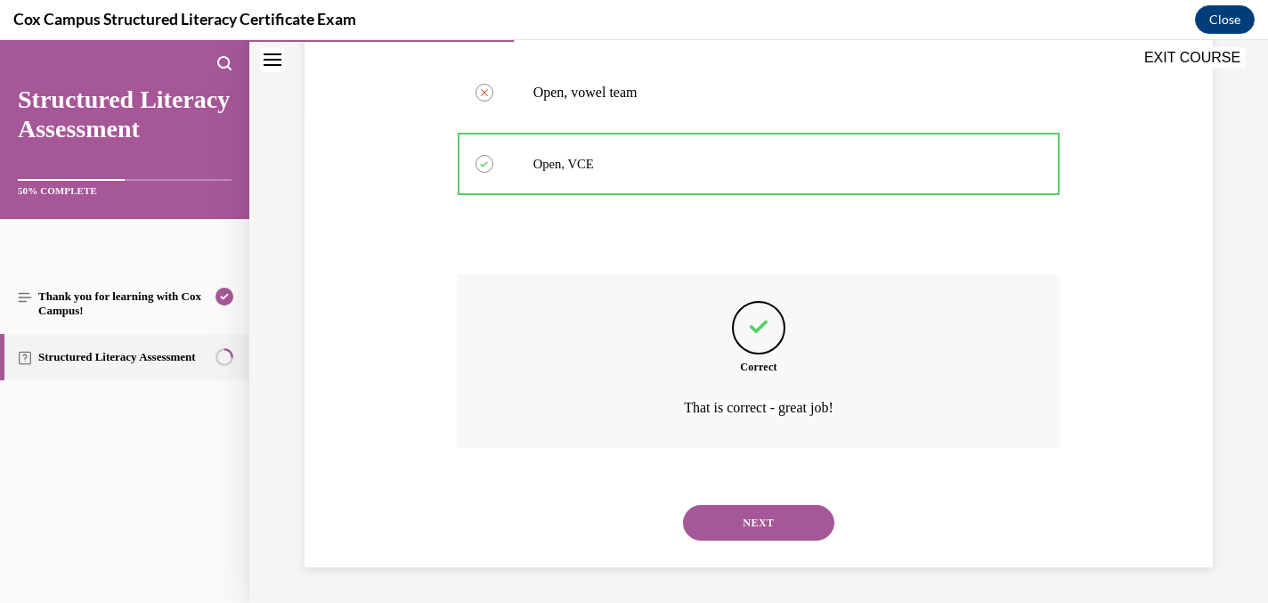
scroll to position [489, 0]
click at [727, 512] on button "NEXT" at bounding box center [758, 523] width 151 height 36
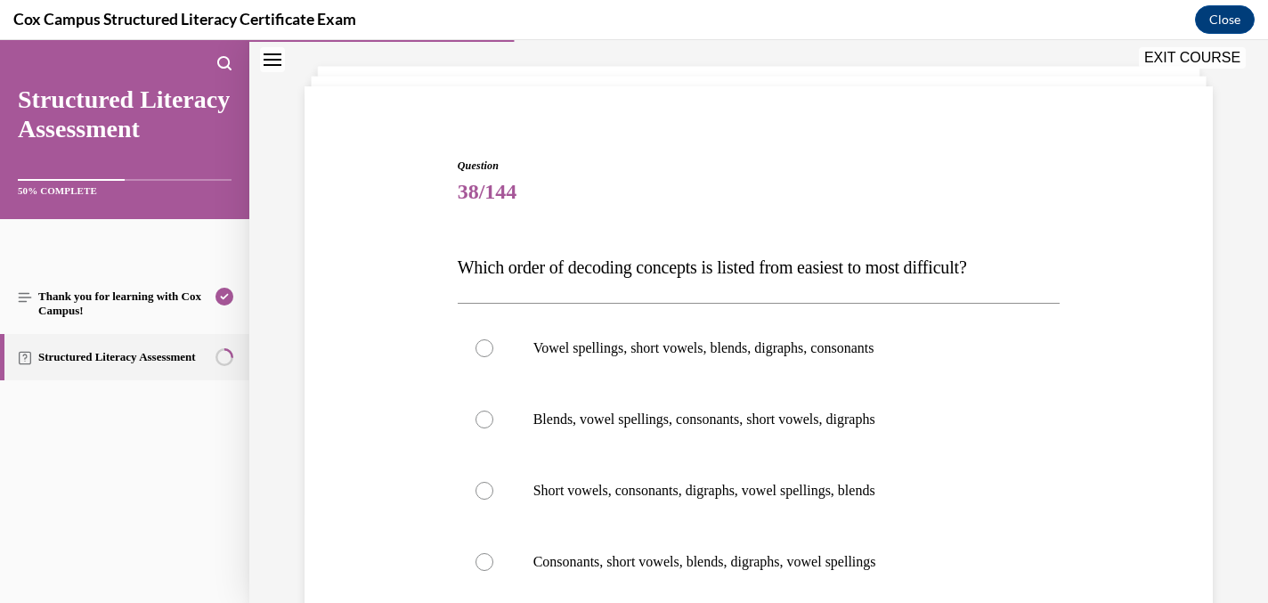
scroll to position [230, 0]
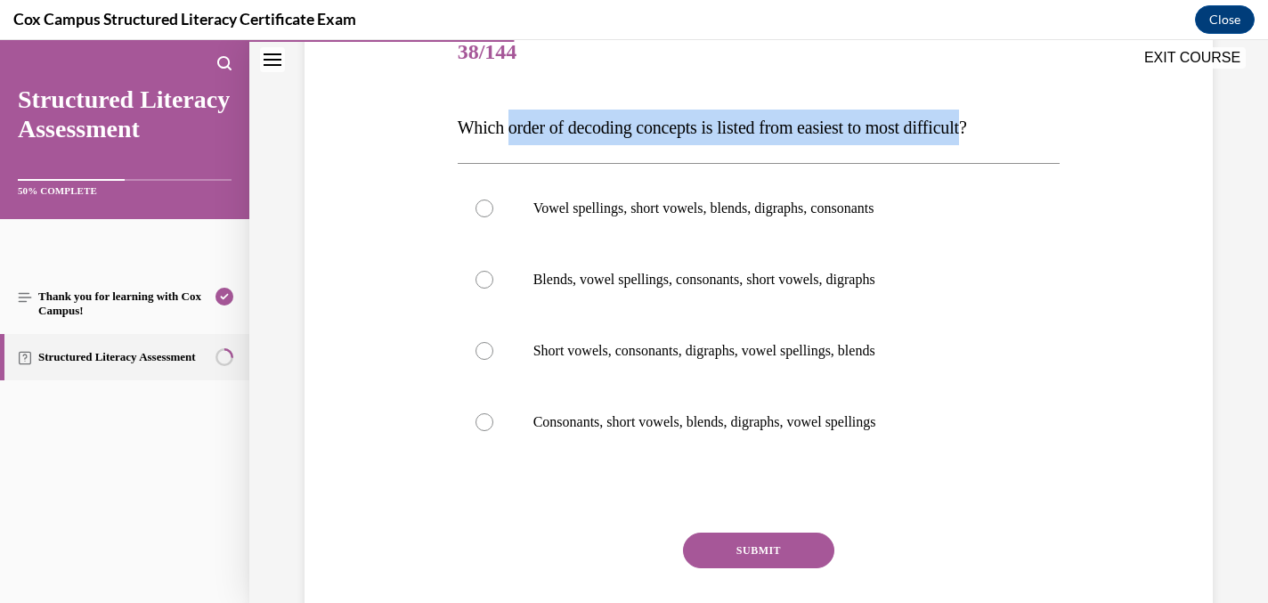
drag, startPoint x: 1004, startPoint y: 130, endPoint x: 512, endPoint y: 120, distance: 491.6
click at [512, 120] on span "Which order of decoding concepts is listed from easiest to most difficult?" at bounding box center [712, 128] width 509 height 20
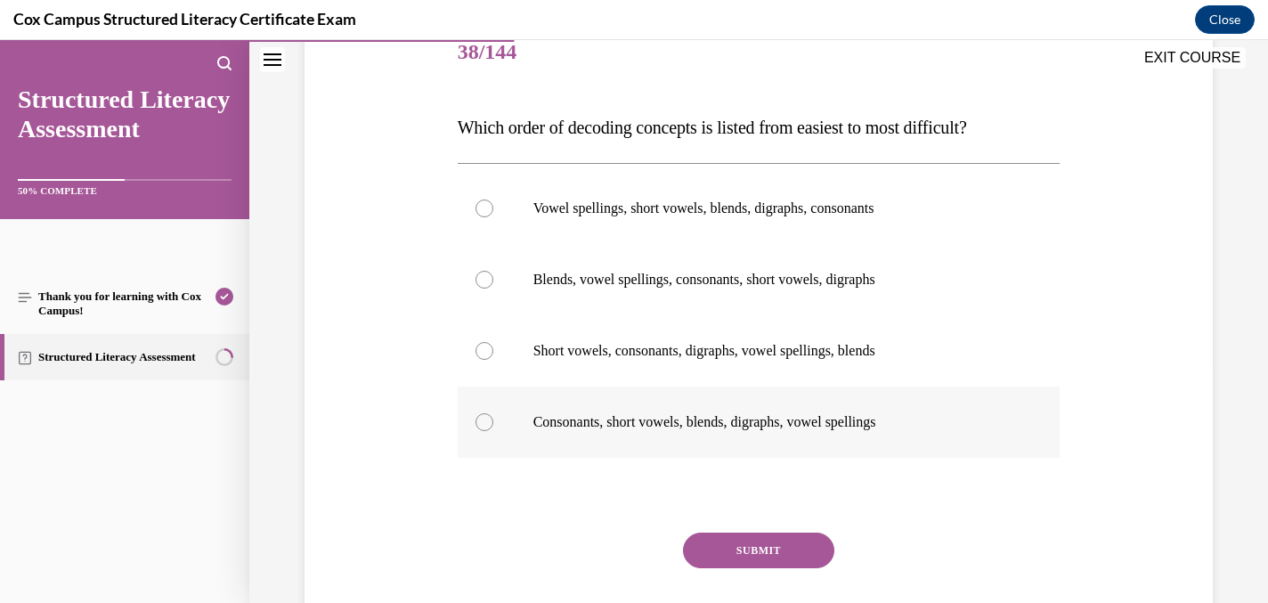
click at [483, 420] on div at bounding box center [484, 422] width 18 height 18
click at [483, 420] on input "Consonants, short vowels, blends, digraphs, vowel spellings" at bounding box center [484, 422] width 18 height 18
radio input "true"
click at [731, 549] on button "SUBMIT" at bounding box center [758, 550] width 151 height 36
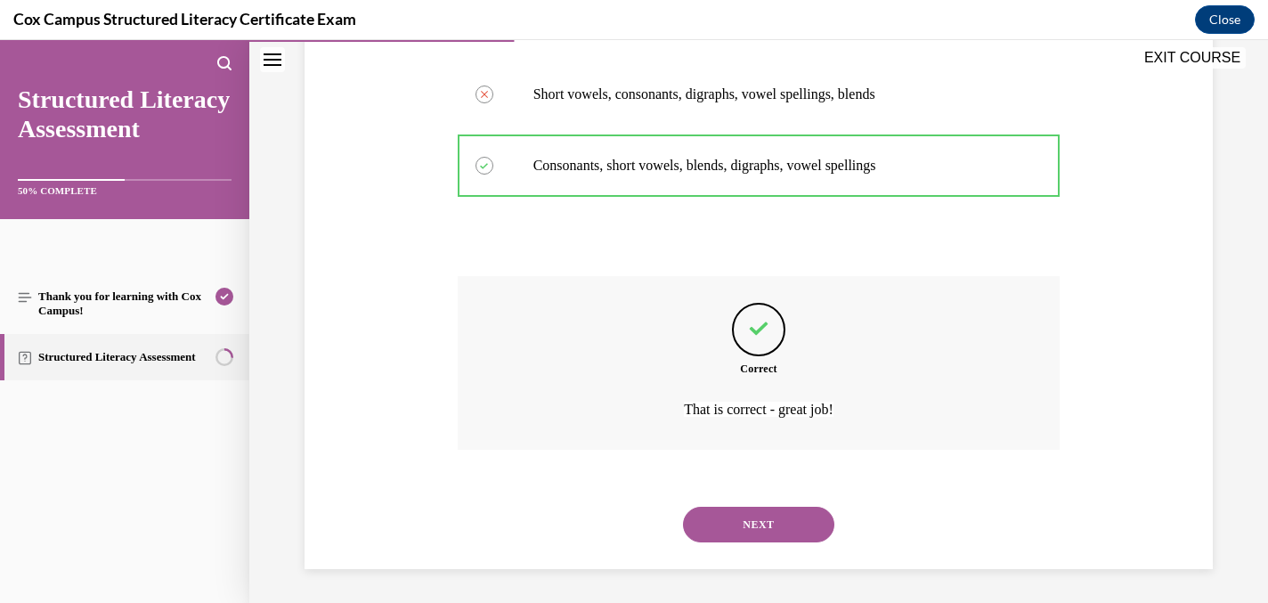
scroll to position [488, 0]
click at [714, 520] on button "NEXT" at bounding box center [758, 523] width 151 height 36
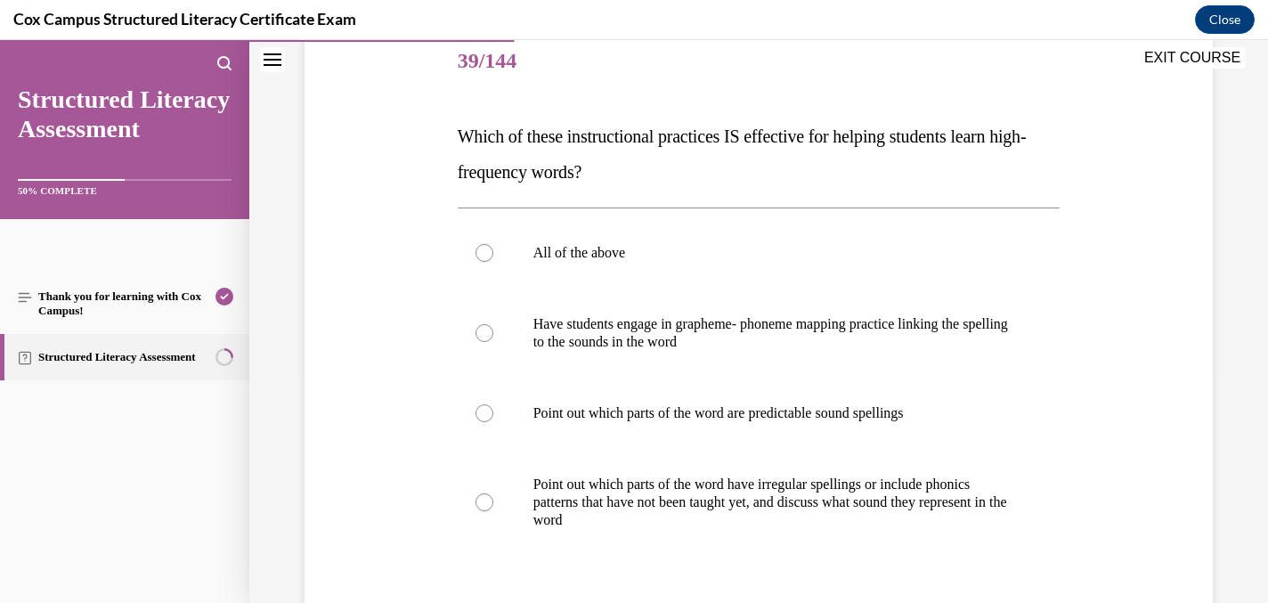
scroll to position [263, 0]
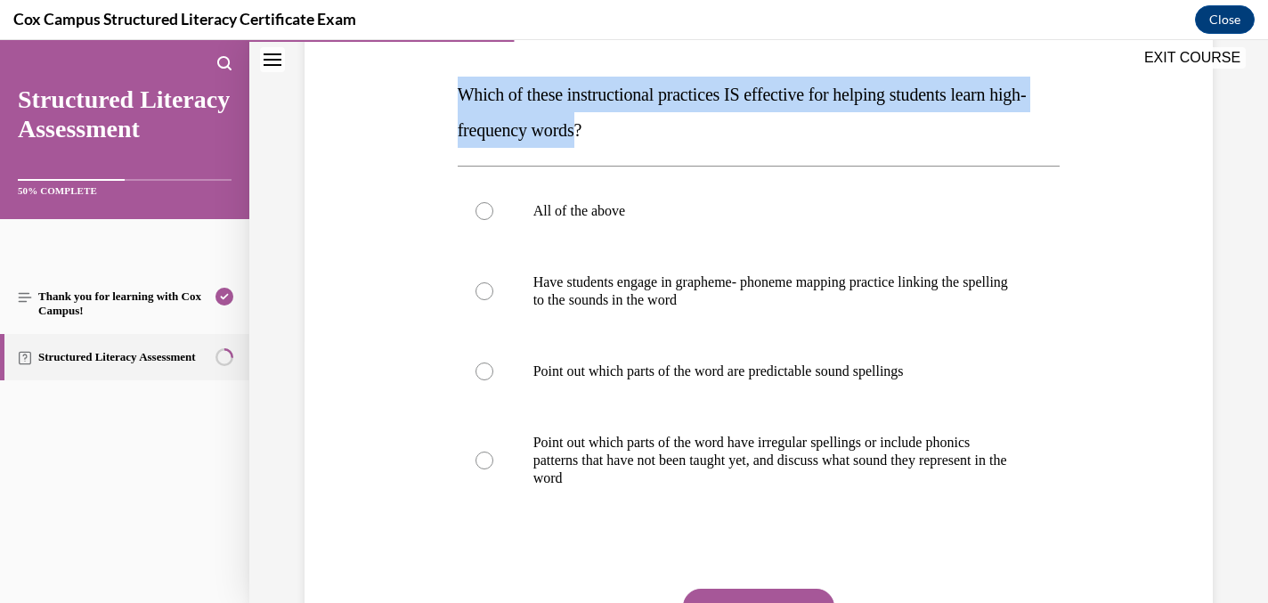
drag, startPoint x: 621, startPoint y: 129, endPoint x: 444, endPoint y: 81, distance: 182.7
click at [444, 81] on div "Question 39/144 Which of these instructional practices IS effective for helping…" at bounding box center [758, 332] width 917 height 803
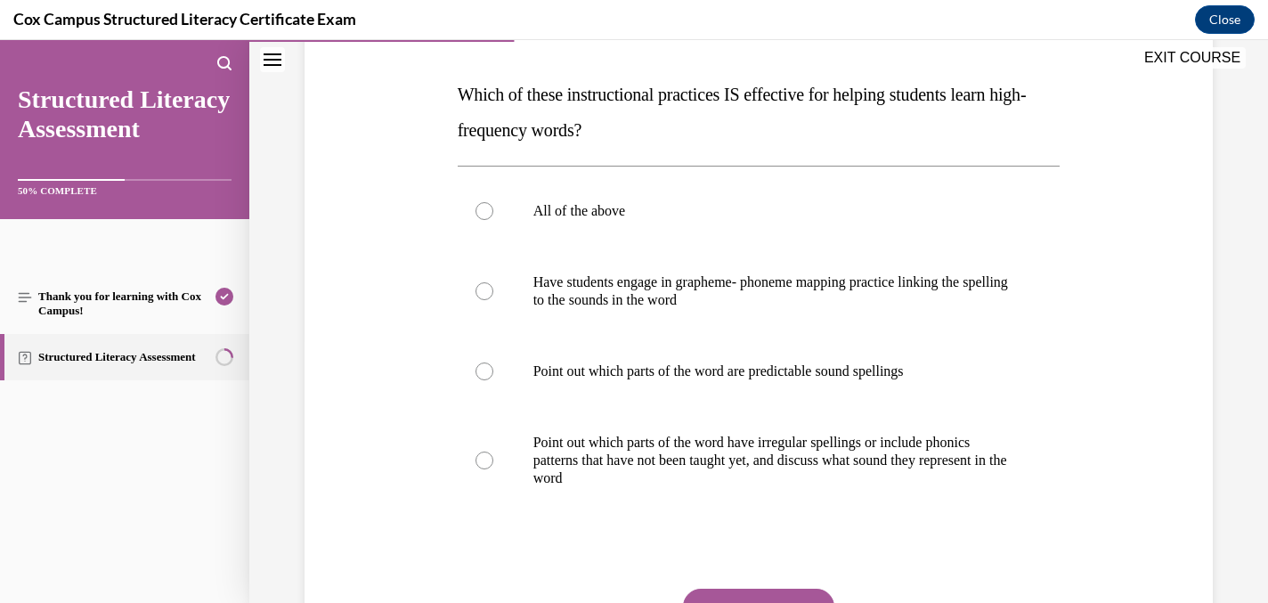
click at [705, 128] on p "Which of these instructional practices IS effective for helping students learn …" at bounding box center [759, 112] width 603 height 71
click at [488, 206] on div at bounding box center [484, 211] width 18 height 18
click at [488, 206] on input "All of the above" at bounding box center [484, 211] width 18 height 18
radio input "true"
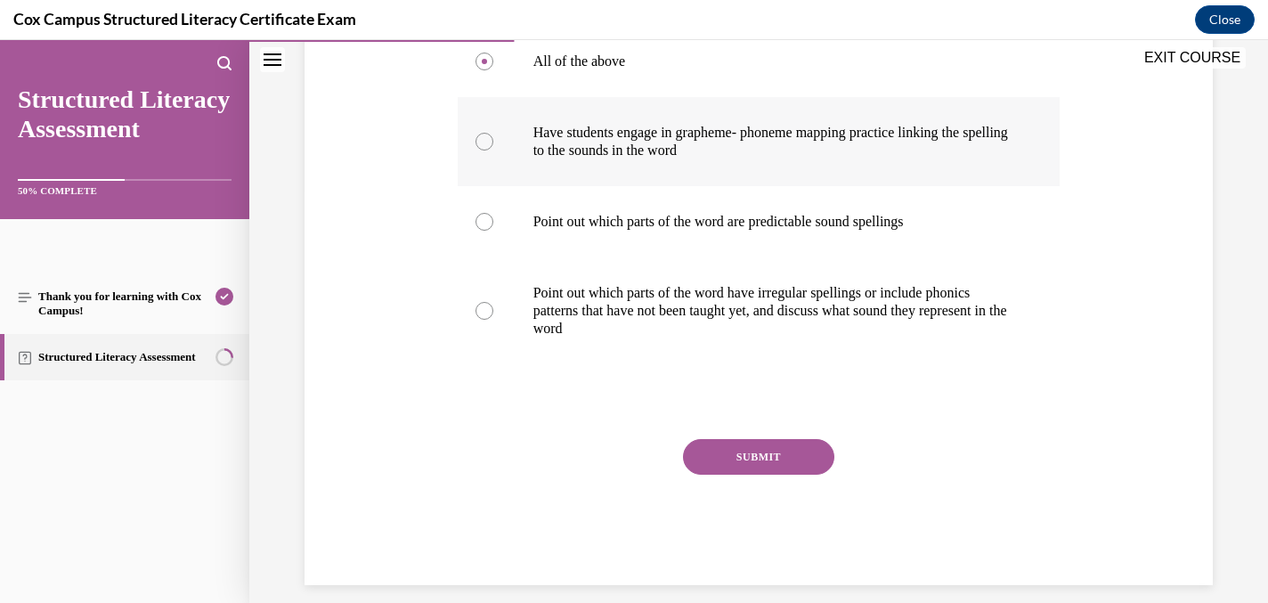
scroll to position [413, 0]
click at [740, 440] on button "SUBMIT" at bounding box center [758, 456] width 151 height 36
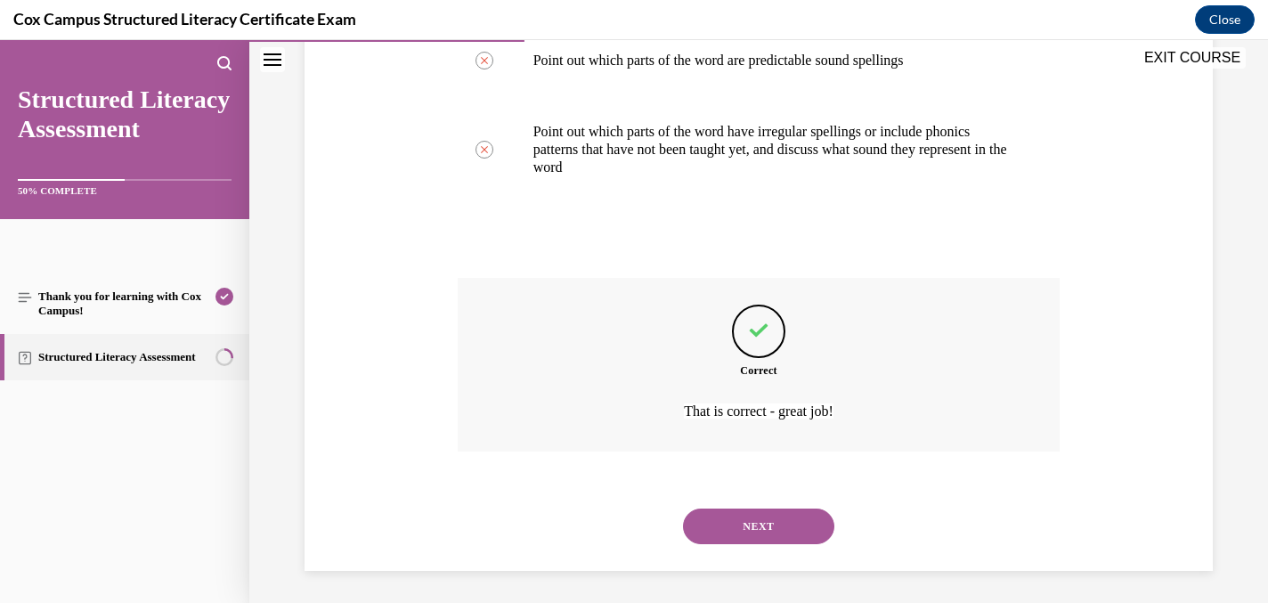
scroll to position [577, 0]
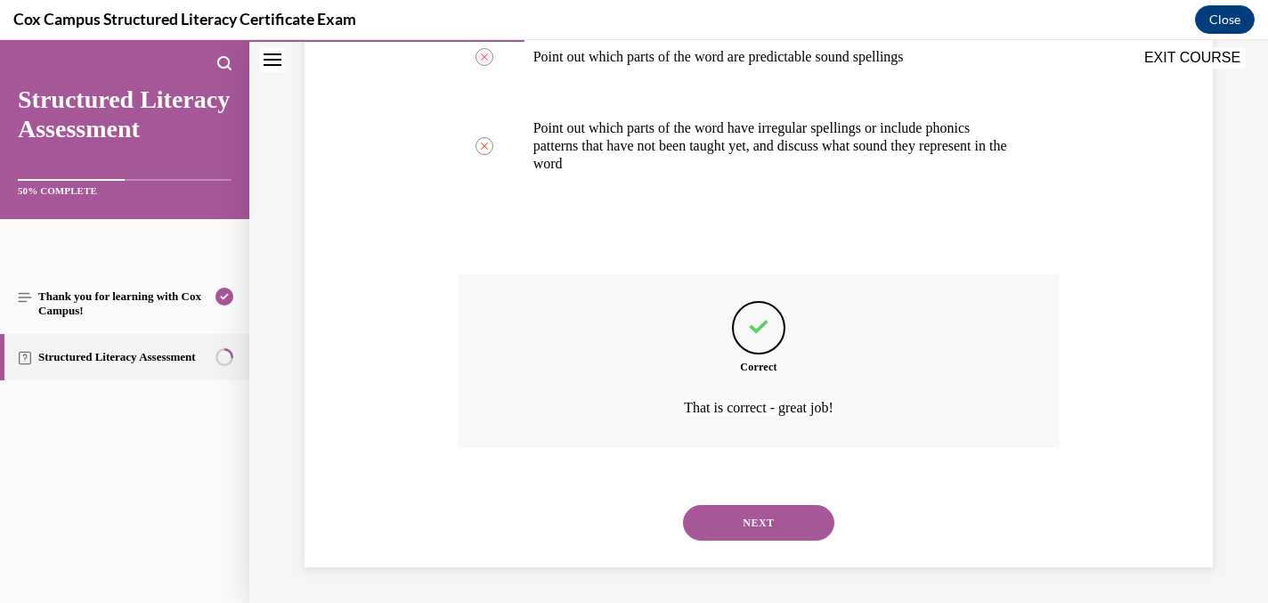
click at [734, 508] on button "NEXT" at bounding box center [758, 523] width 151 height 36
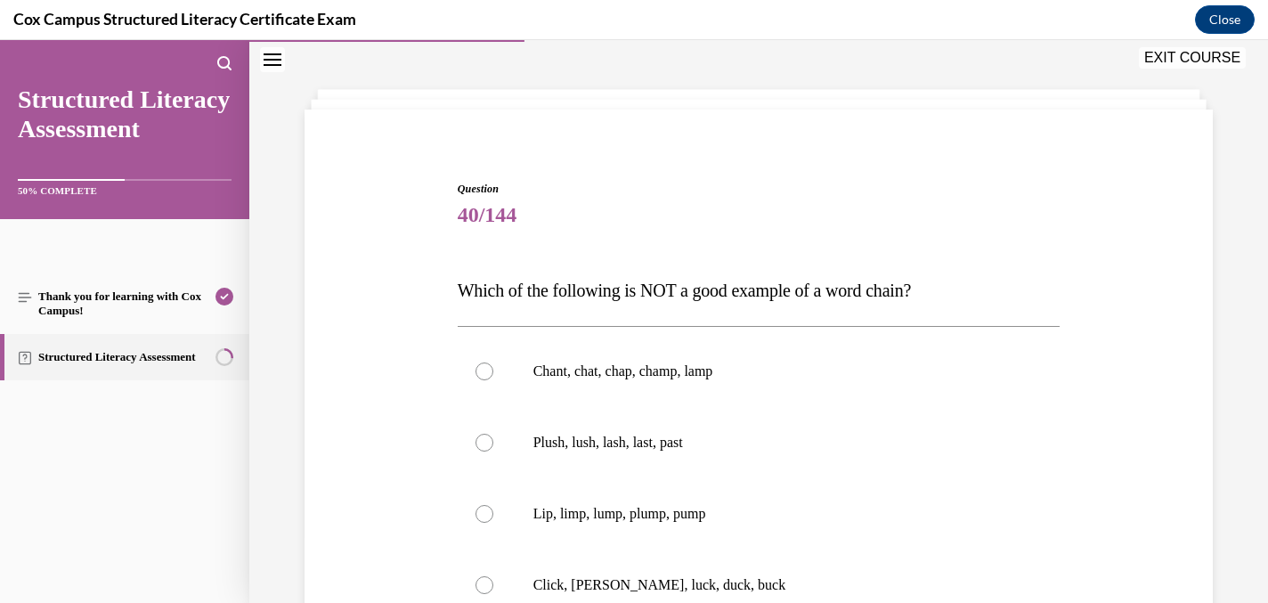
scroll to position [194, 0]
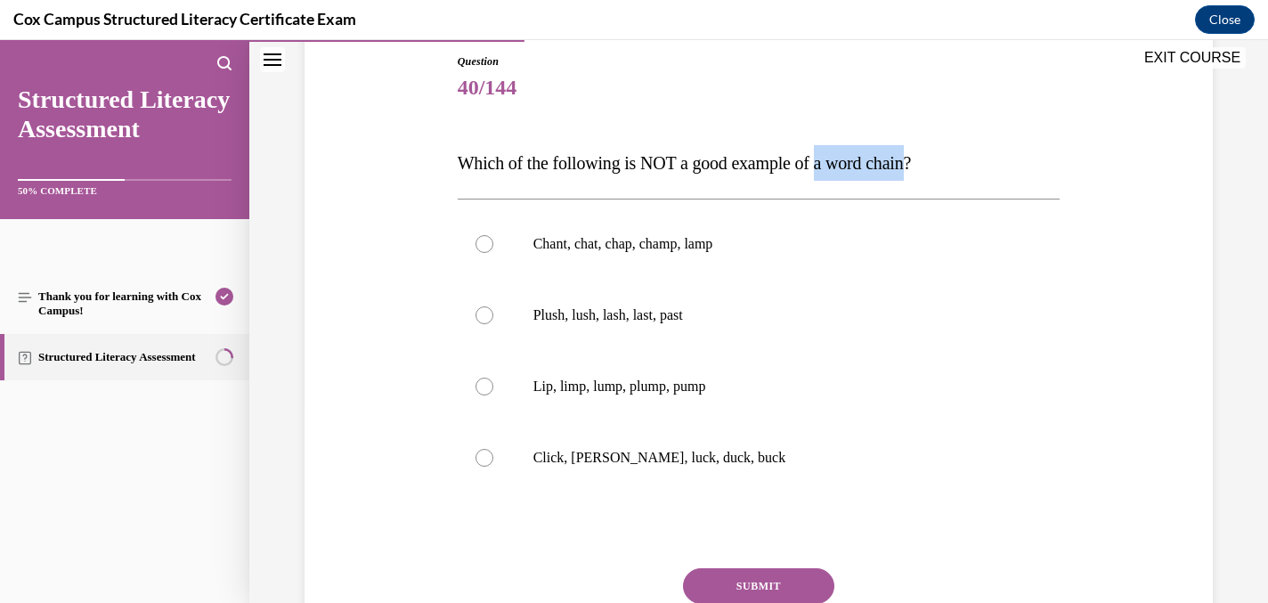
drag, startPoint x: 933, startPoint y: 162, endPoint x: 839, endPoint y: 162, distance: 94.4
click at [839, 162] on span "Which of the following is NOT a good example of a word chain?" at bounding box center [685, 163] width 454 height 20
click at [865, 191] on div "Question 40/144 Which of the following is NOT a good example of a word chain?  …" at bounding box center [759, 383] width 603 height 661
drag, startPoint x: 932, startPoint y: 167, endPoint x: 746, endPoint y: 175, distance: 186.3
click at [746, 175] on p "Which of the following is NOT a good example of a word chain?" at bounding box center [759, 163] width 603 height 36
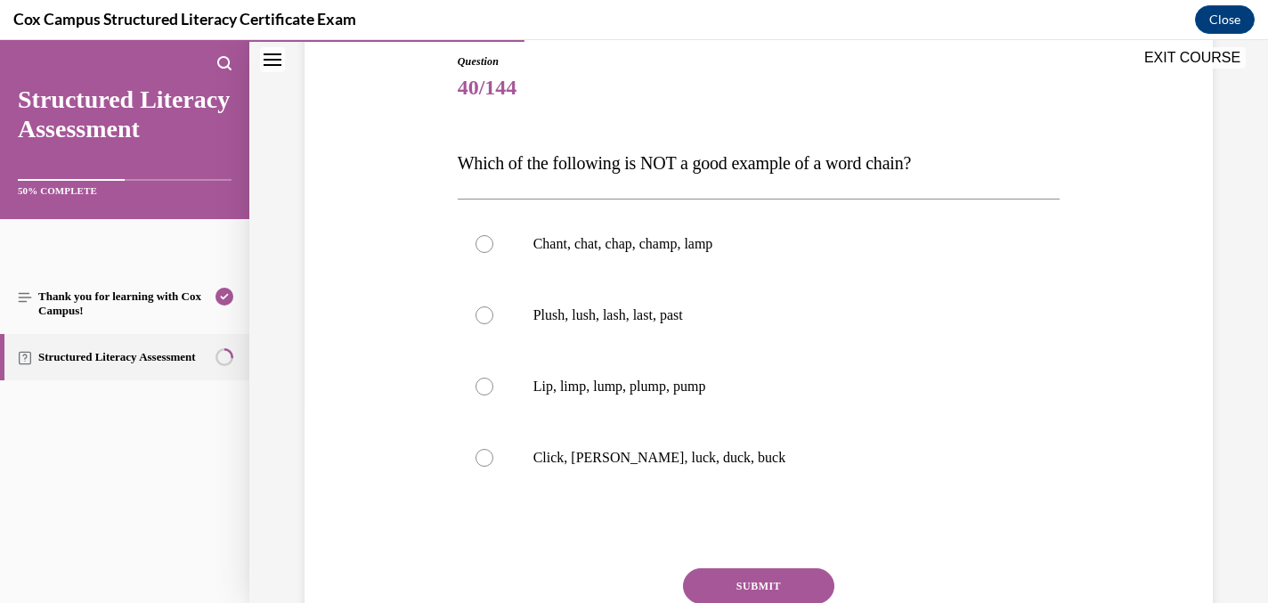
click at [906, 103] on span "40/144" at bounding box center [759, 87] width 603 height 36
click at [487, 242] on div at bounding box center [484, 244] width 18 height 18
click at [487, 242] on input "Chant, chat, chap, champ, lamp" at bounding box center [484, 244] width 18 height 18
radio input "true"
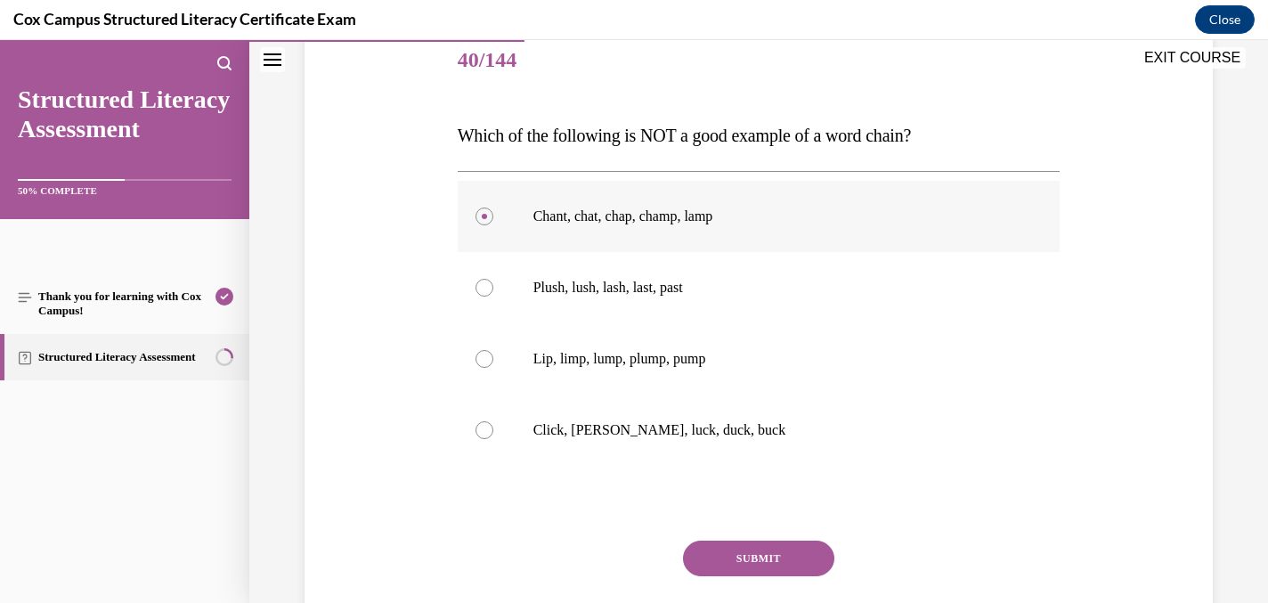
scroll to position [221, 0]
click at [749, 555] on button "SUBMIT" at bounding box center [758, 559] width 151 height 36
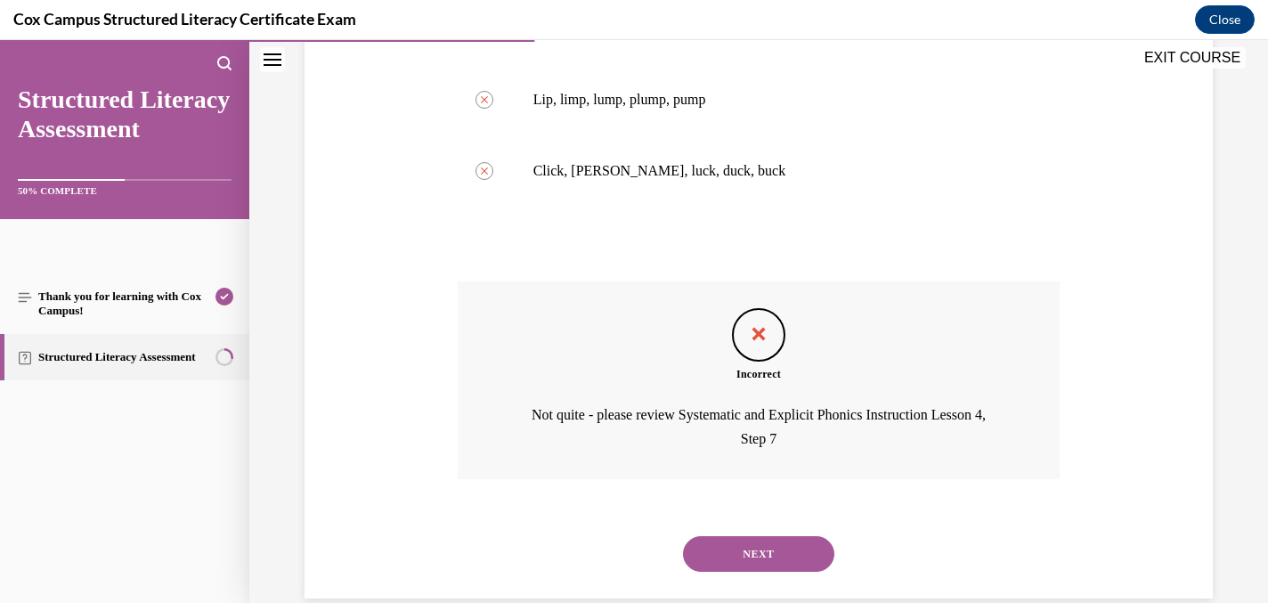
scroll to position [512, 0]
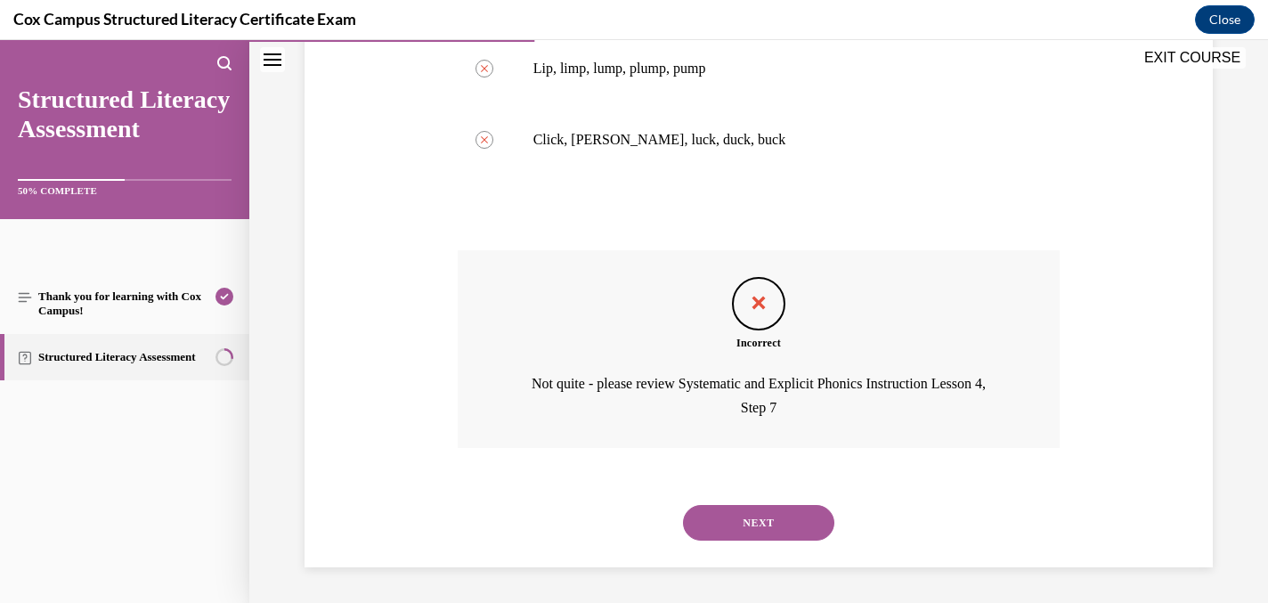
click at [748, 521] on button "NEXT" at bounding box center [758, 523] width 151 height 36
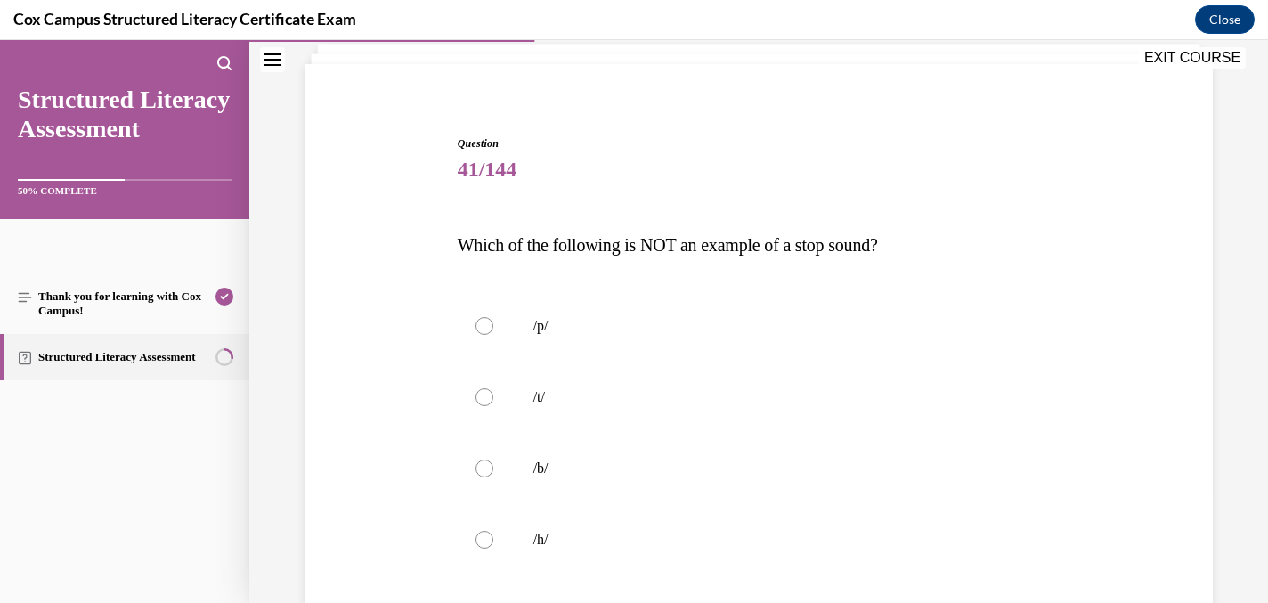
scroll to position [187, 0]
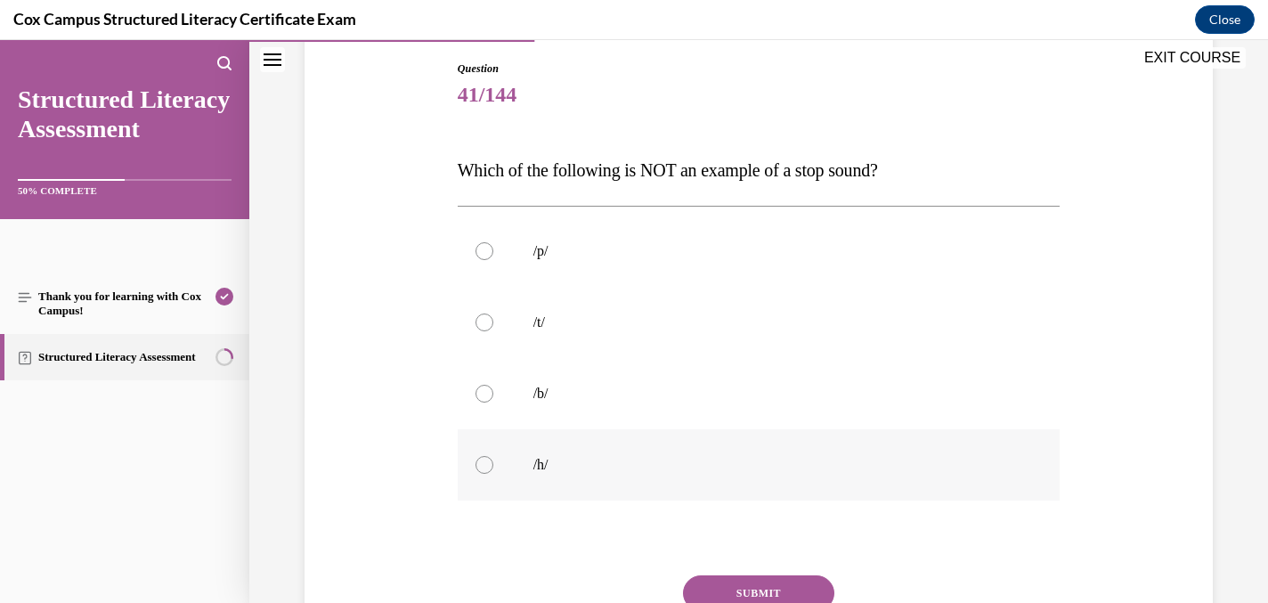
click at [486, 467] on div at bounding box center [484, 465] width 18 height 18
click at [486, 467] on input "/h/" at bounding box center [484, 465] width 18 height 18
radio input "true"
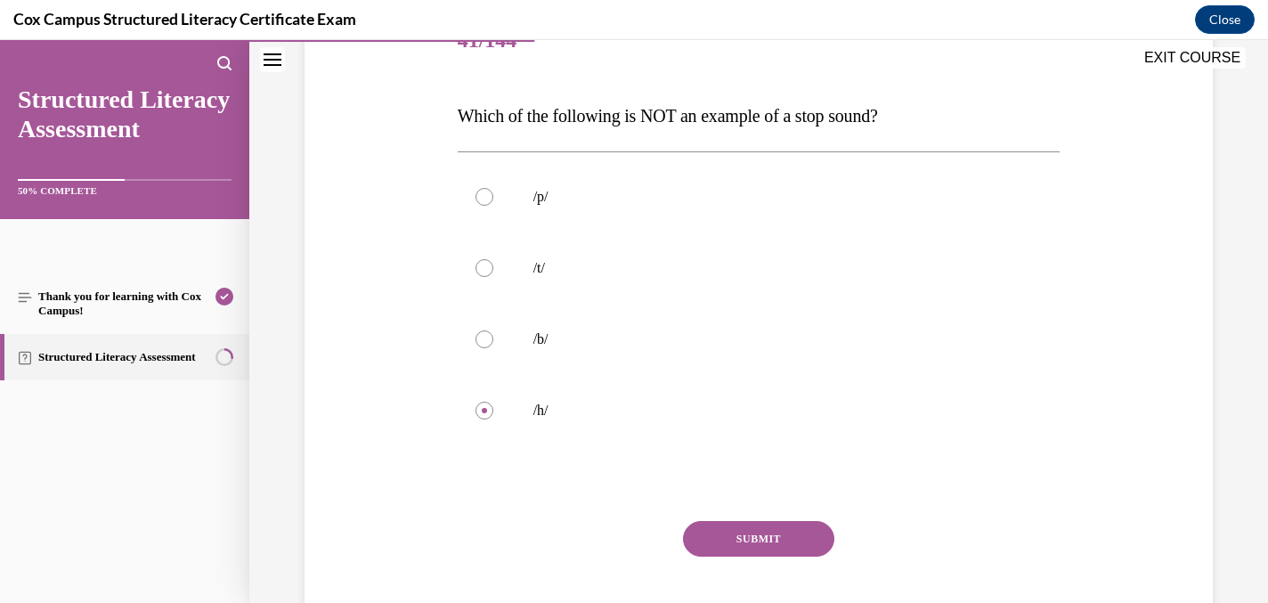
click at [754, 547] on button "SUBMIT" at bounding box center [758, 539] width 151 height 36
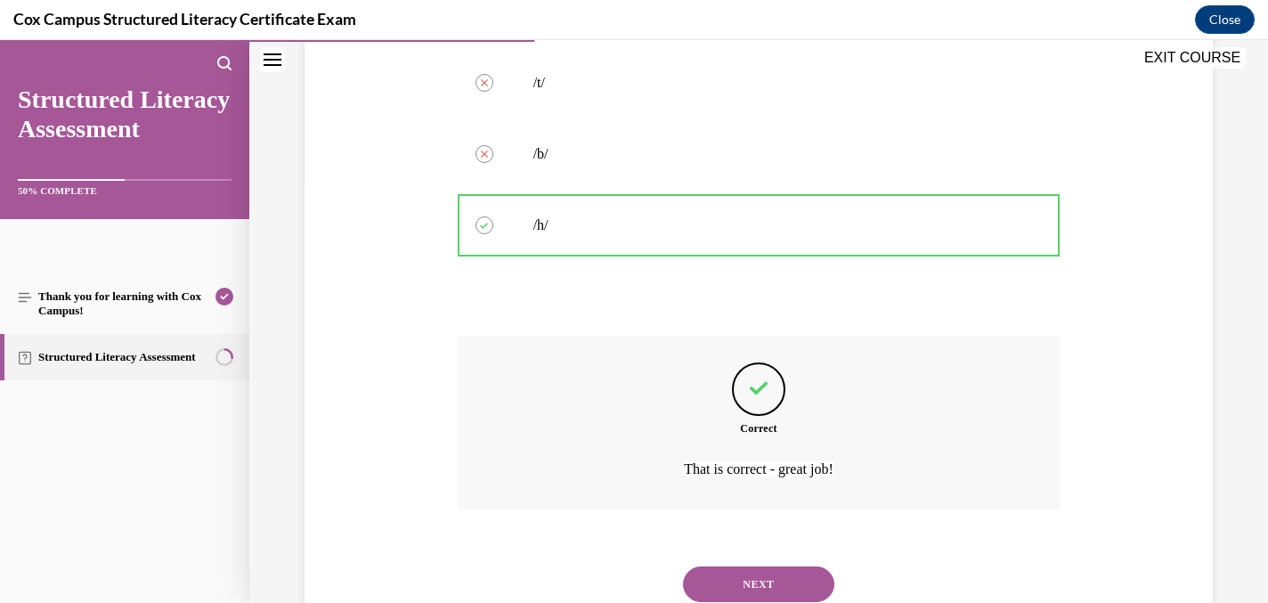
scroll to position [437, 0]
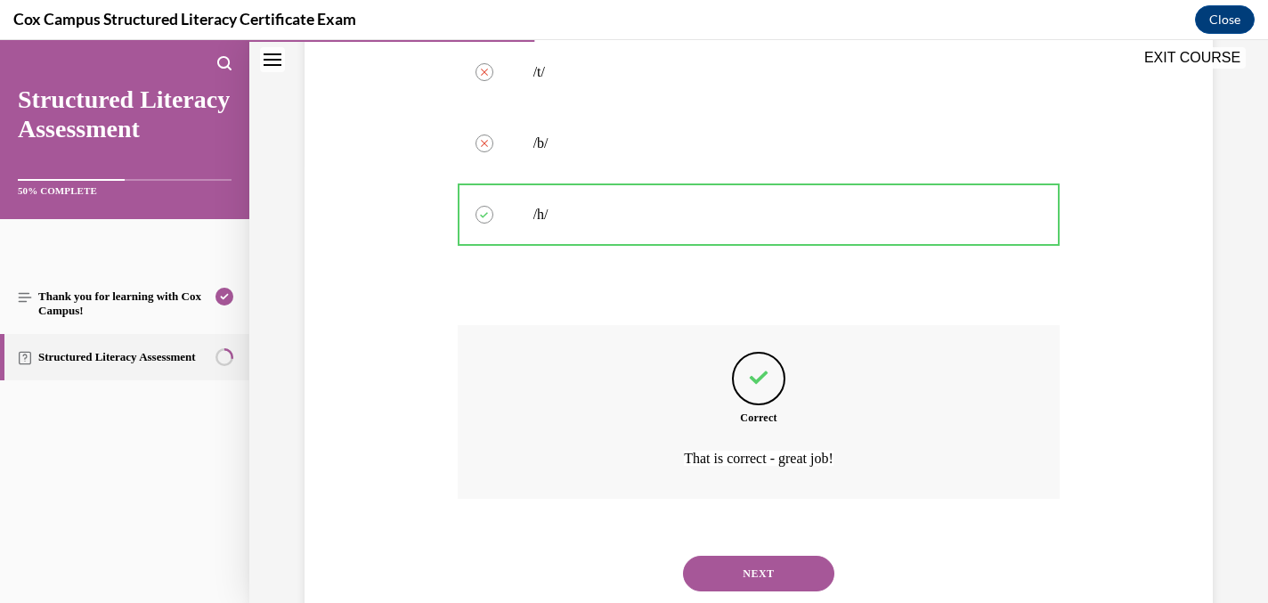
click at [775, 561] on button "NEXT" at bounding box center [758, 574] width 151 height 36
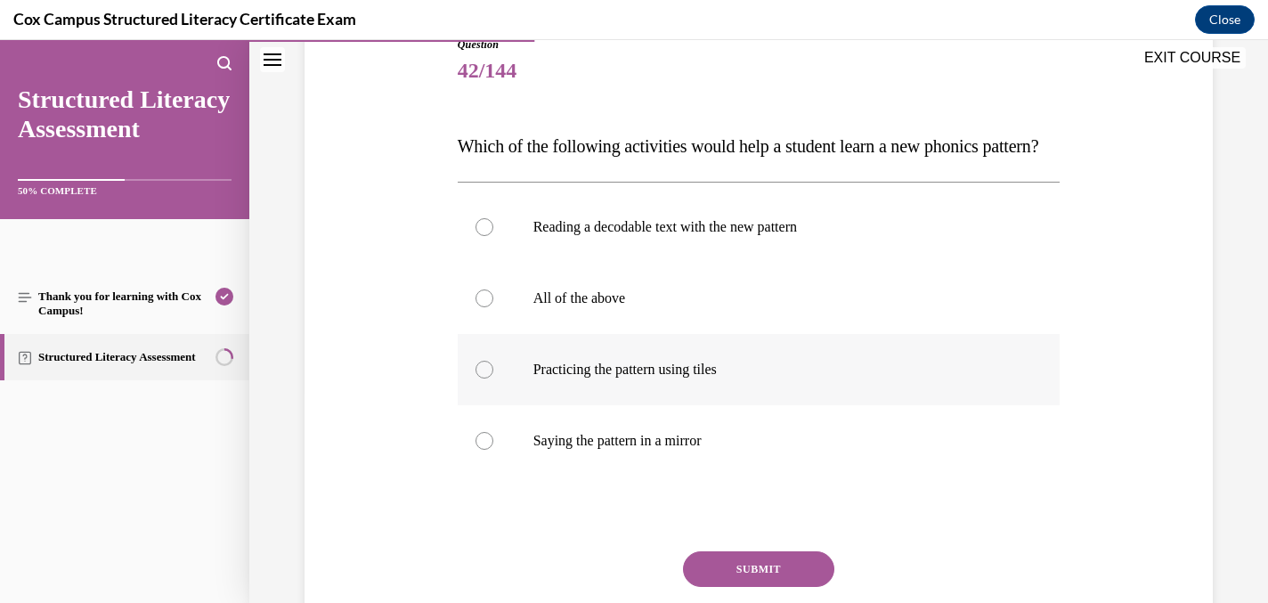
scroll to position [207, 0]
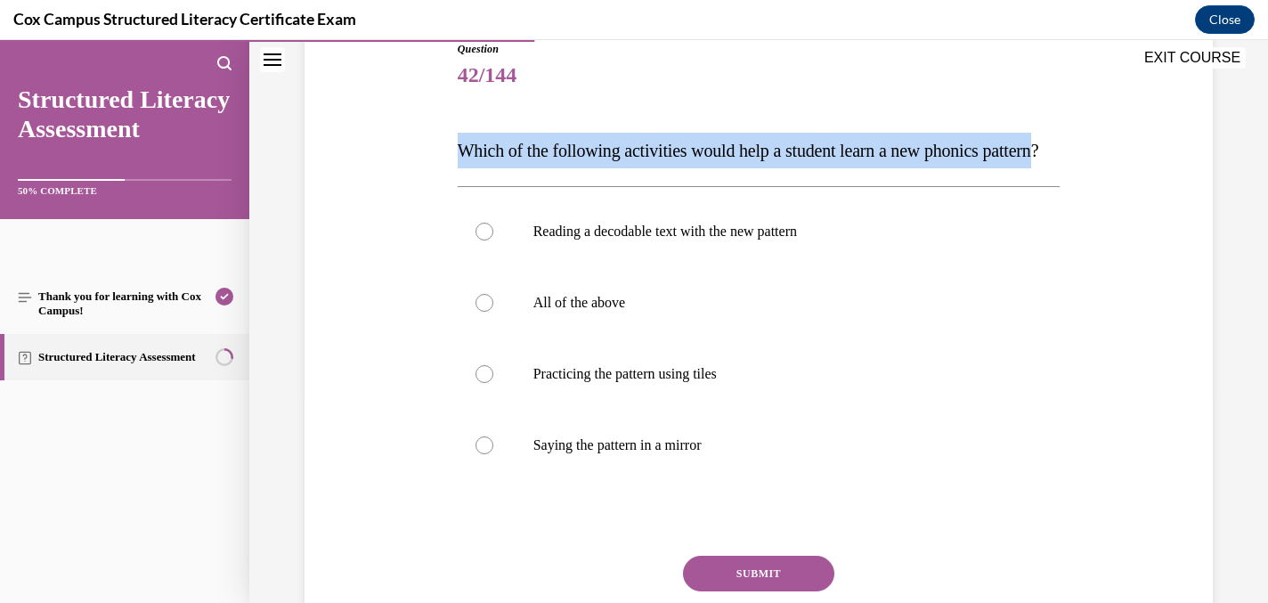
drag, startPoint x: 514, startPoint y: 183, endPoint x: 456, endPoint y: 147, distance: 68.0
click at [456, 147] on div "Question 42/144 Which of the following activities would help a student learn a …" at bounding box center [759, 357] width 612 height 687
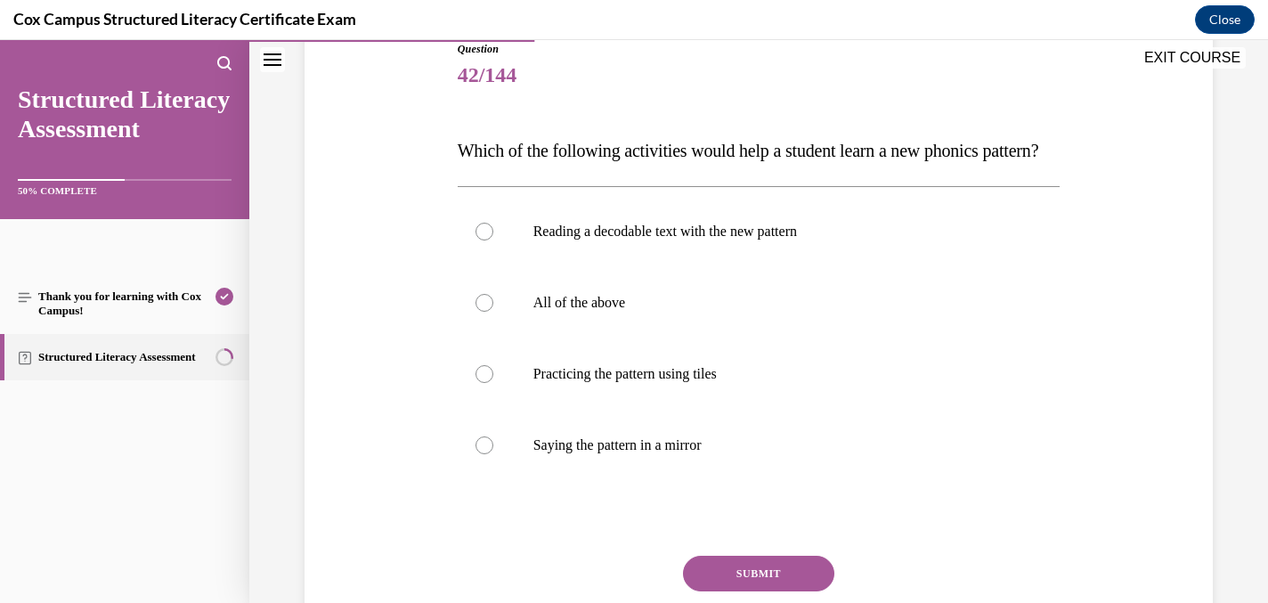
click at [665, 70] on span "42/144" at bounding box center [759, 75] width 603 height 36
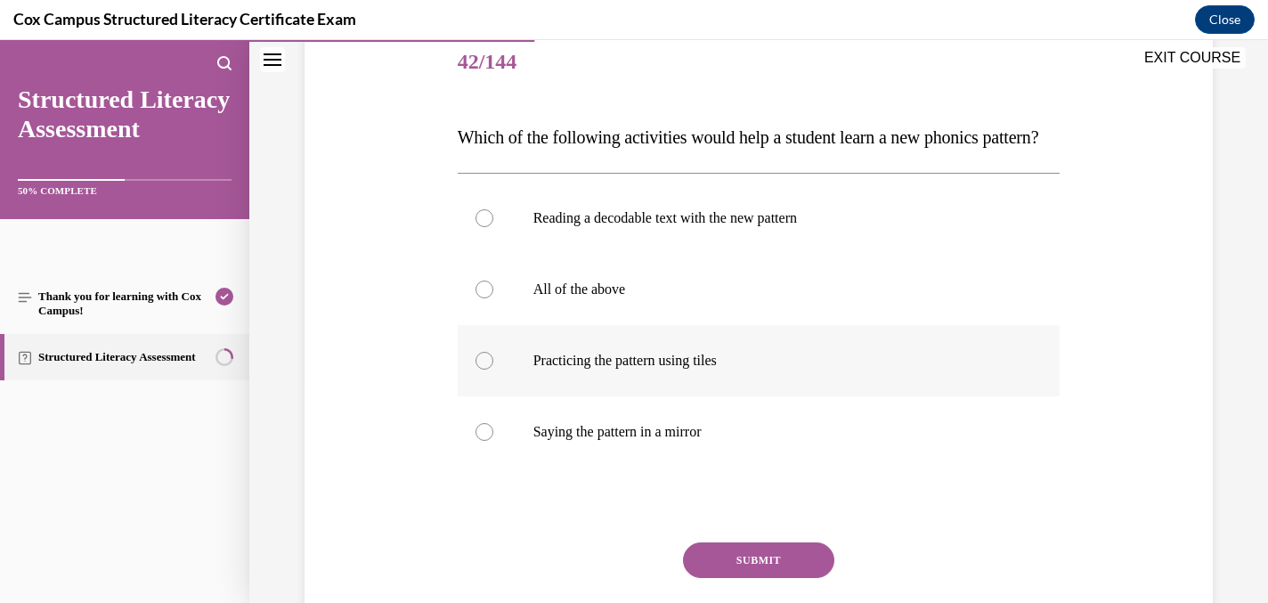
scroll to position [232, 0]
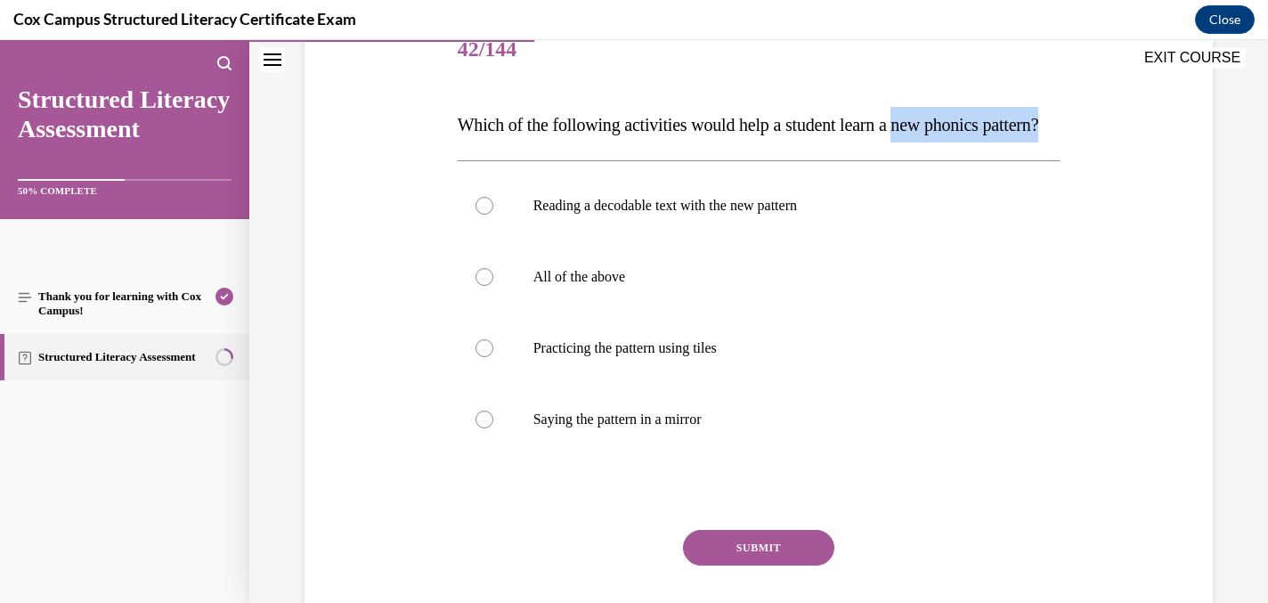
drag, startPoint x: 929, startPoint y: 126, endPoint x: 939, endPoint y: 154, distance: 30.4
click at [939, 142] on p "Which of the following activities would help a student learn a new phonics patt…" at bounding box center [759, 125] width 603 height 36
click at [768, 204] on div "Reading a decodable text with the new pattern All of the above Practicing the p…" at bounding box center [759, 312] width 603 height 304
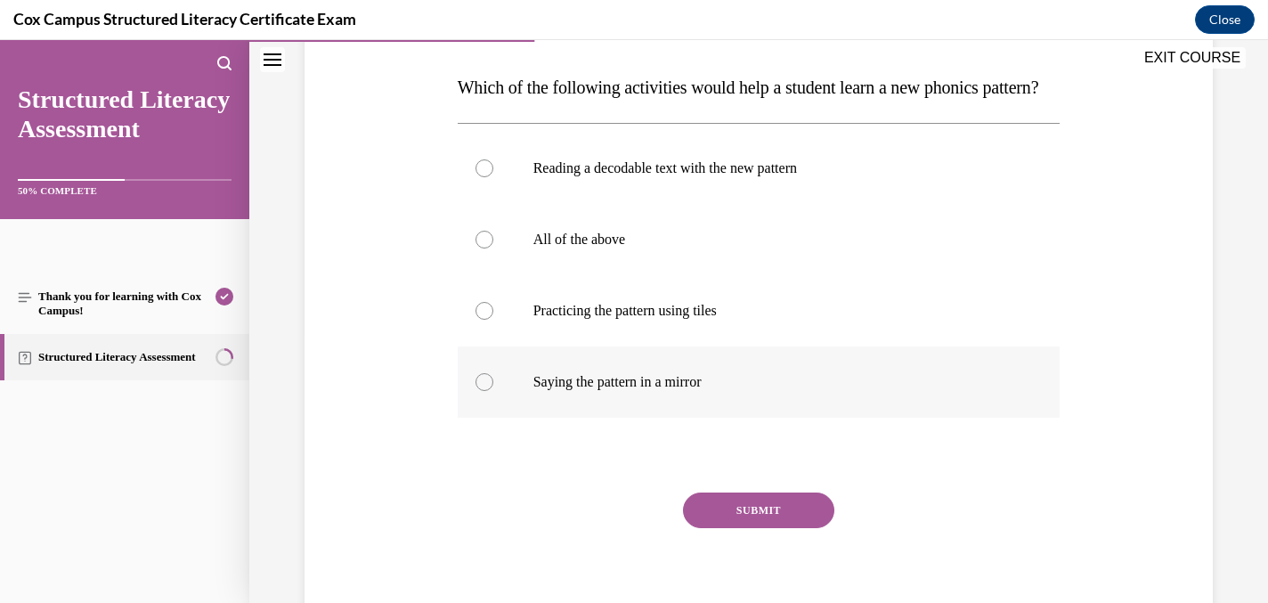
scroll to position [273, 0]
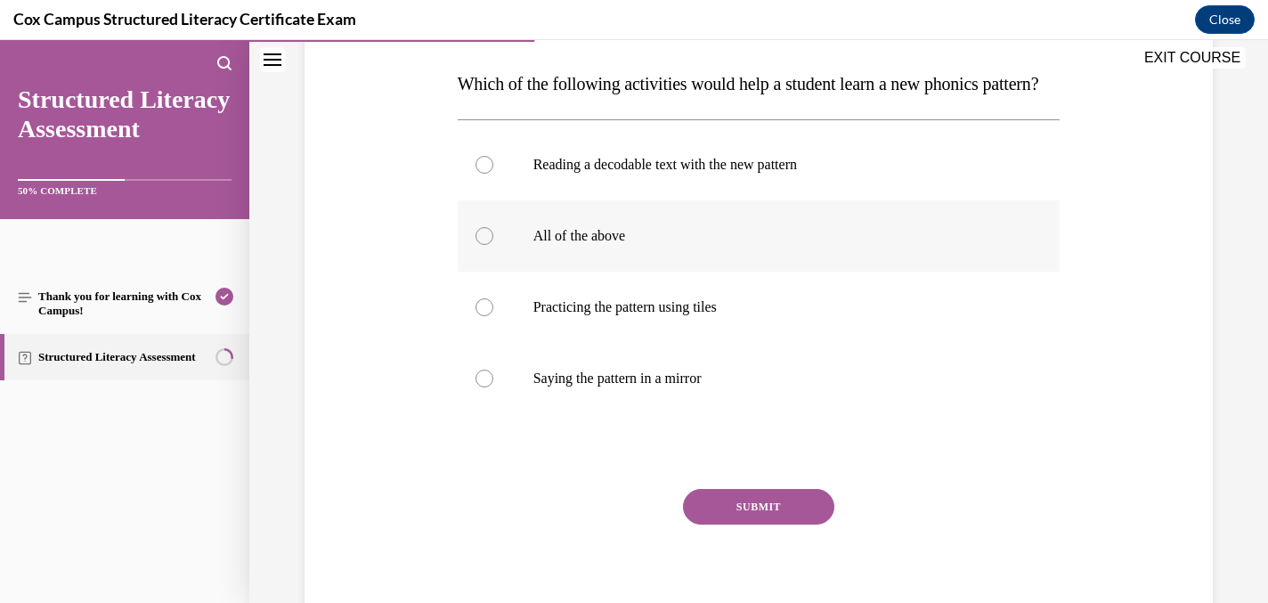
click at [490, 245] on div at bounding box center [484, 236] width 18 height 18
click at [490, 245] on input "All of the above" at bounding box center [484, 236] width 18 height 18
radio input "true"
click at [757, 524] on button "SUBMIT" at bounding box center [758, 507] width 151 height 36
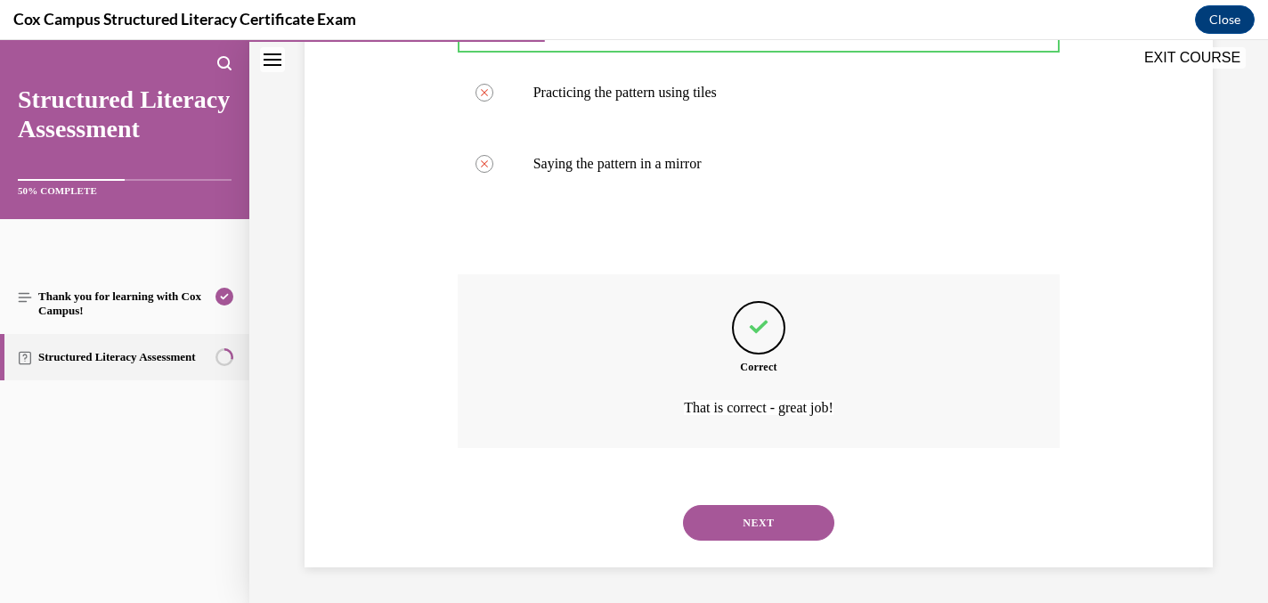
scroll to position [524, 0]
click at [736, 532] on button "NEXT" at bounding box center [758, 523] width 151 height 36
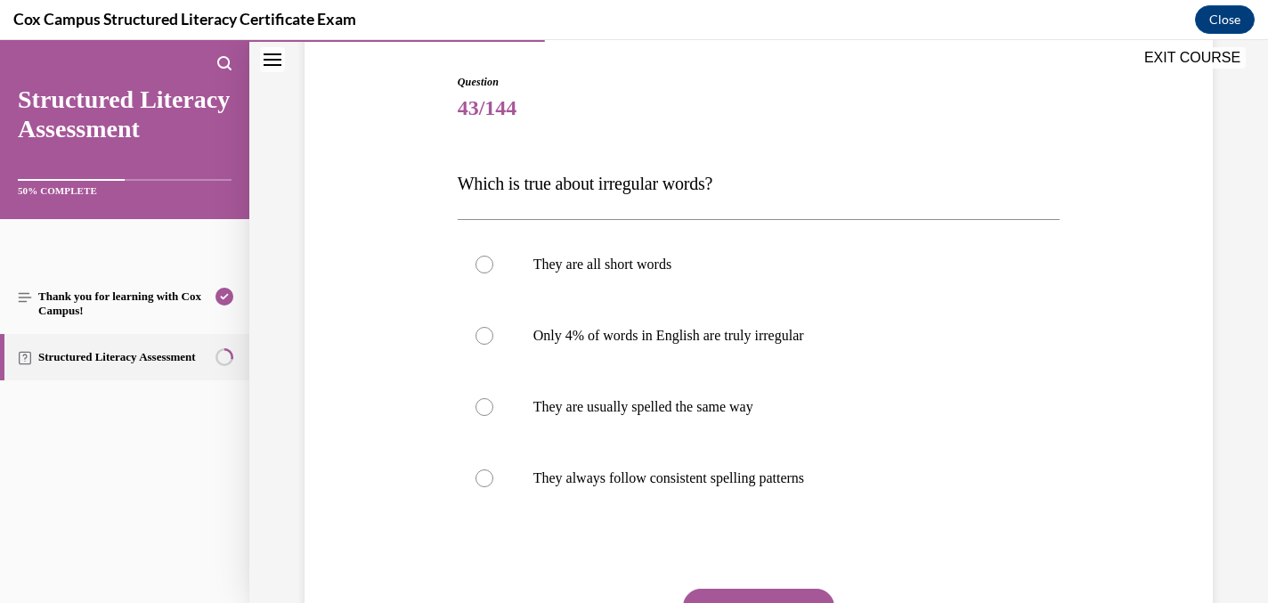
scroll to position [171, 0]
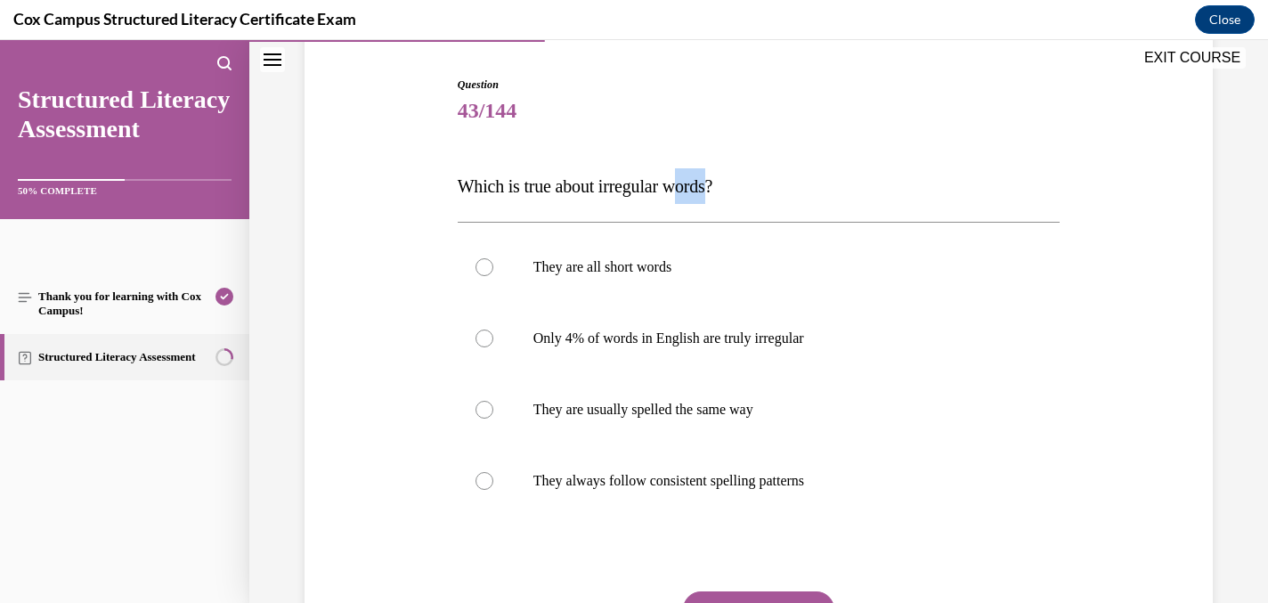
drag, startPoint x: 726, startPoint y: 185, endPoint x: 689, endPoint y: 179, distance: 37.0
click at [689, 179] on span "Which is true about irregular words?" at bounding box center [586, 186] width 256 height 20
click at [768, 165] on div "Question 43/144 Which is true about irregular words? They are all short words  …" at bounding box center [759, 407] width 603 height 661
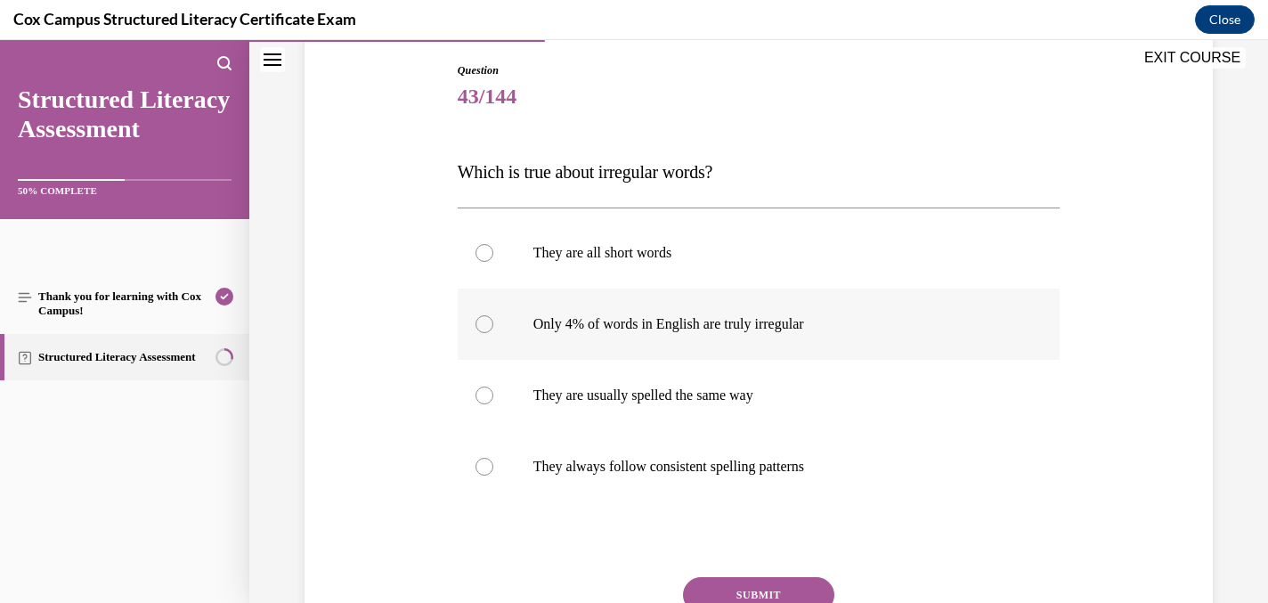
scroll to position [191, 0]
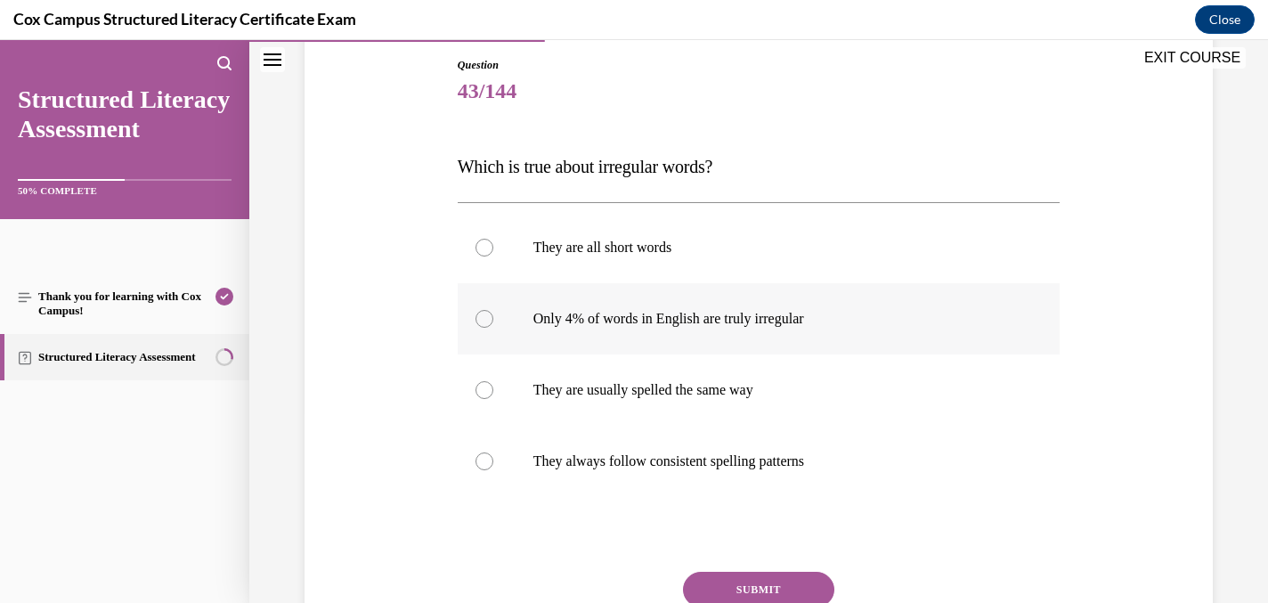
click at [483, 319] on div at bounding box center [484, 319] width 18 height 18
click at [483, 319] on input "Only 4% of words in English are truly irregular" at bounding box center [484, 319] width 18 height 18
radio input "true"
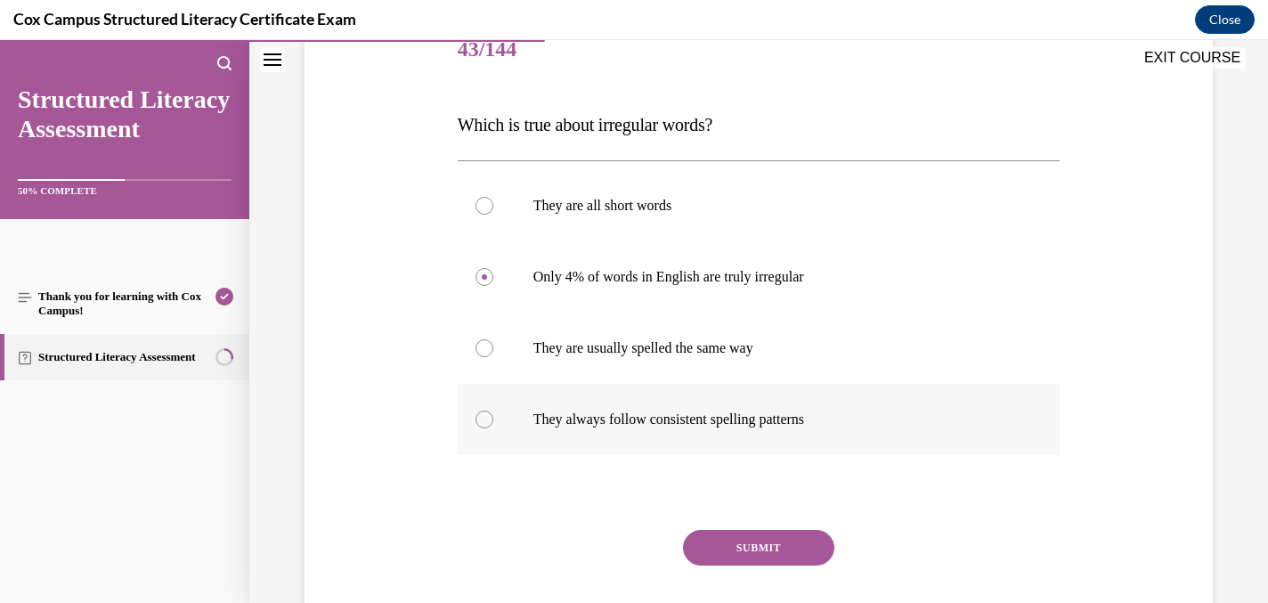
scroll to position [237, 0]
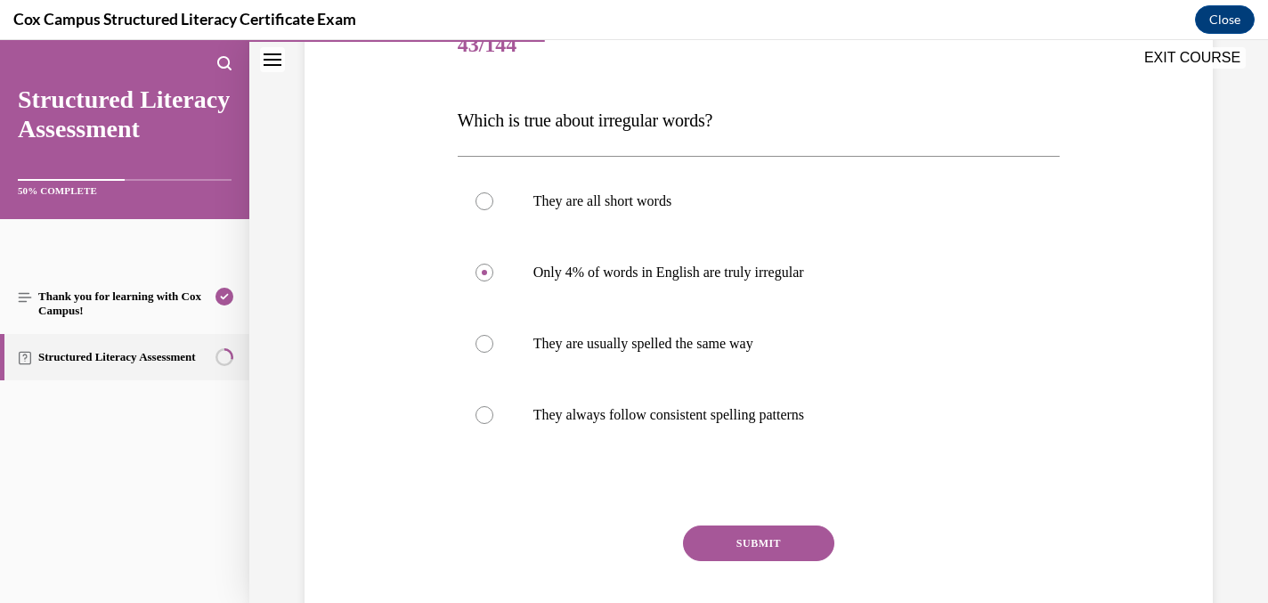
click at [782, 545] on button "SUBMIT" at bounding box center [758, 543] width 151 height 36
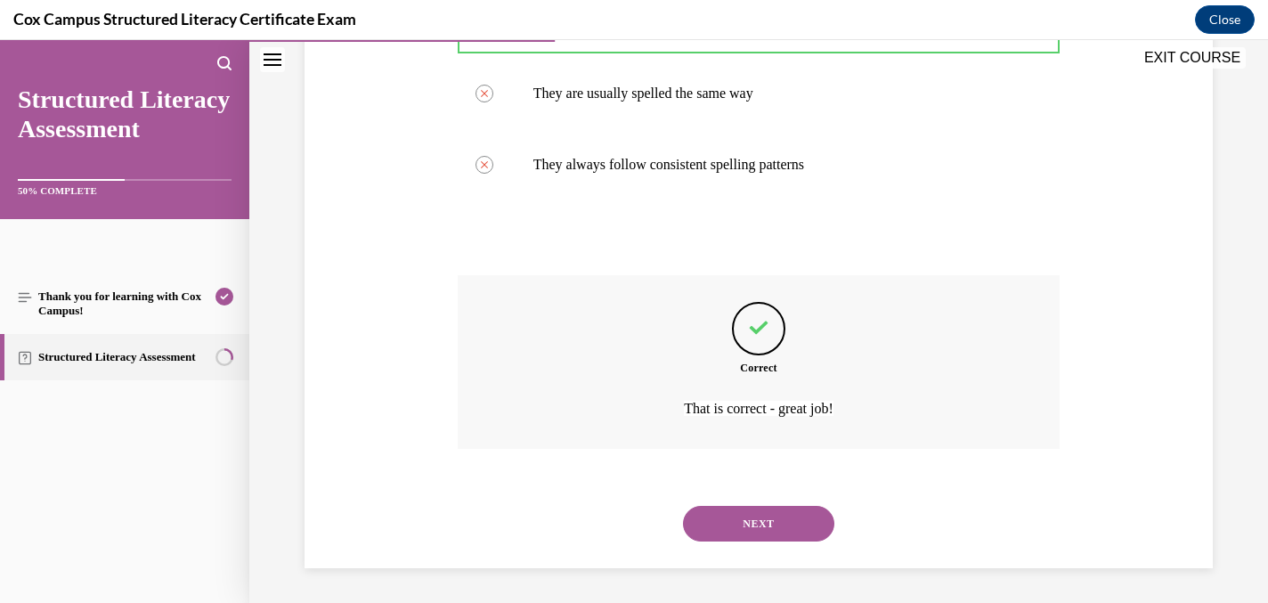
scroll to position [488, 0]
click at [773, 510] on button "NEXT" at bounding box center [758, 523] width 151 height 36
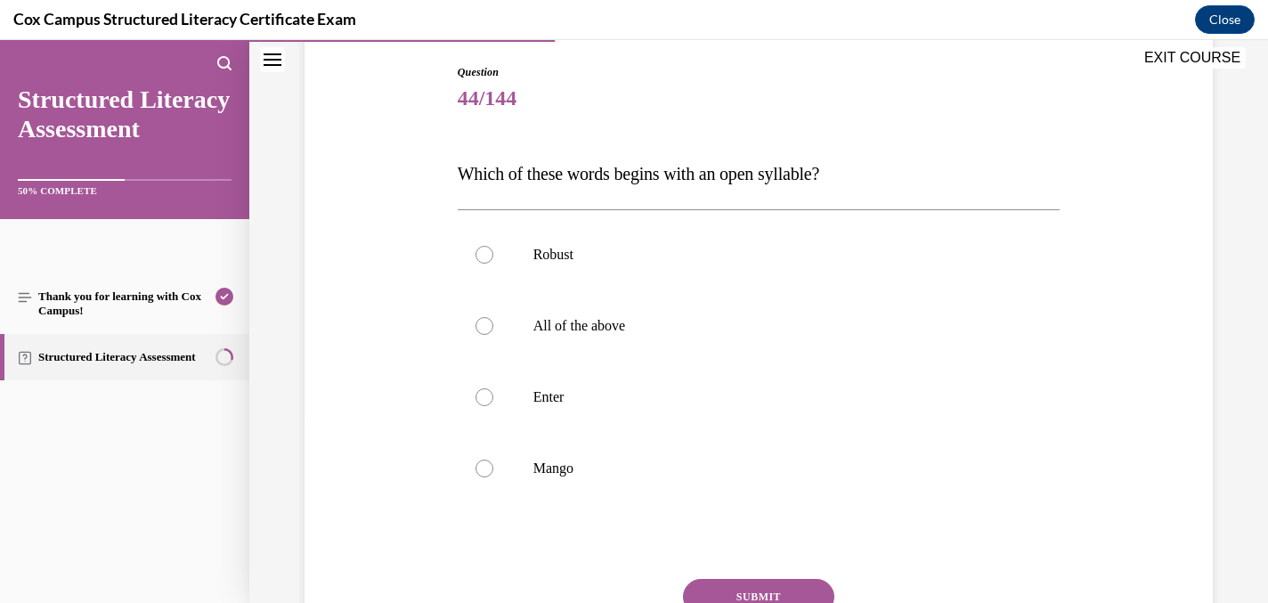
scroll to position [182, 0]
drag, startPoint x: 842, startPoint y: 177, endPoint x: 744, endPoint y: 175, distance: 98.9
click at [744, 175] on span "Which of these words begins with an open syllable?" at bounding box center [639, 176] width 362 height 20
click at [484, 469] on div at bounding box center [484, 470] width 18 height 18
click at [484, 469] on input "Mango" at bounding box center [484, 470] width 18 height 18
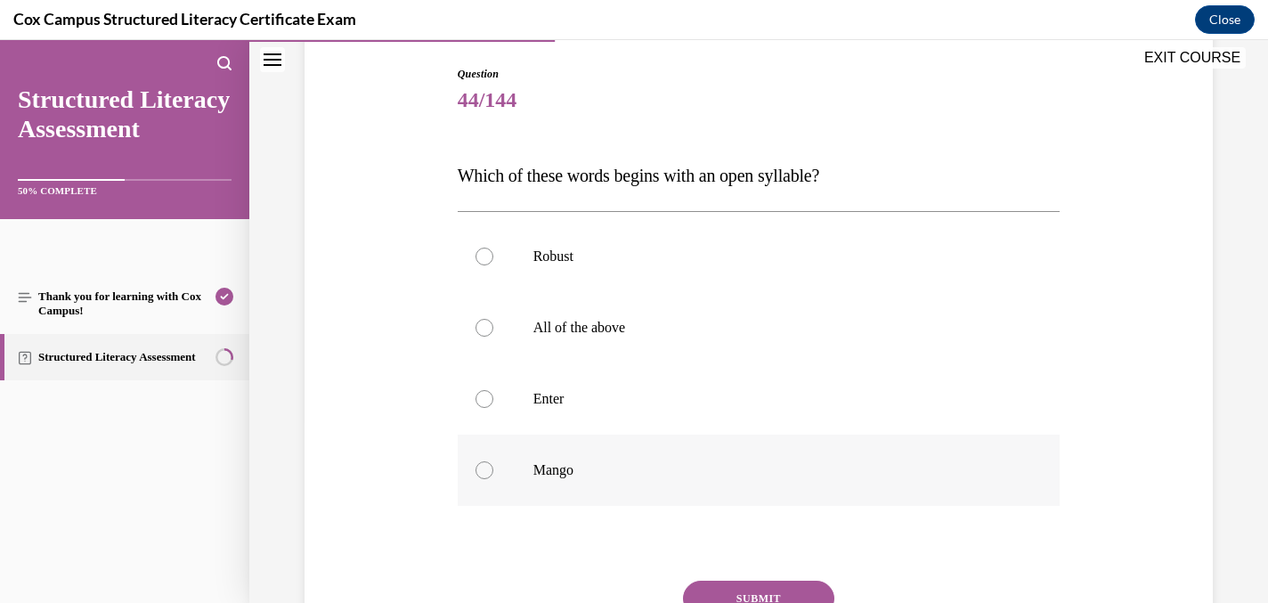
radio input "true"
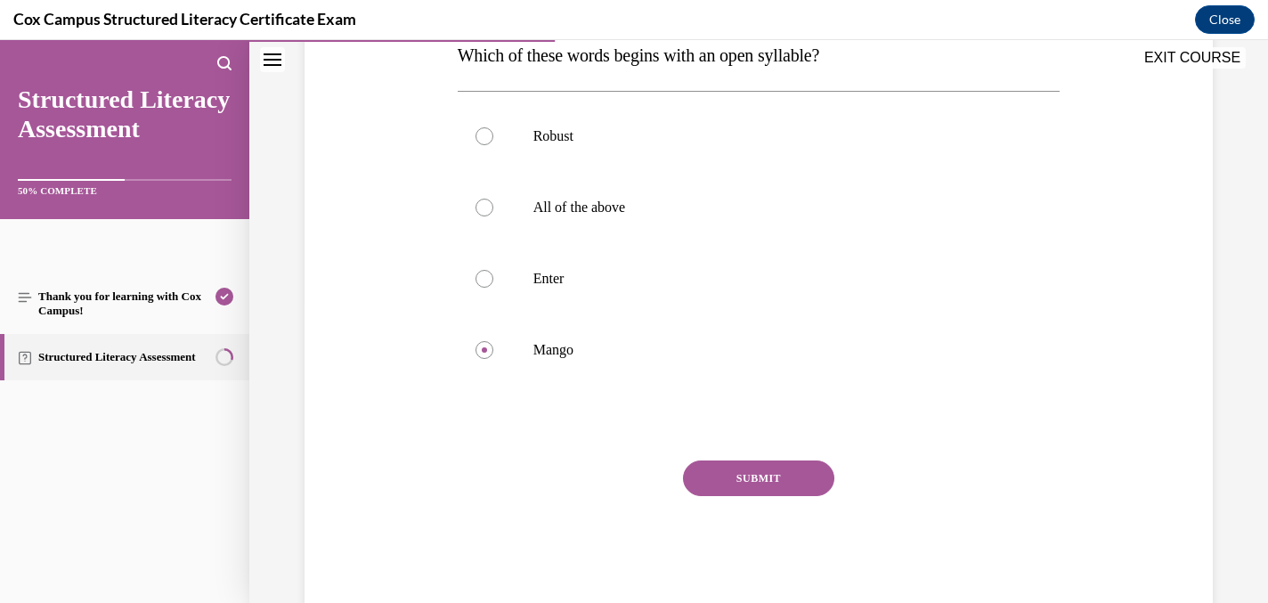
click at [713, 476] on button "SUBMIT" at bounding box center [758, 478] width 151 height 36
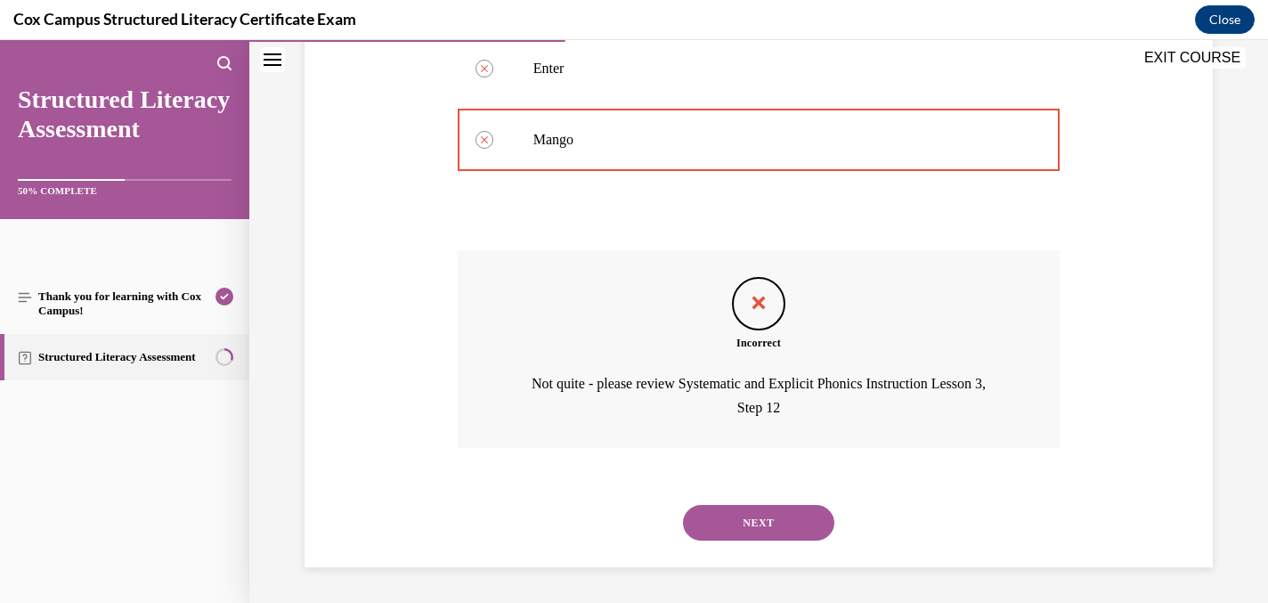
scroll to position [511, 0]
click at [763, 527] on button "NEXT" at bounding box center [758, 524] width 151 height 36
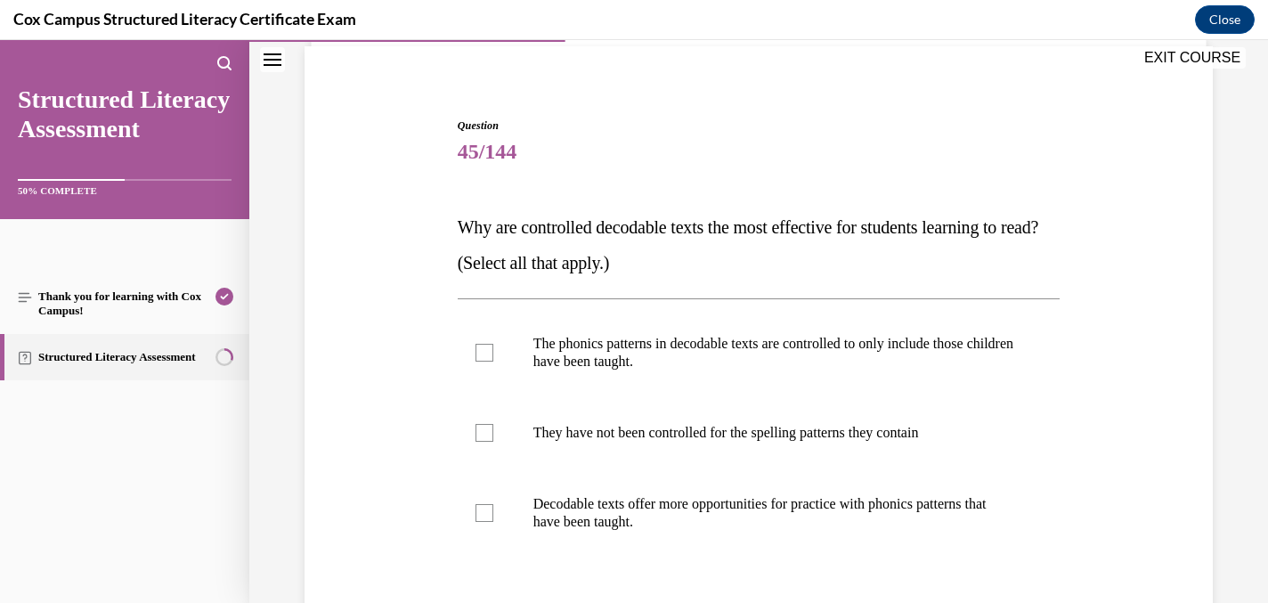
scroll to position [197, 0]
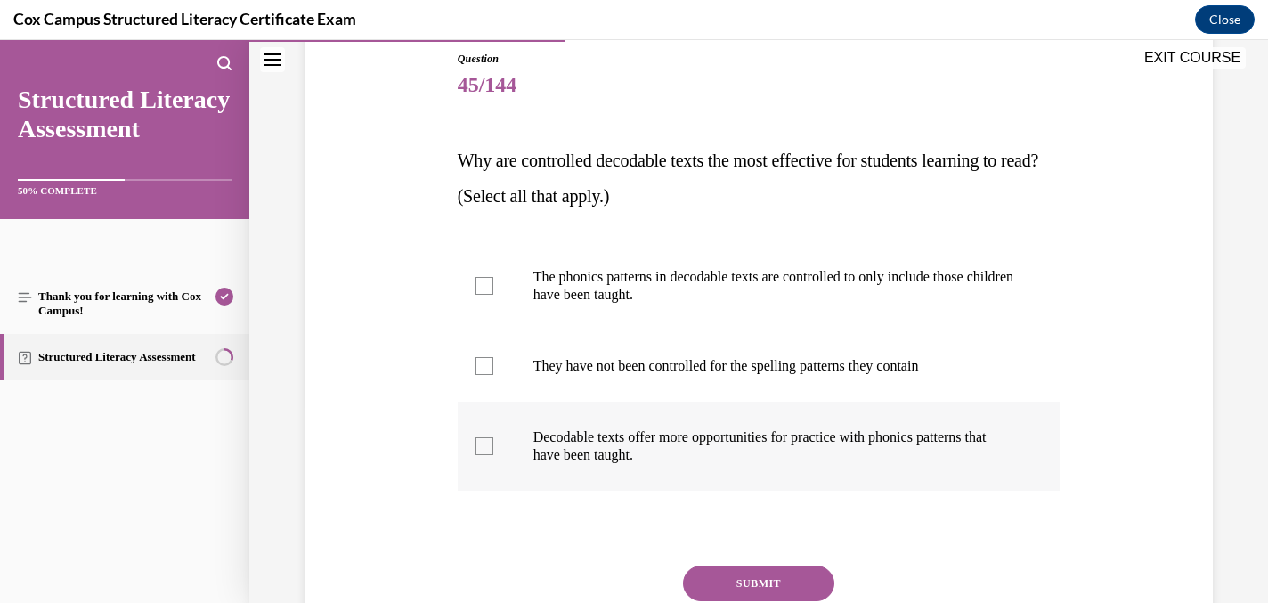
click at [484, 445] on div at bounding box center [484, 446] width 18 height 18
click at [484, 445] on input "Decodable texts offer more opportunities for practice with phonics patterns tha…" at bounding box center [484, 446] width 18 height 18
checkbox input "true"
click at [483, 283] on div at bounding box center [484, 286] width 18 height 18
click at [483, 283] on input "The phonics patterns in decodable texts are controlled to only include those ch…" at bounding box center [484, 286] width 18 height 18
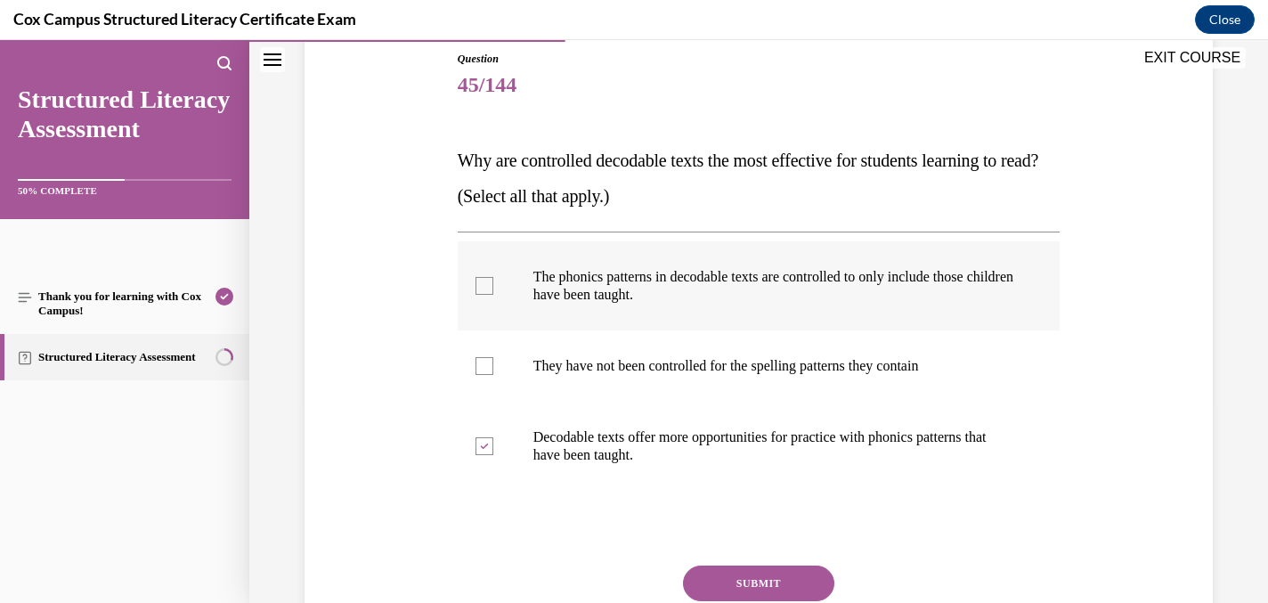
checkbox input "true"
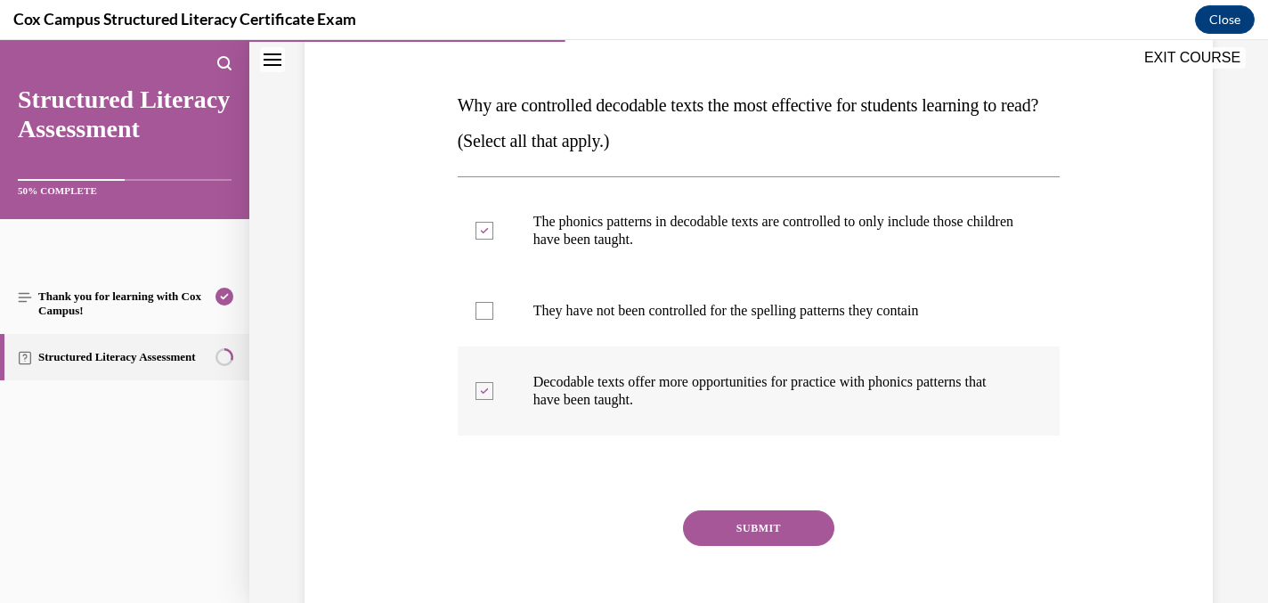
scroll to position [259, 0]
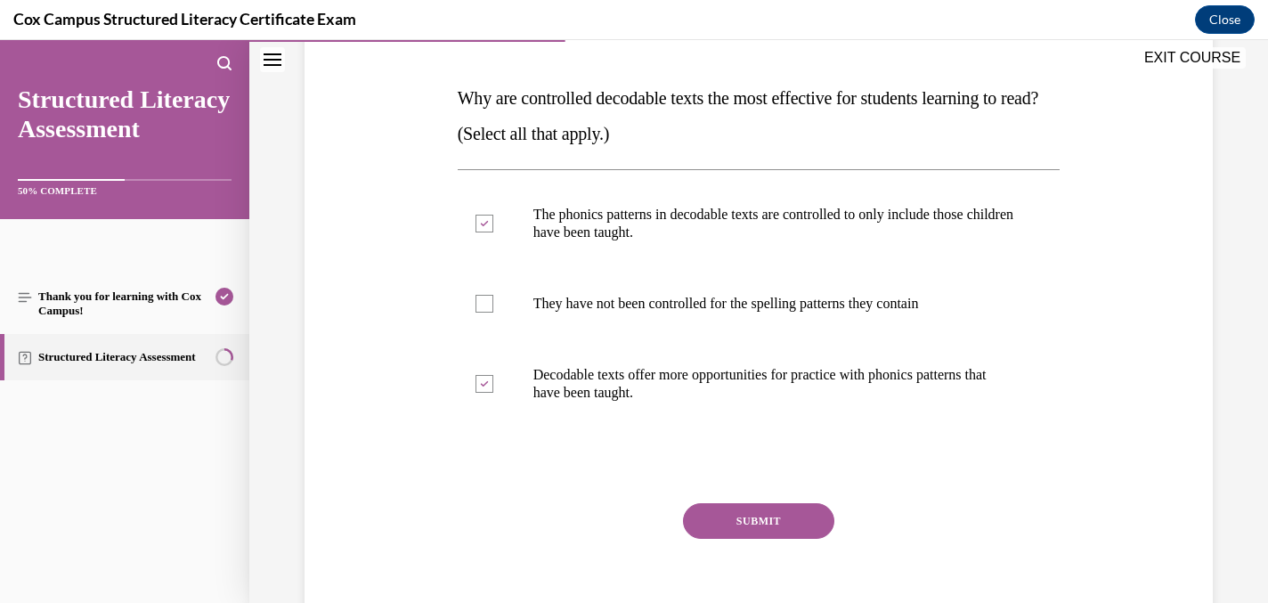
click at [819, 518] on button "SUBMIT" at bounding box center [758, 521] width 151 height 36
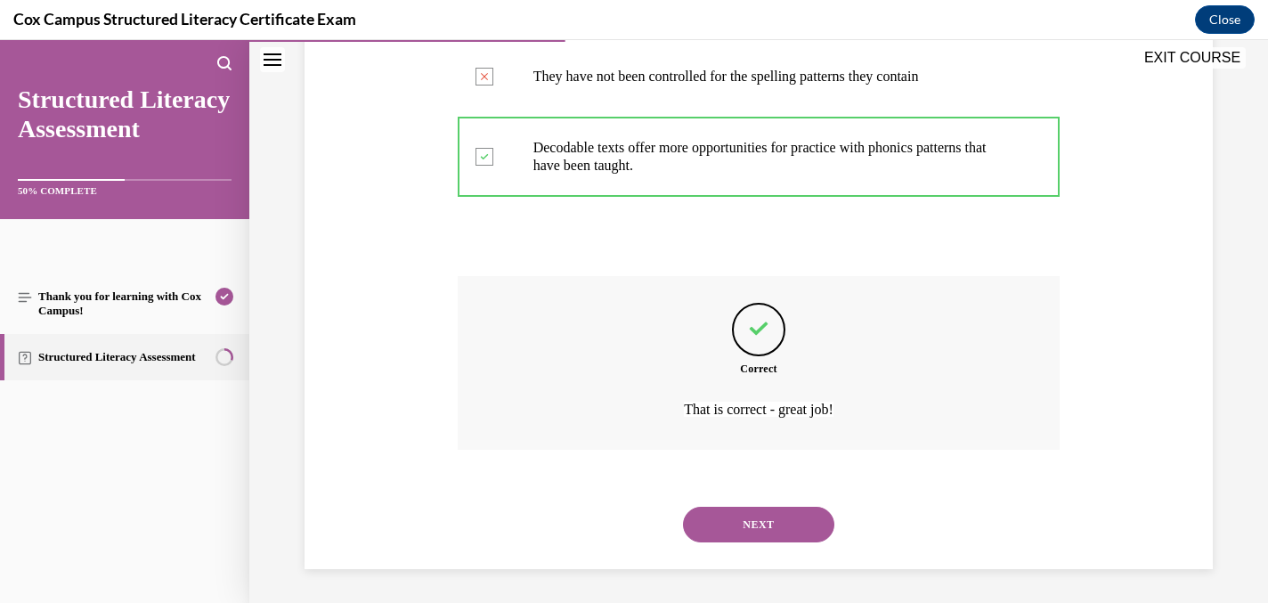
scroll to position [488, 0]
click at [760, 520] on button "NEXT" at bounding box center [758, 523] width 151 height 36
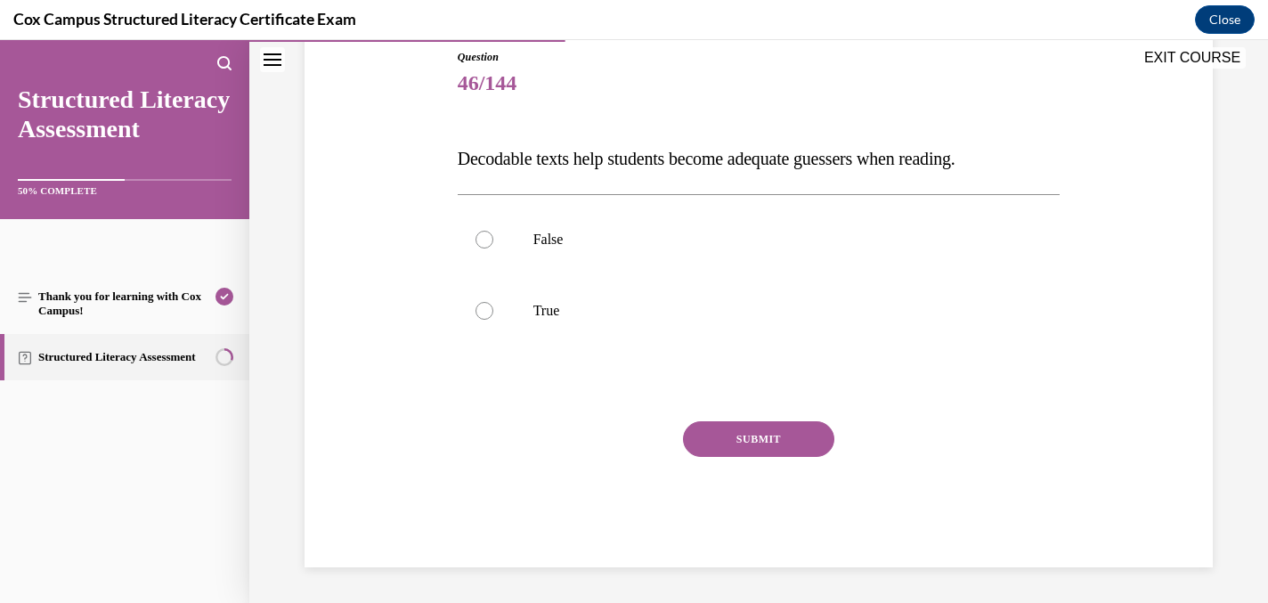
scroll to position [197, 0]
click at [479, 244] on div at bounding box center [484, 241] width 18 height 18
click at [479, 244] on input "False" at bounding box center [484, 241] width 18 height 18
radio input "true"
click at [736, 434] on button "SUBMIT" at bounding box center [758, 441] width 151 height 36
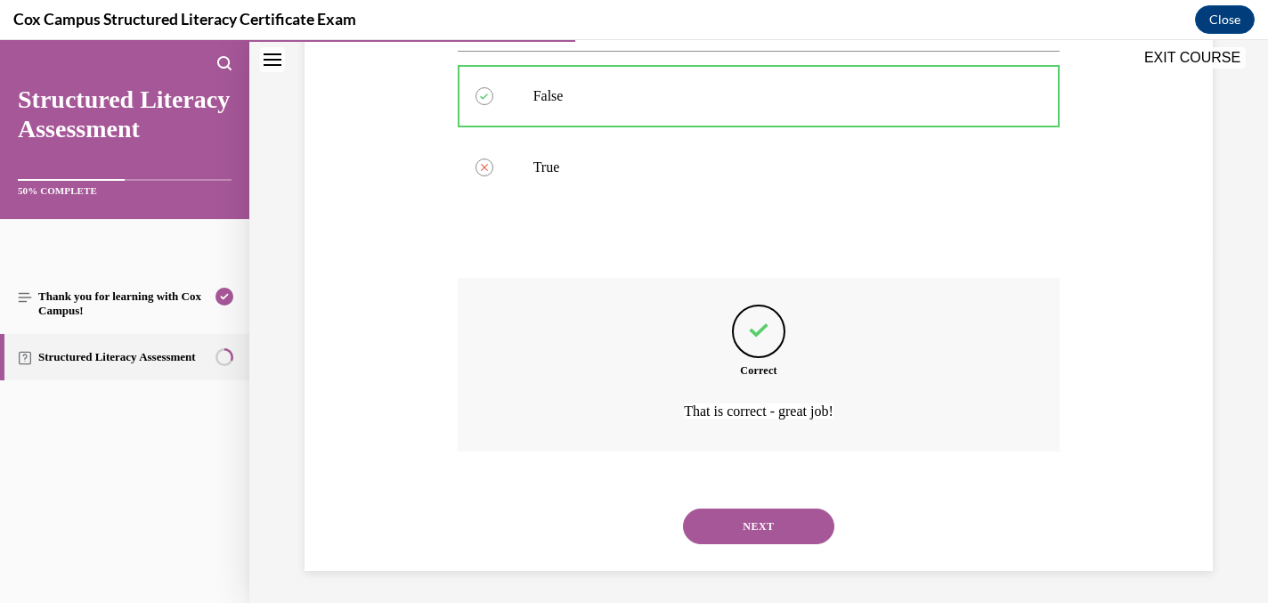
scroll to position [345, 0]
click at [736, 518] on button "NEXT" at bounding box center [758, 523] width 151 height 36
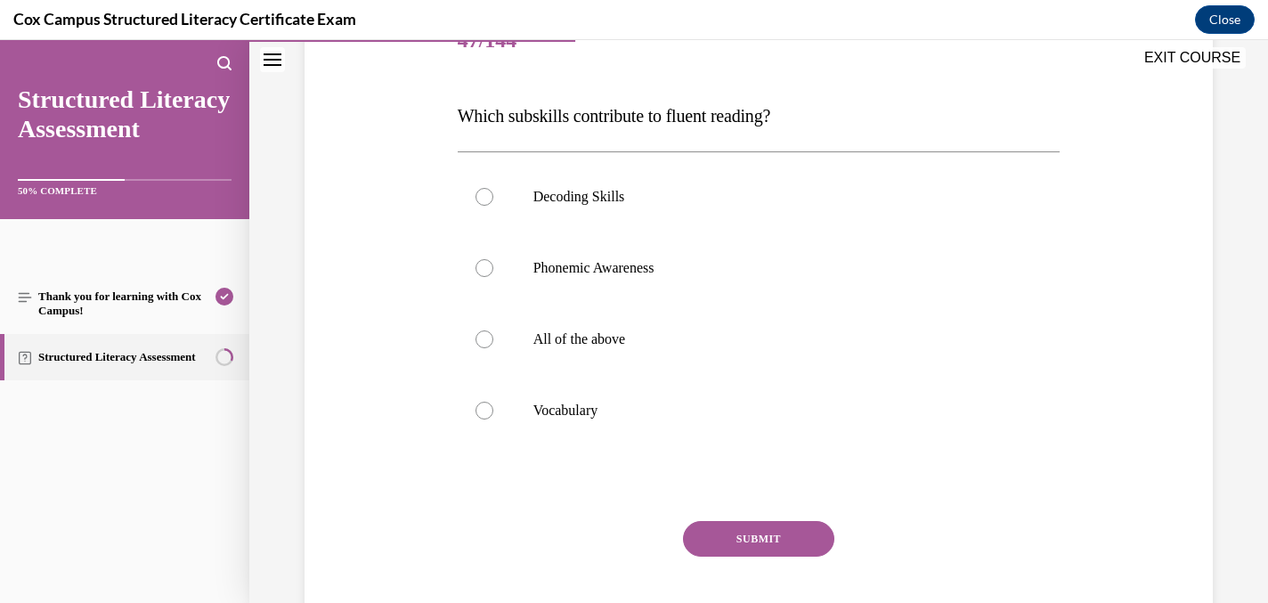
scroll to position [247, 0]
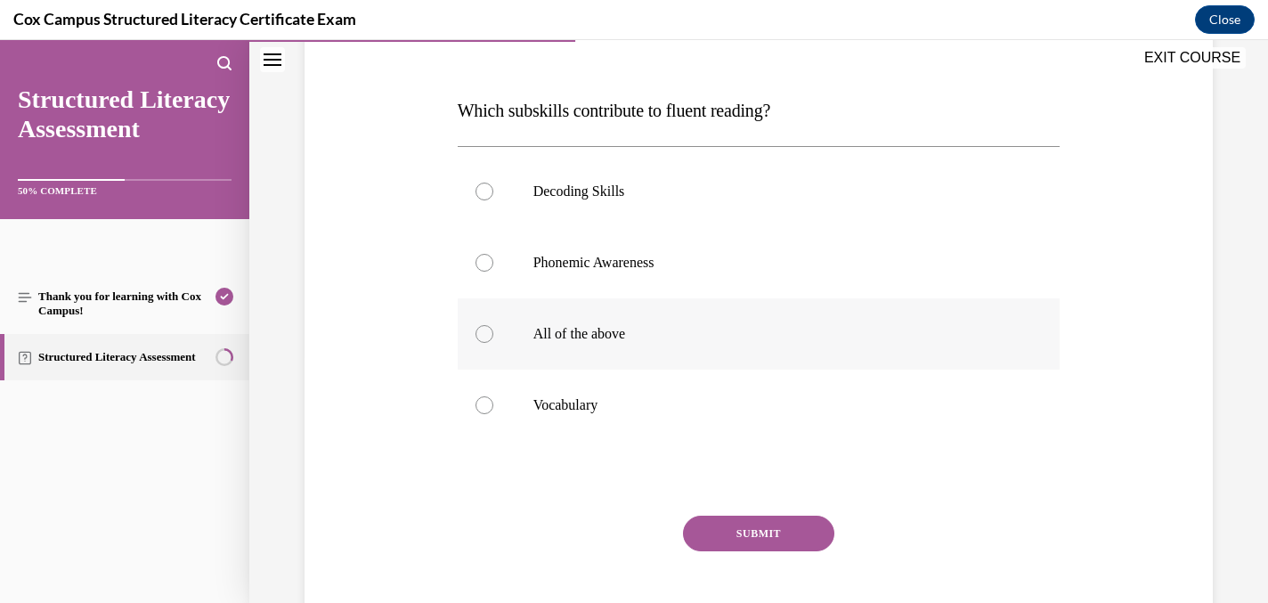
click at [484, 337] on div at bounding box center [484, 334] width 18 height 18
click at [484, 337] on input "All of the above" at bounding box center [484, 334] width 18 height 18
radio input "true"
click at [760, 531] on button "SUBMIT" at bounding box center [758, 534] width 151 height 36
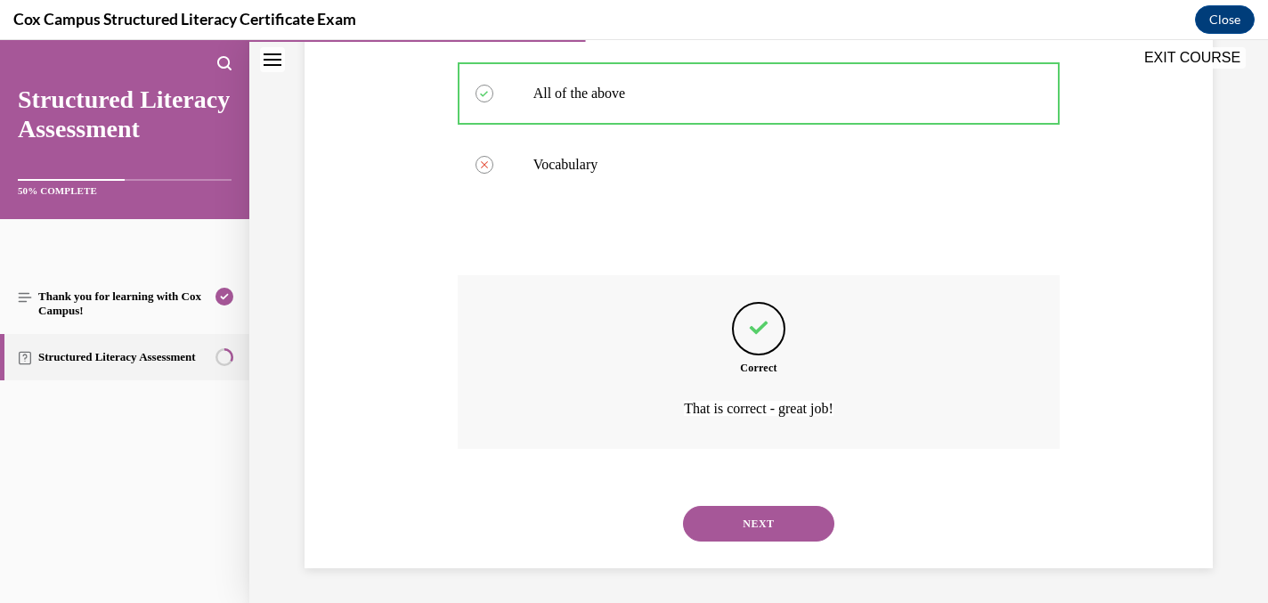
scroll to position [488, 0]
click at [751, 516] on button "NEXT" at bounding box center [758, 523] width 151 height 36
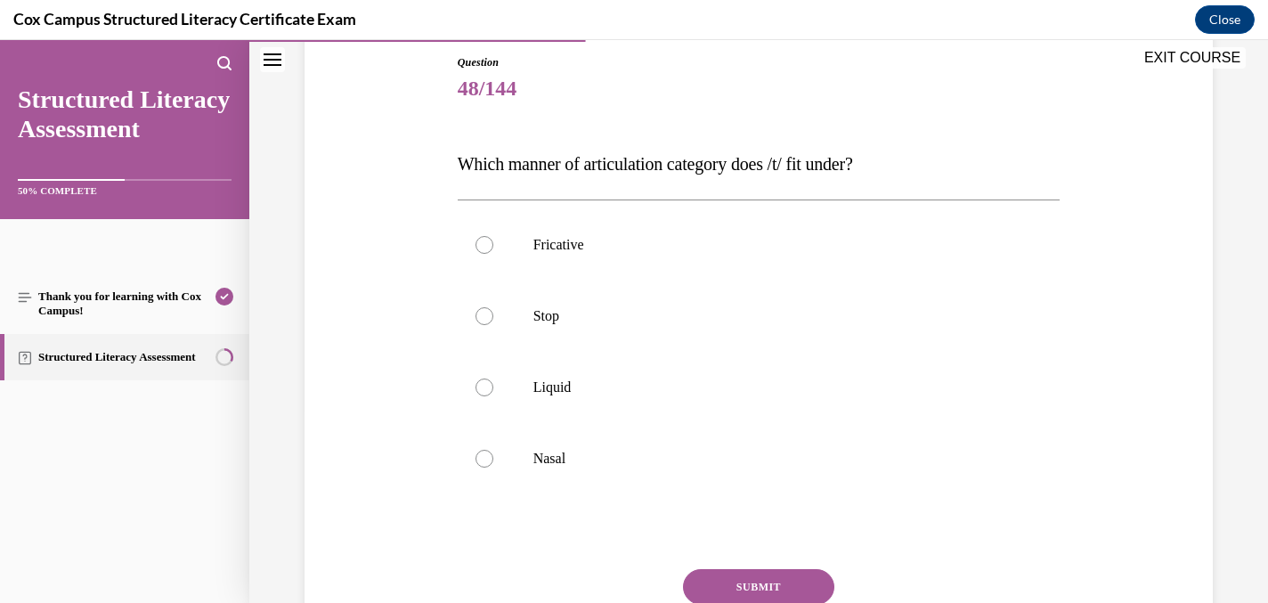
scroll to position [215, 0]
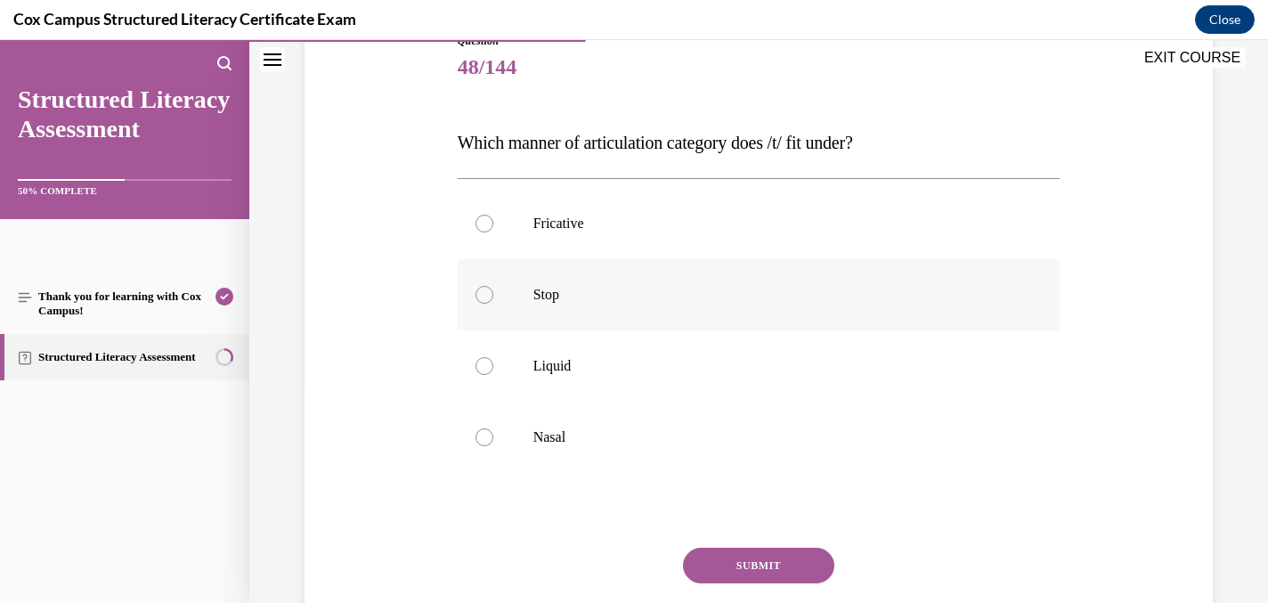
click at [486, 291] on div at bounding box center [484, 295] width 18 height 18
click at [486, 291] on input "Stop" at bounding box center [484, 295] width 18 height 18
radio input "true"
click at [751, 565] on button "SUBMIT" at bounding box center [758, 566] width 151 height 36
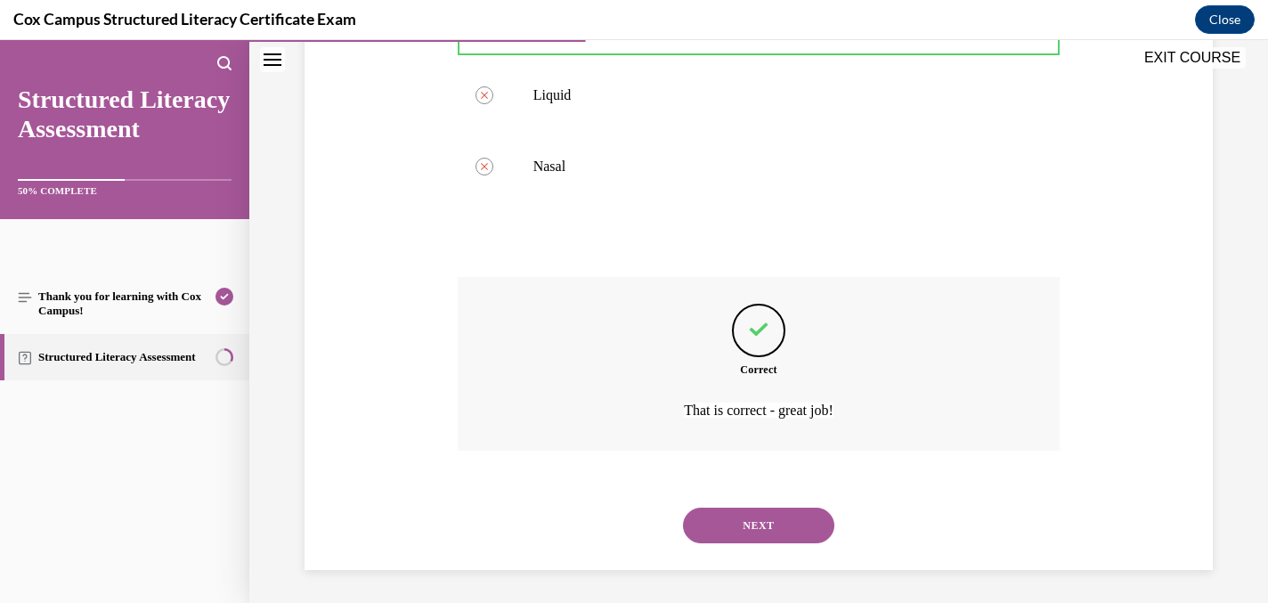
scroll to position [488, 0]
click at [740, 525] on button "NEXT" at bounding box center [758, 523] width 151 height 36
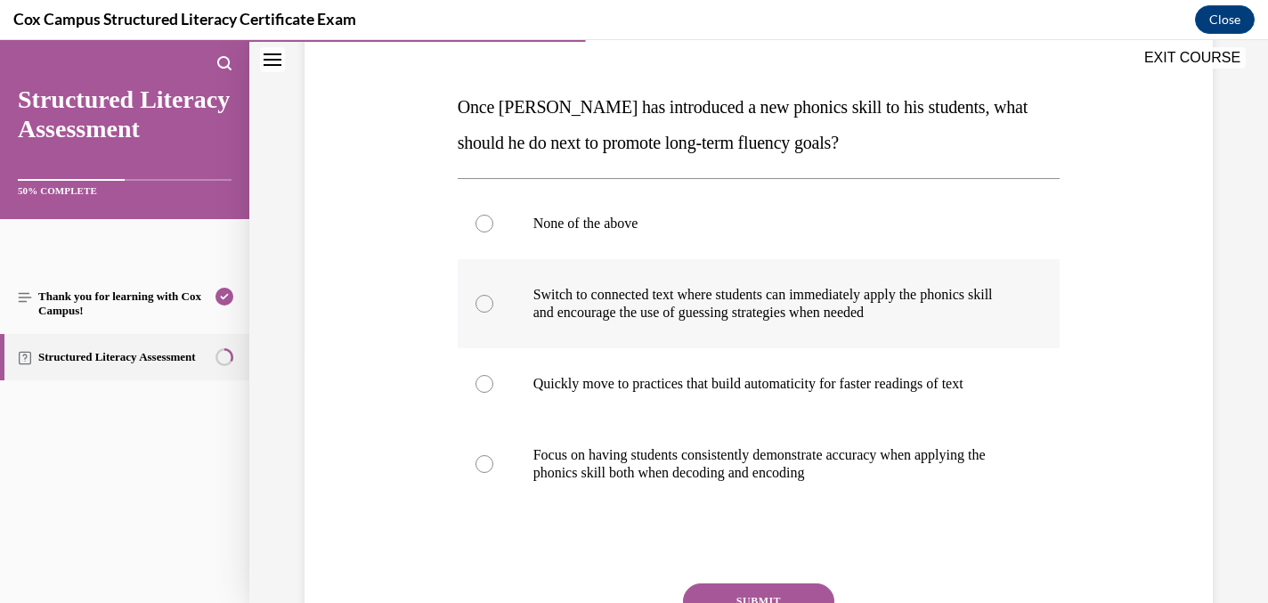
scroll to position [323, 0]
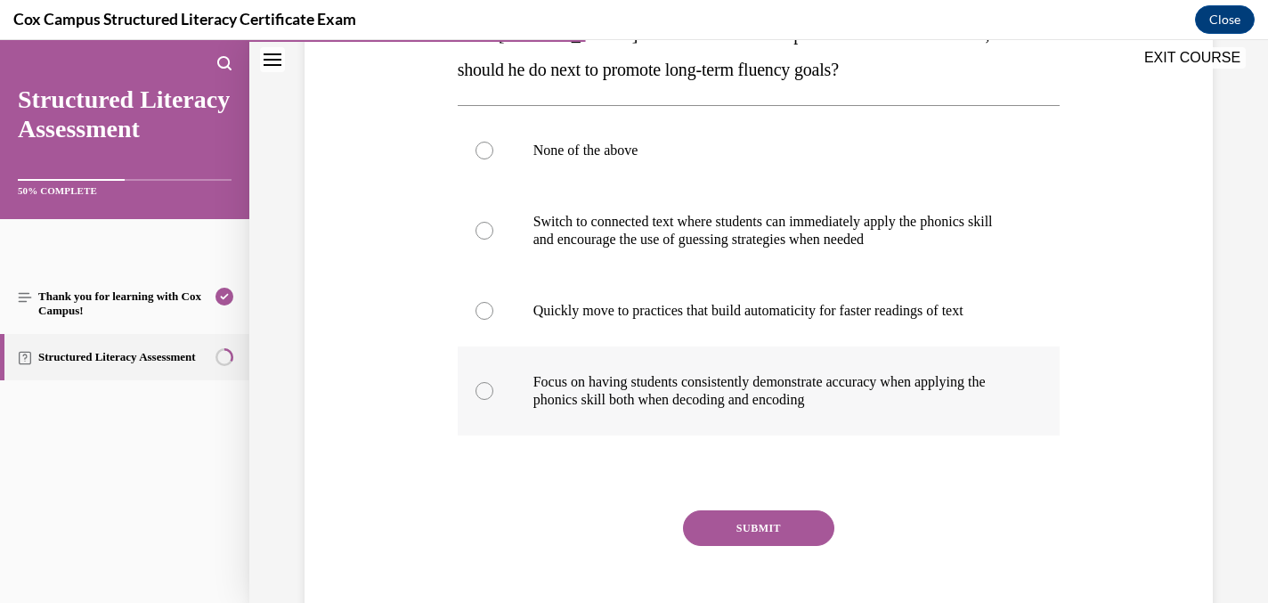
click at [483, 386] on div at bounding box center [484, 391] width 18 height 18
click at [483, 386] on input "Focus on having students consistently demonstrate accuracy when applying the ph…" at bounding box center [484, 391] width 18 height 18
radio input "true"
click at [747, 517] on button "SUBMIT" at bounding box center [758, 528] width 151 height 36
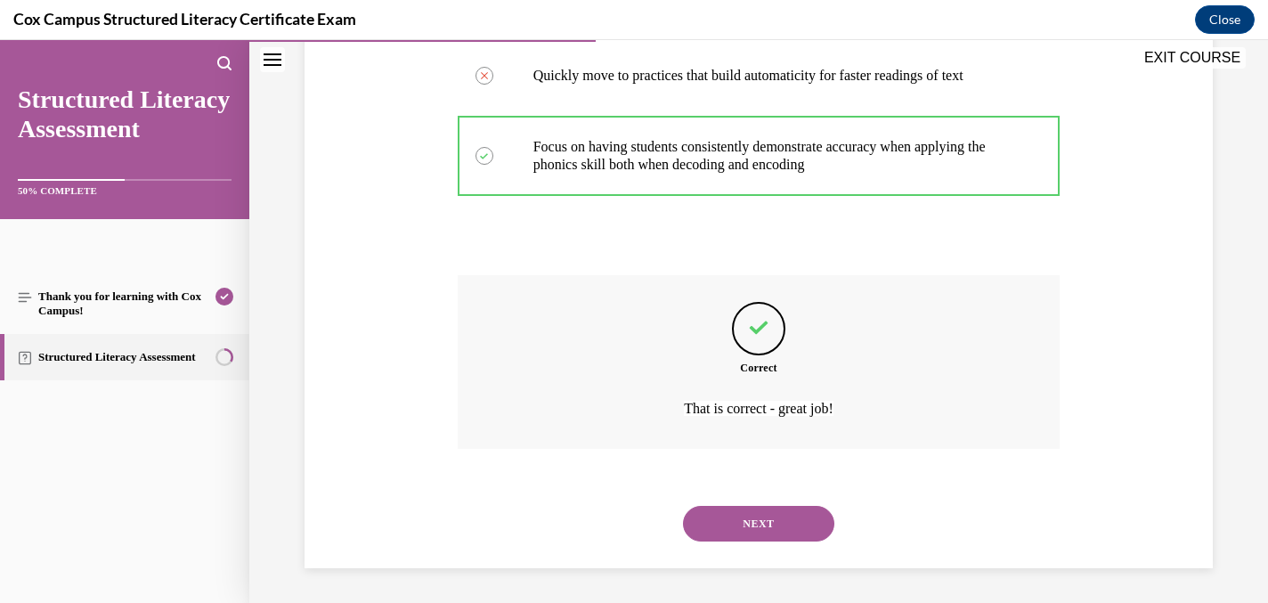
scroll to position [559, 0]
click at [744, 517] on button "NEXT" at bounding box center [758, 523] width 151 height 36
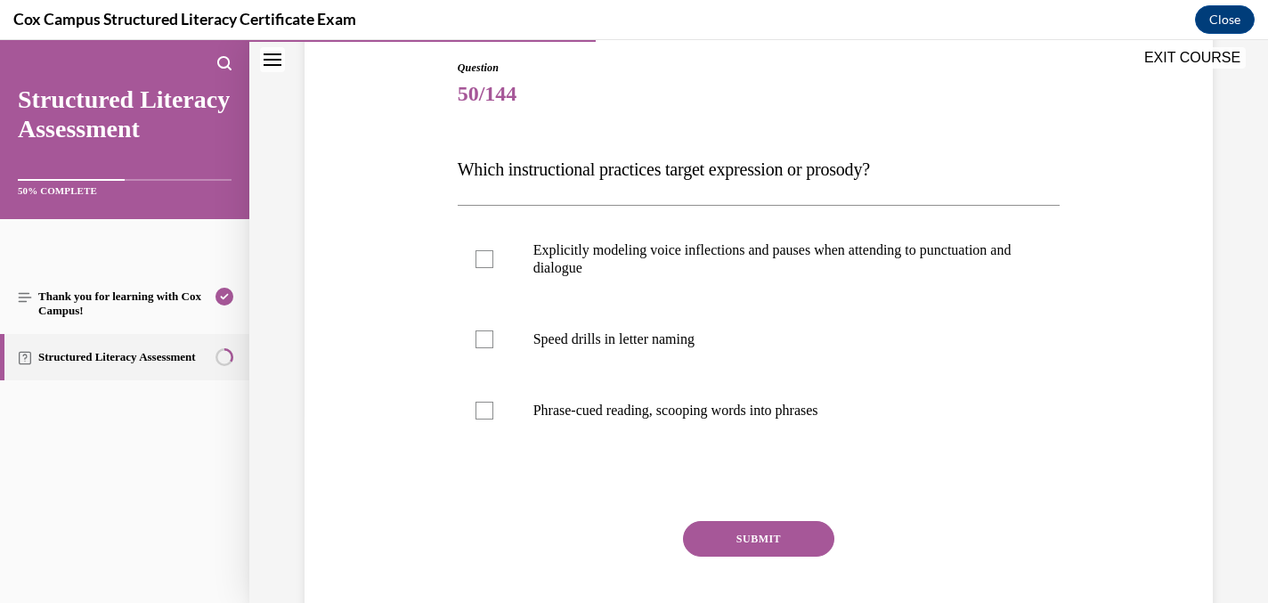
scroll to position [200, 0]
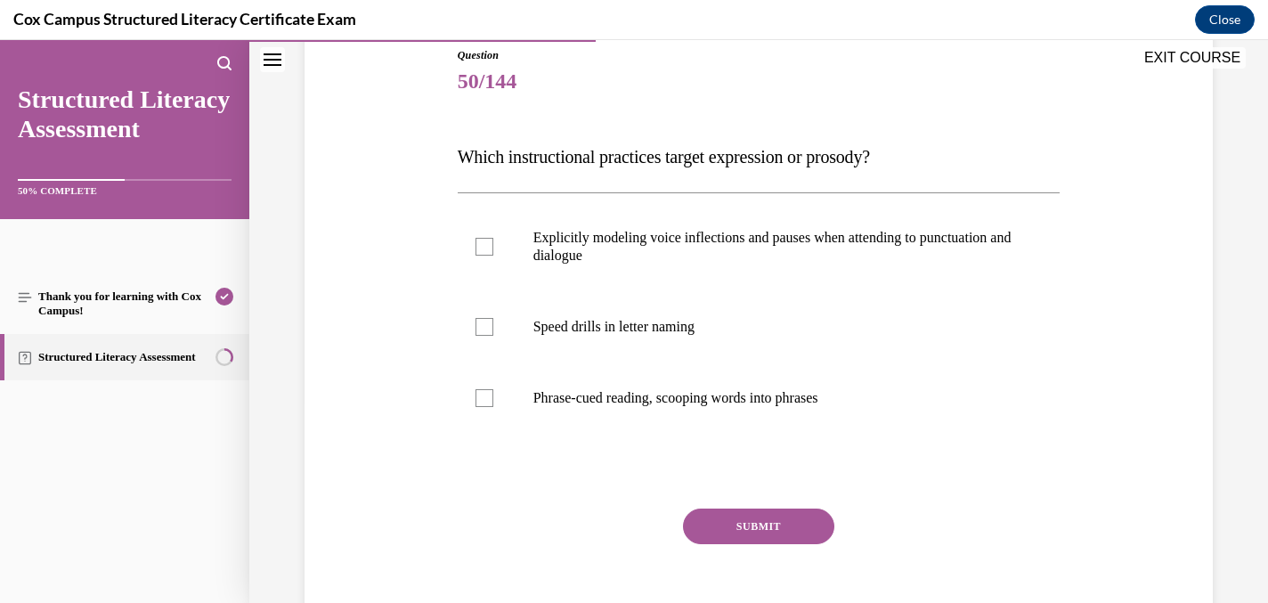
click at [870, 158] on span "Which instructional practices target expression or prosody?" at bounding box center [664, 157] width 412 height 20
drag, startPoint x: 902, startPoint y: 156, endPoint x: 734, endPoint y: 158, distance: 168.3
click at [734, 158] on span "Which instructional practices target expression or prosody?" at bounding box center [664, 157] width 412 height 20
click at [977, 127] on div "Question 50/144 Which instructional practices target expression or prosody?   E…" at bounding box center [759, 350] width 603 height 607
drag, startPoint x: 899, startPoint y: 155, endPoint x: 836, endPoint y: 160, distance: 63.4
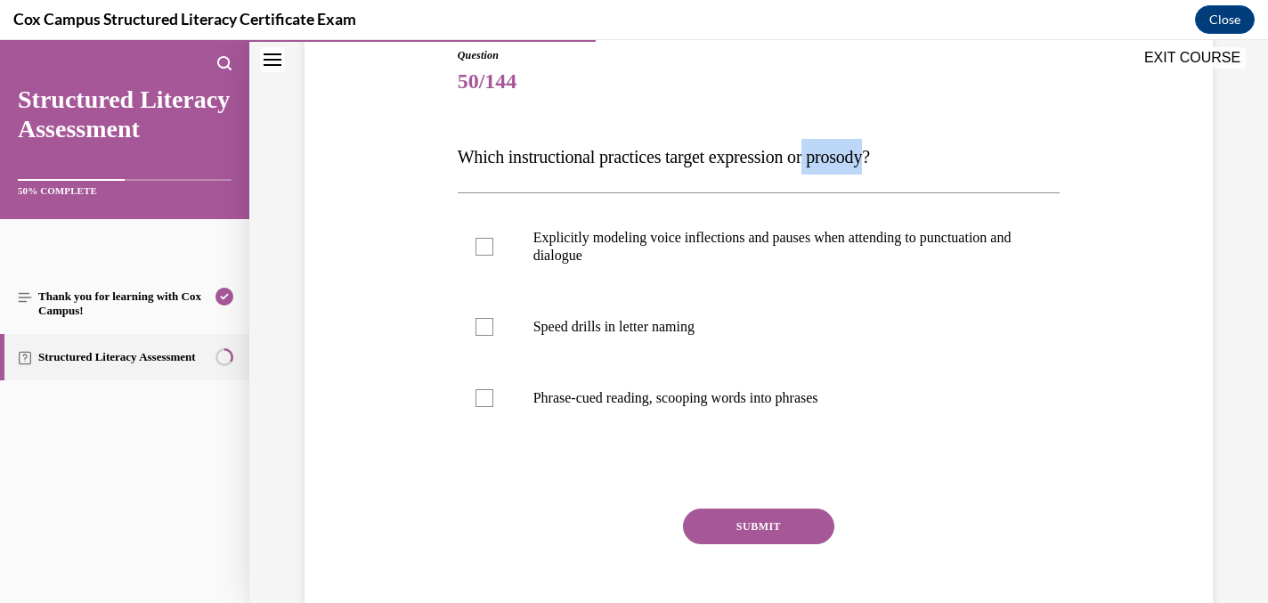
click at [836, 160] on span "Which instructional practices target expression or prosody?" at bounding box center [664, 157] width 412 height 20
click at [892, 280] on label "Explicitly modeling voice inflections and pauses when attending to punctuation …" at bounding box center [759, 246] width 603 height 89
click at [493, 256] on input "Explicitly modeling voice inflections and pauses when attending to punctuation …" at bounding box center [484, 247] width 18 height 18
checkbox input "true"
click at [480, 394] on div at bounding box center [484, 398] width 18 height 18
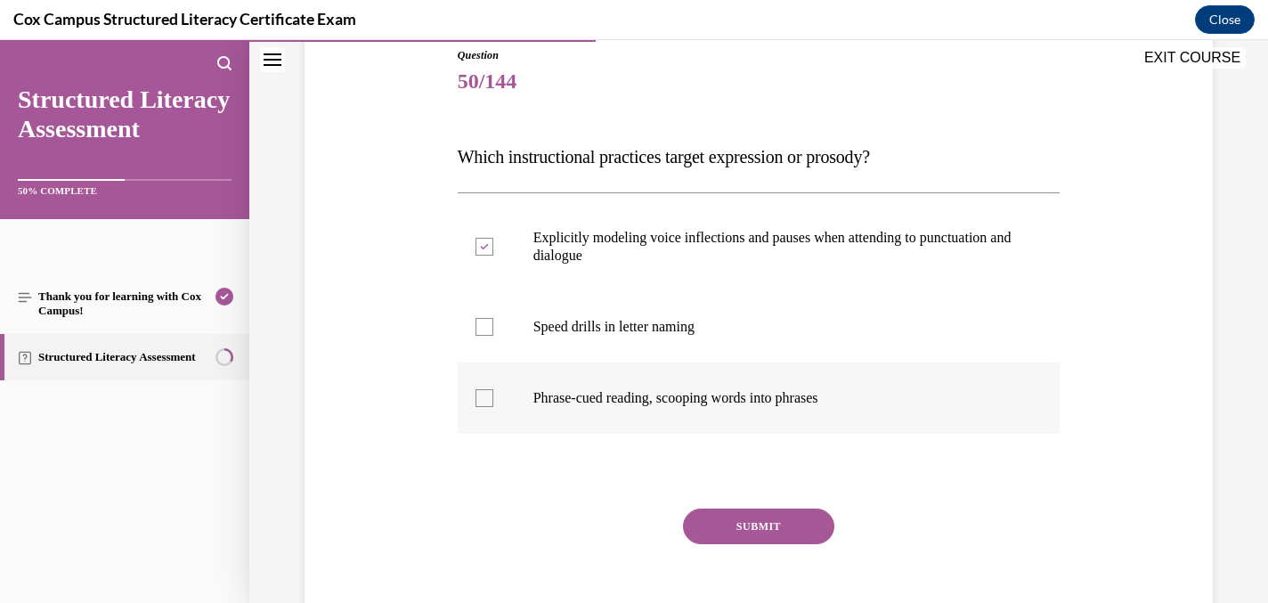
click at [480, 394] on input "Phrase-cued reading, scooping words into phrases" at bounding box center [484, 398] width 18 height 18
checkbox input "true"
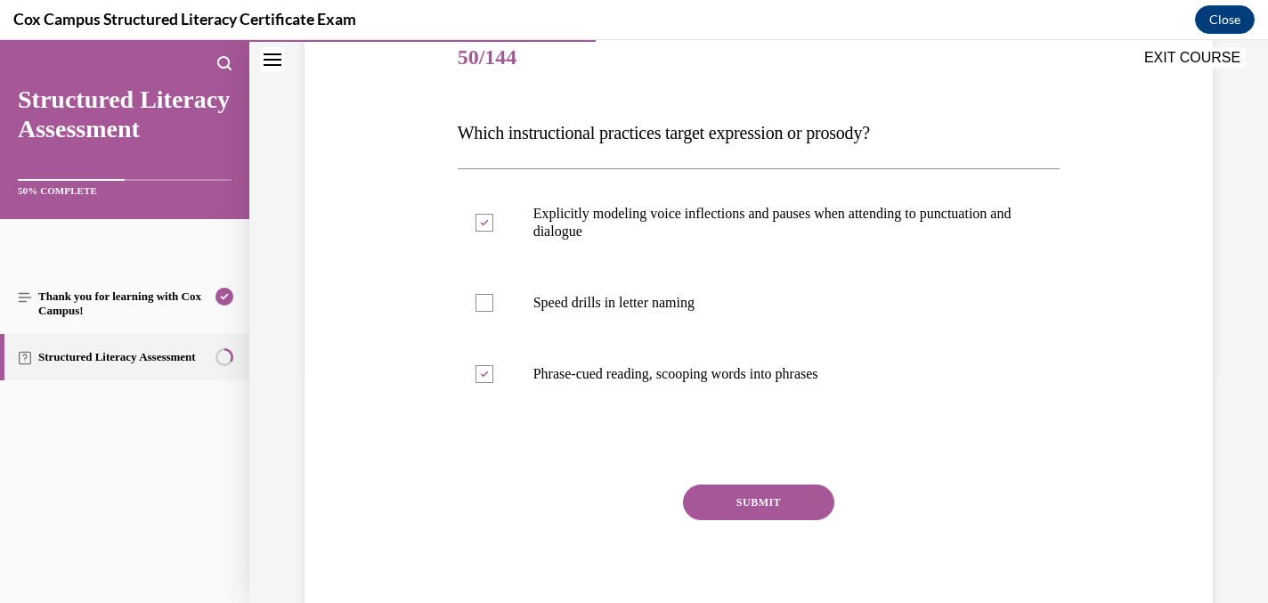
scroll to position [229, 0]
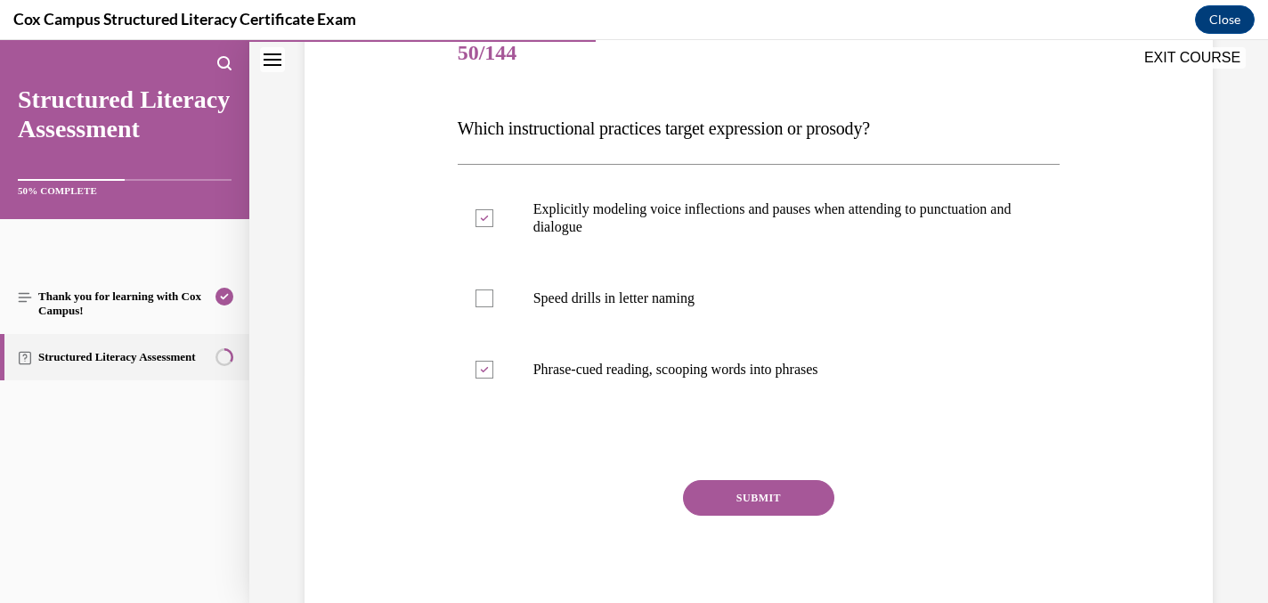
click at [711, 498] on button "SUBMIT" at bounding box center [758, 498] width 151 height 36
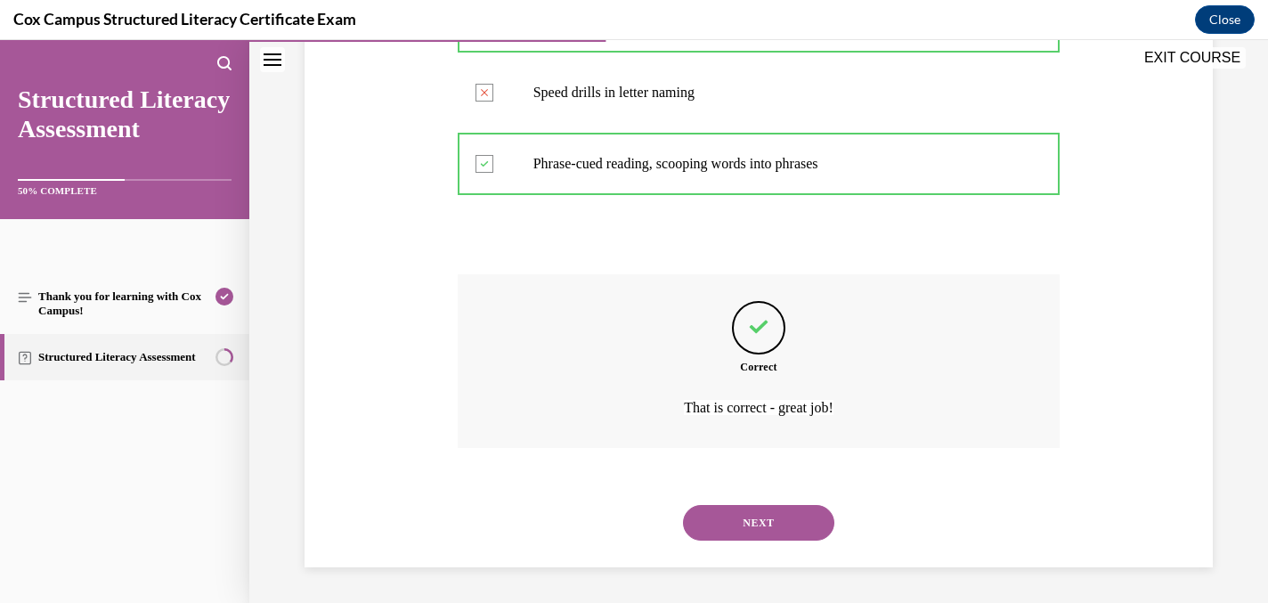
scroll to position [413, 0]
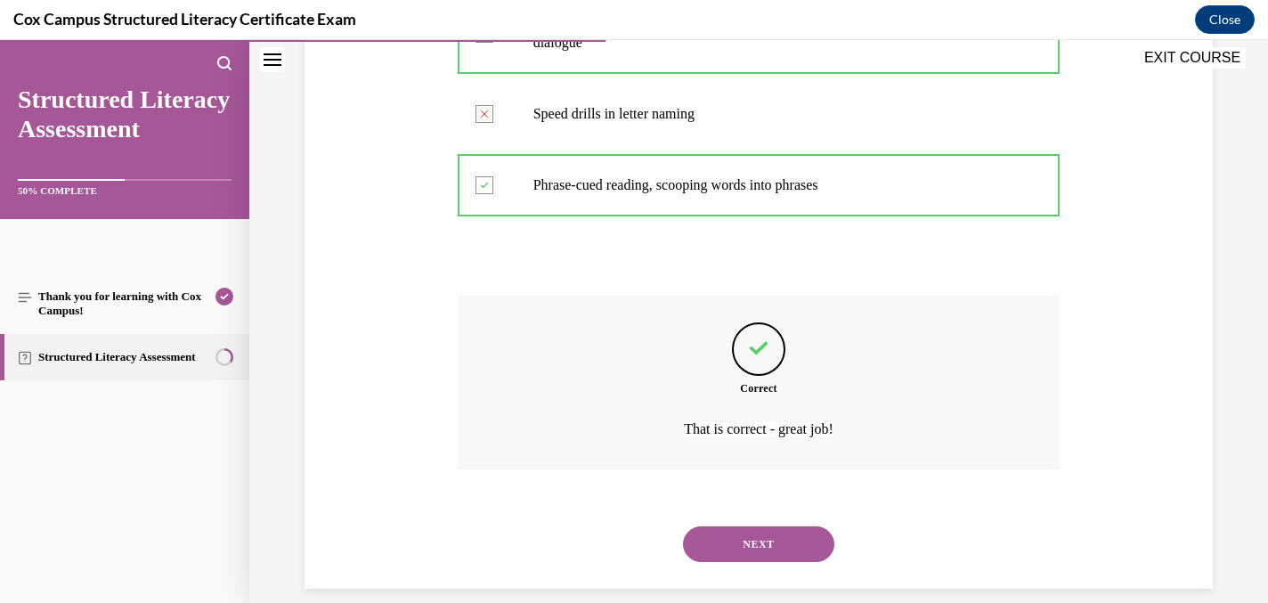
click at [779, 537] on button "NEXT" at bounding box center [758, 544] width 151 height 36
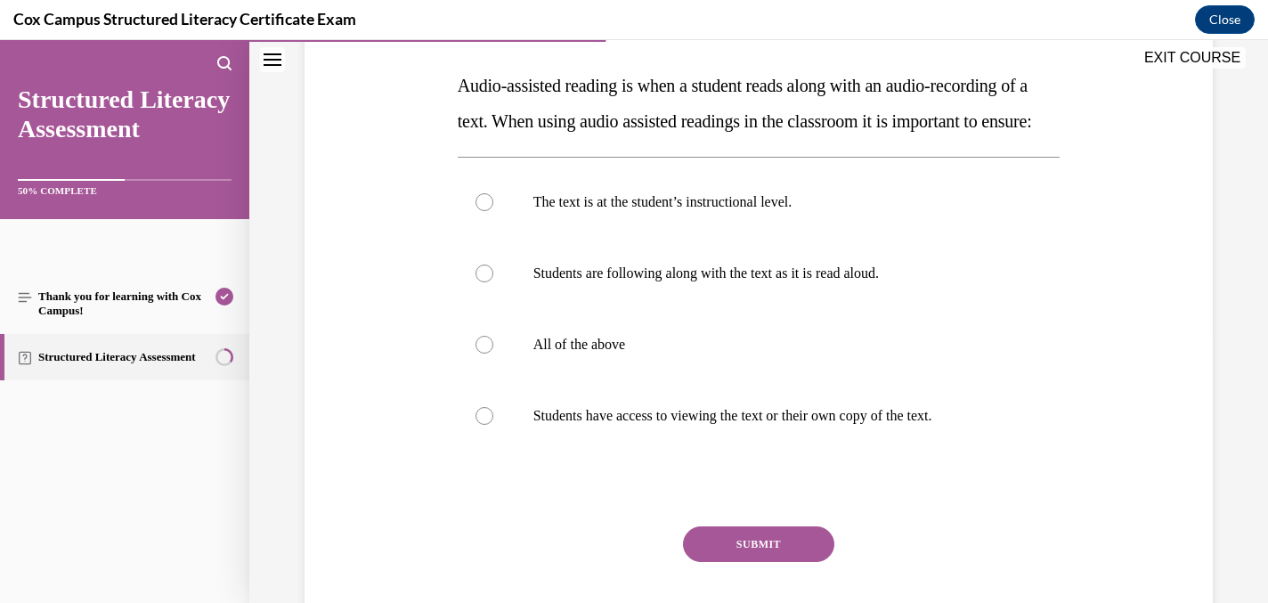
scroll to position [280, 0]
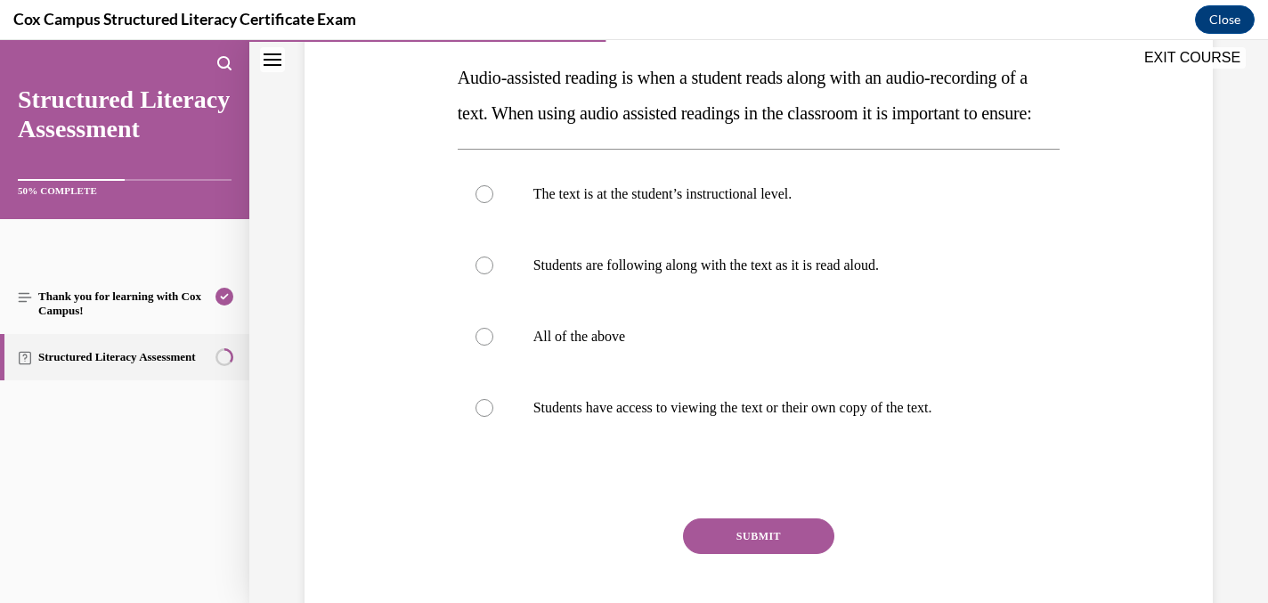
click at [1170, 54] on button "EXIT COURSE" at bounding box center [1192, 57] width 107 height 21
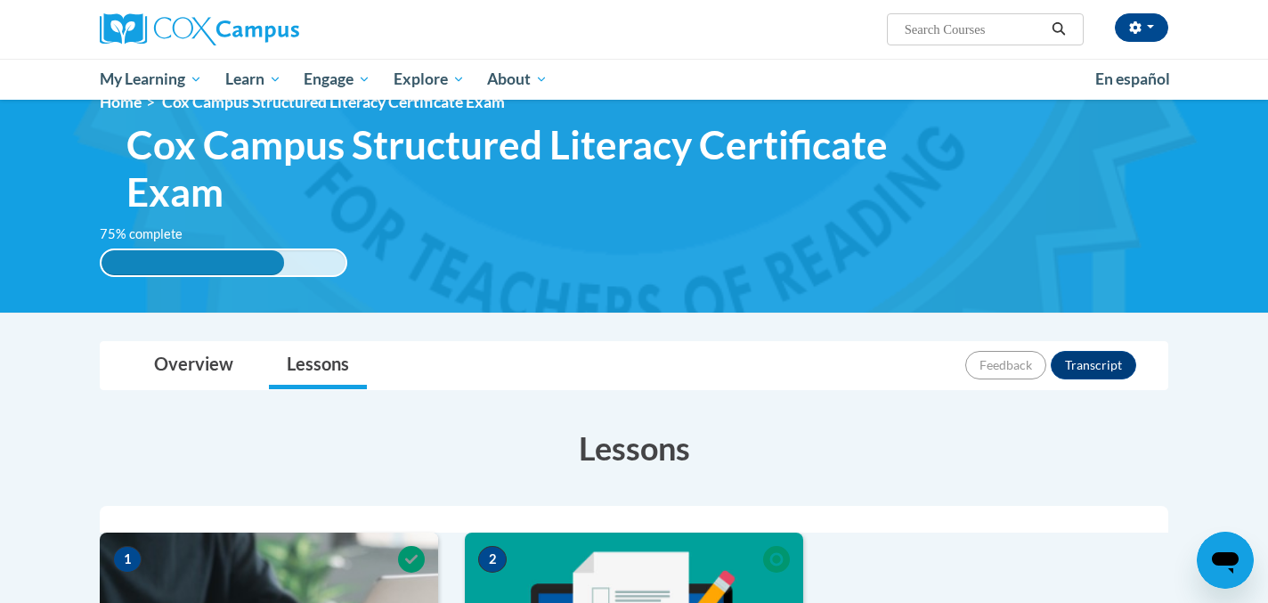
scroll to position [0, 0]
